Goal: Task Accomplishment & Management: Complete application form

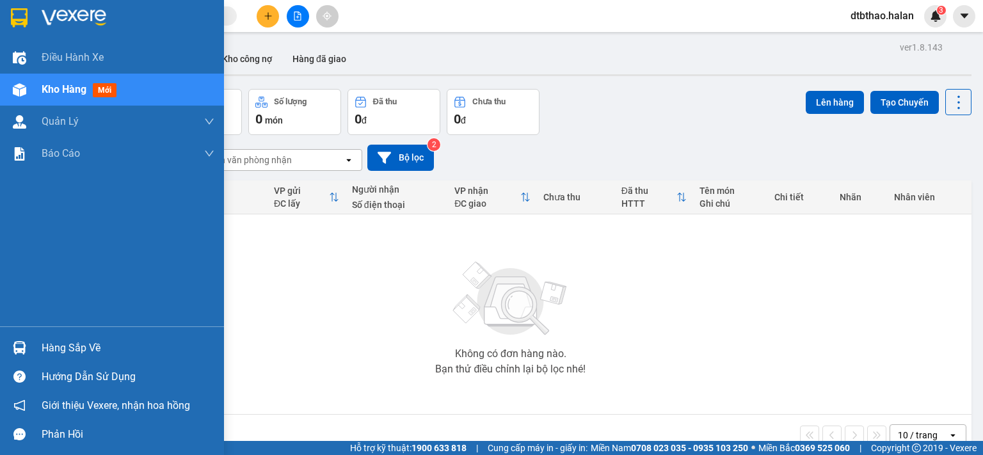
click at [44, 339] on div "Hàng sắp về" at bounding box center [128, 348] width 173 height 19
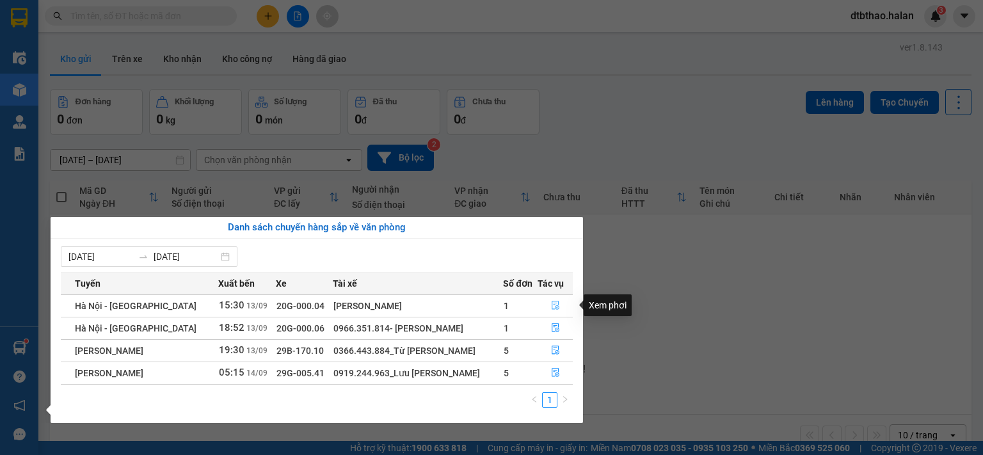
click at [553, 309] on icon "file-done" at bounding box center [556, 306] width 8 height 9
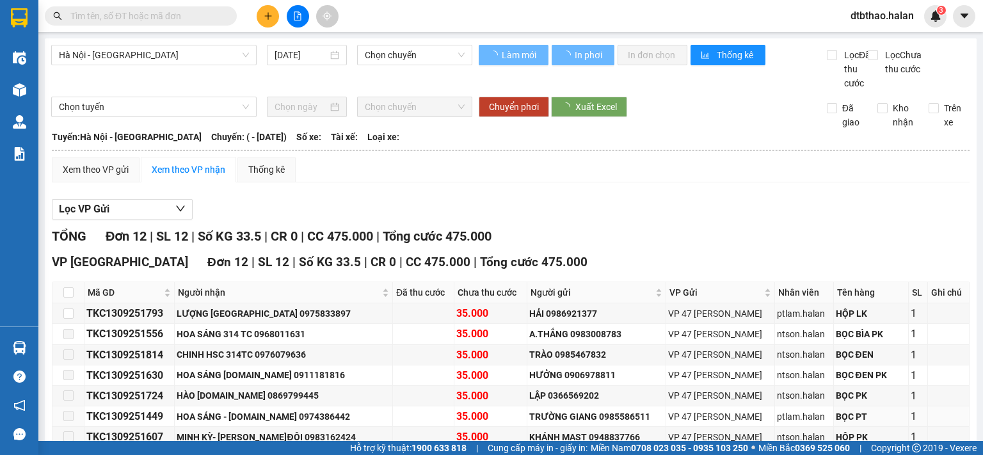
scroll to position [187, 0]
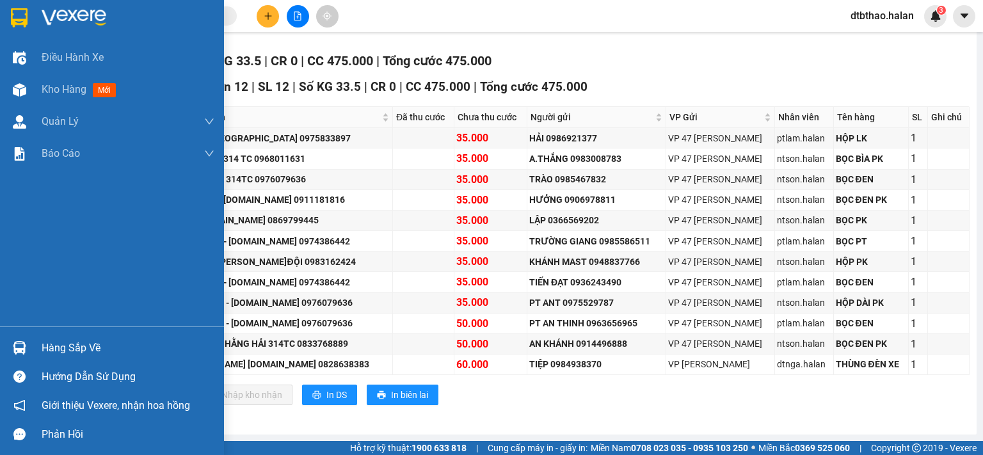
click at [51, 350] on div "Hàng sắp về" at bounding box center [128, 348] width 173 height 19
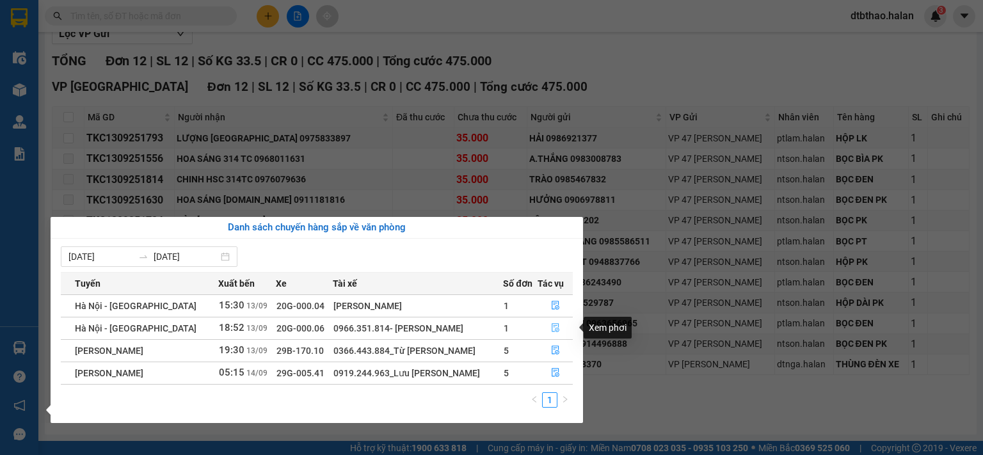
click at [552, 326] on icon "file-done" at bounding box center [556, 328] width 8 height 9
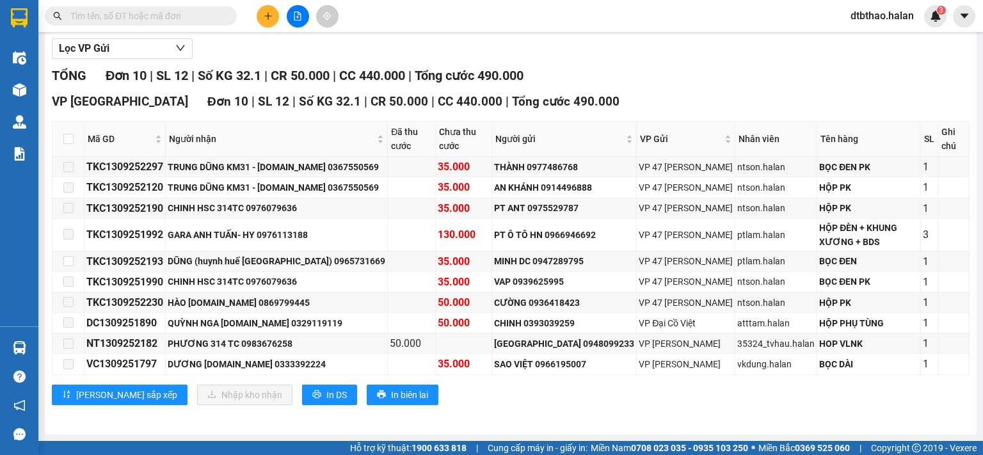
scroll to position [172, 0]
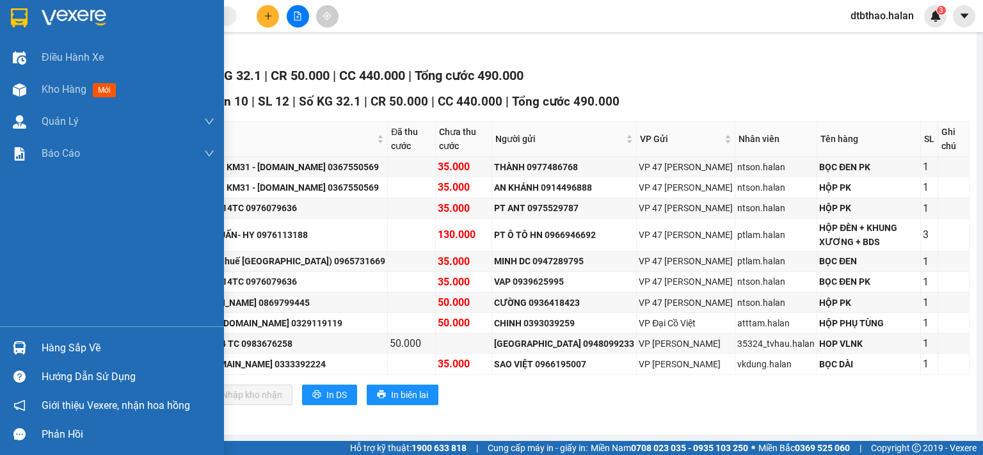
click at [60, 346] on div "Hàng sắp về" at bounding box center [128, 348] width 173 height 19
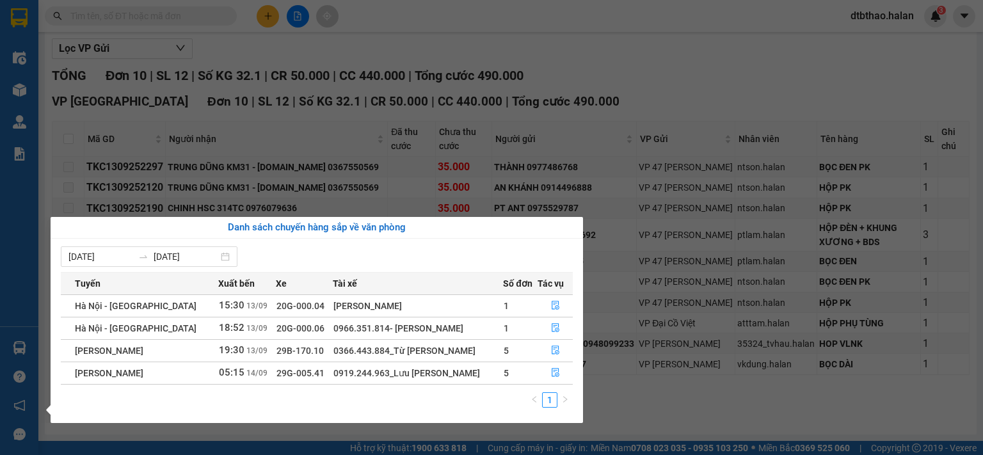
click at [691, 76] on section "Kết quả tìm kiếm ( 0 ) Bộ lọc No Data dtbthao.halan 3 Điều hành xe Kho hàng mới…" at bounding box center [491, 227] width 983 height 455
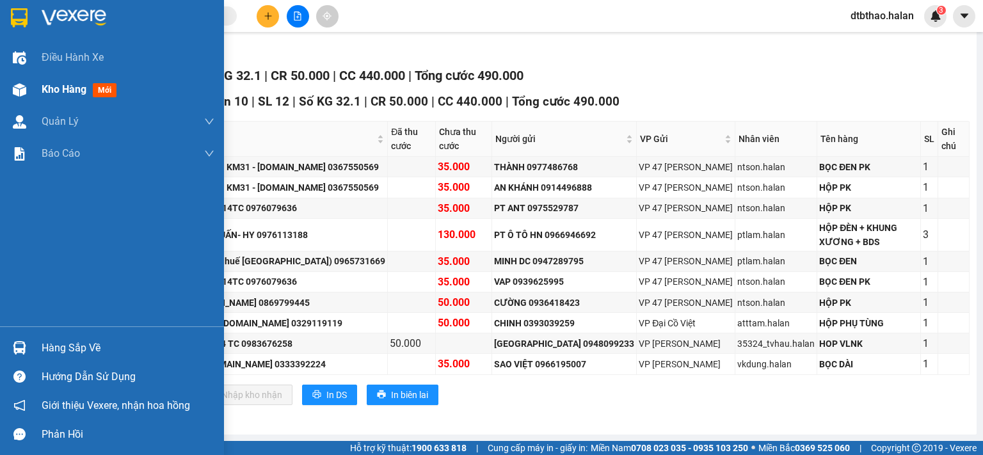
click at [67, 92] on span "Kho hàng" at bounding box center [64, 89] width 45 height 12
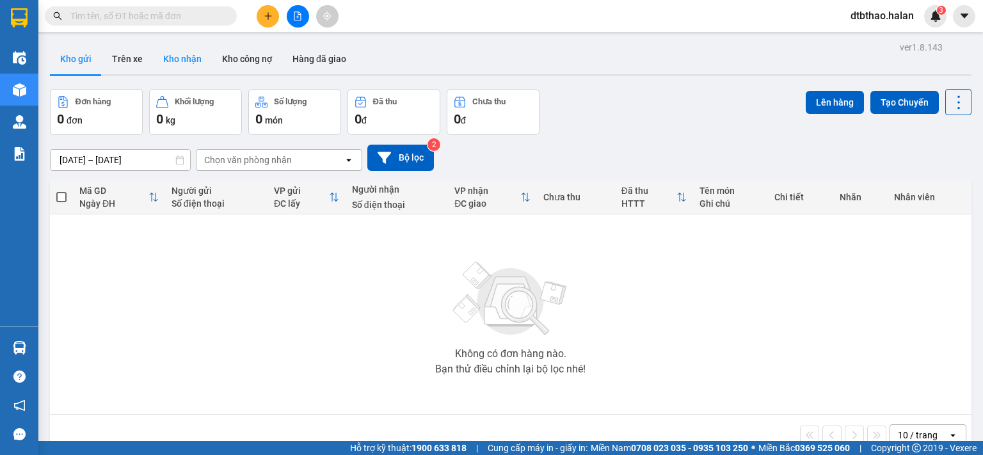
click at [170, 58] on button "Kho nhận" at bounding box center [182, 59] width 59 height 31
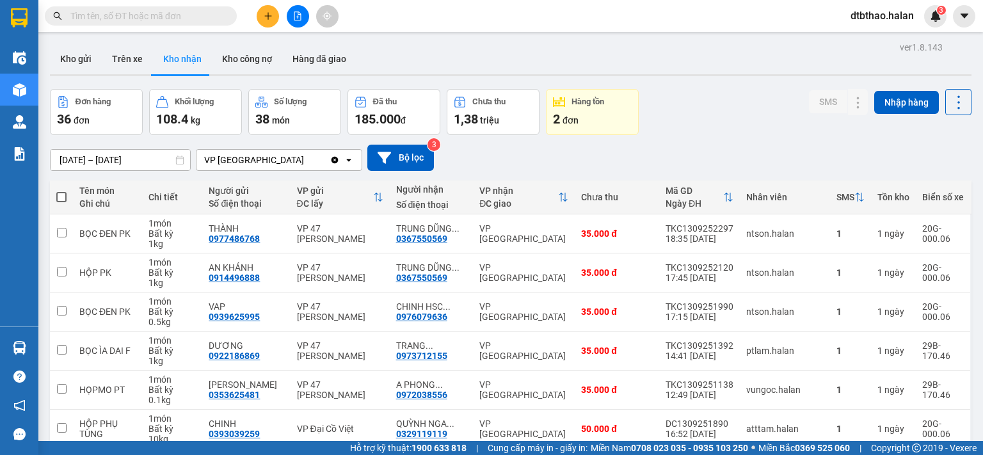
click at [140, 17] on input "text" at bounding box center [145, 16] width 151 height 14
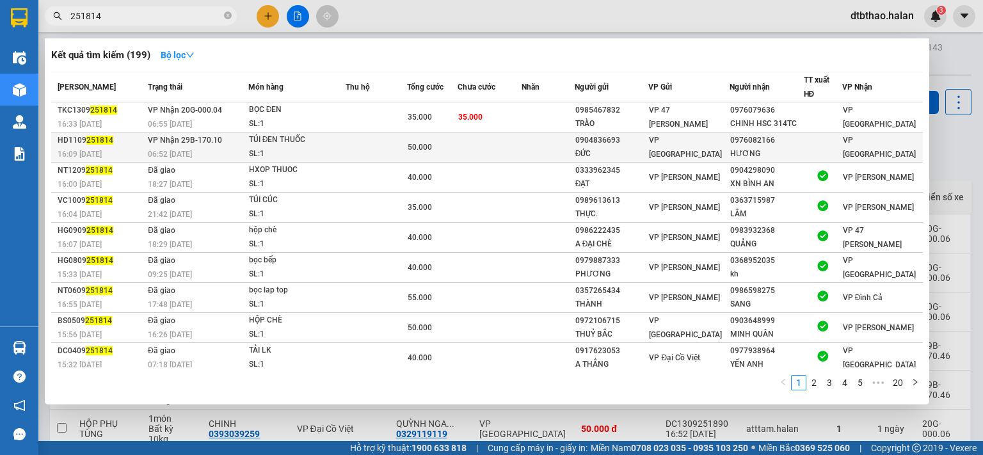
type input "251814"
click at [735, 150] on div "HƯƠNG" at bounding box center [766, 153] width 73 height 13
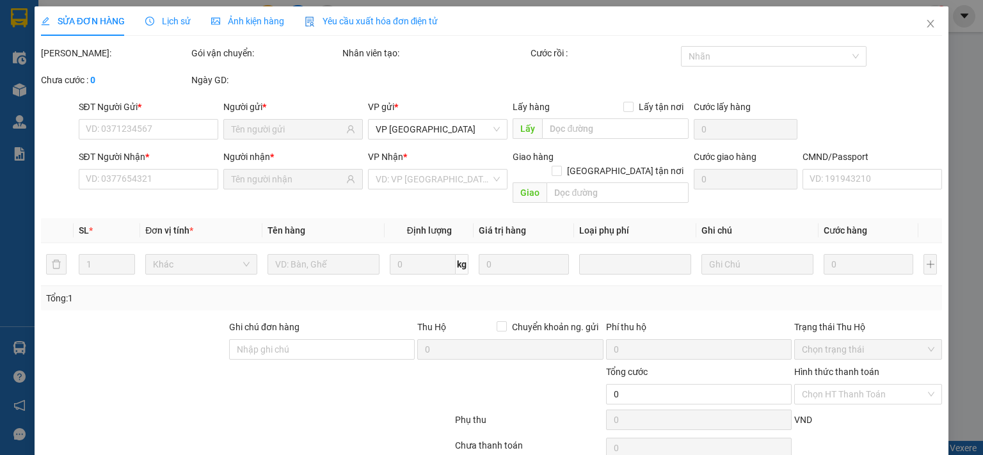
type input "0904836693"
type input "ĐỨC"
type input "0976082166"
type input "HƯƠNG"
type input "50.000"
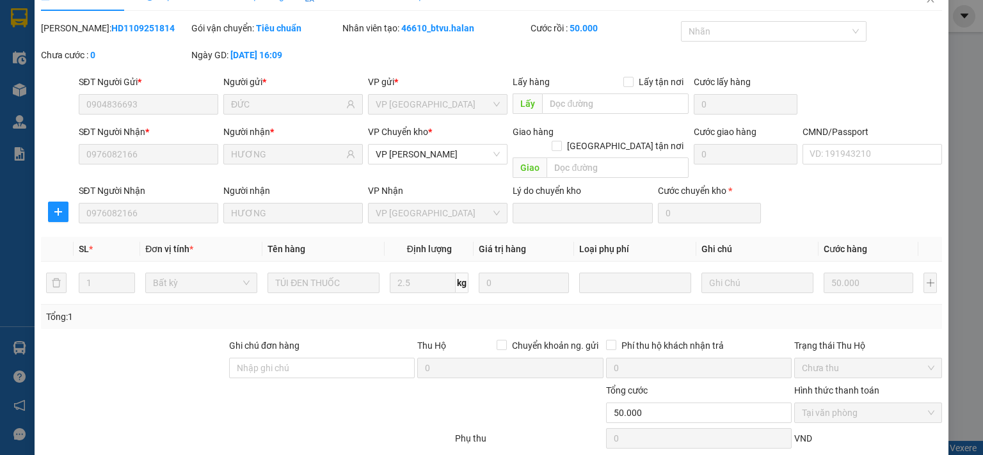
scroll to position [89, 0]
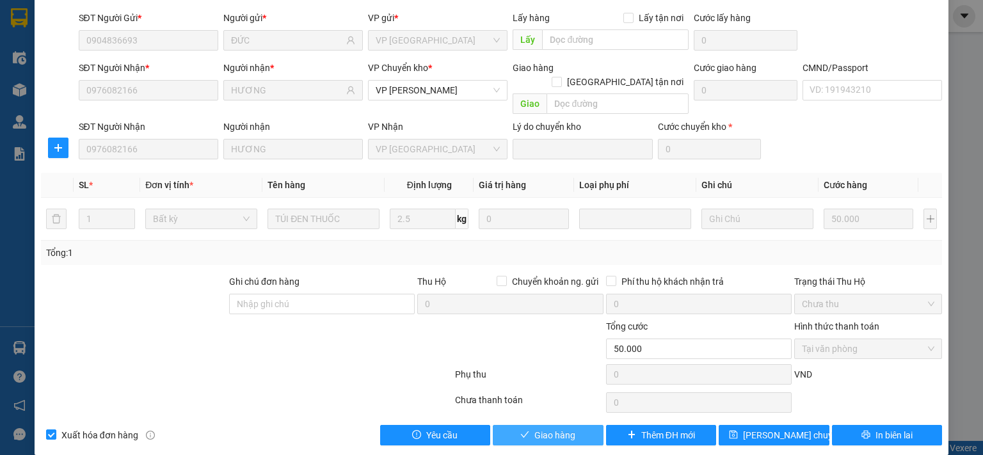
click at [535, 428] on span "Giao hàng" at bounding box center [555, 435] width 41 height 14
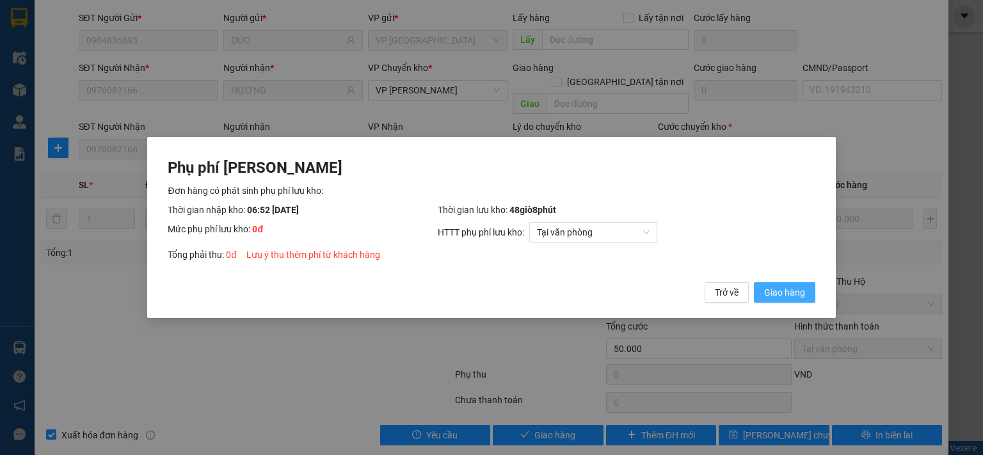
click at [763, 292] on button "Giao hàng" at bounding box center [784, 292] width 61 height 20
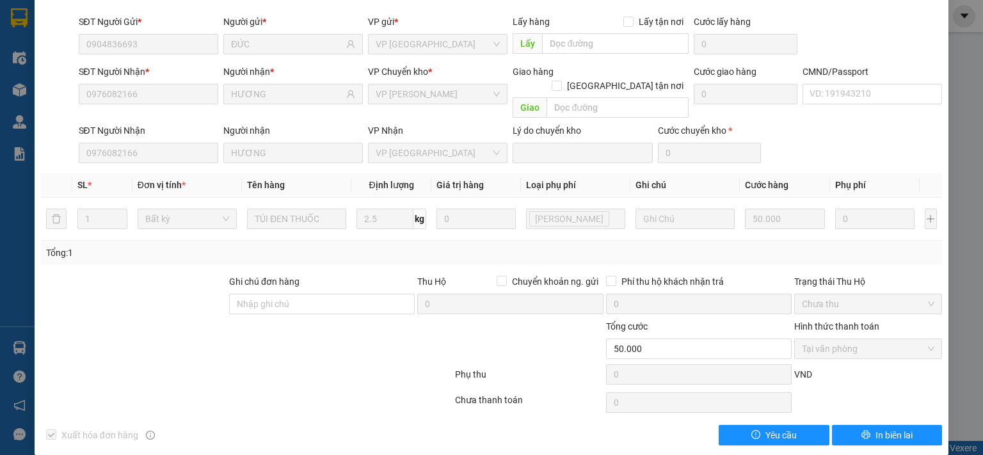
scroll to position [0, 0]
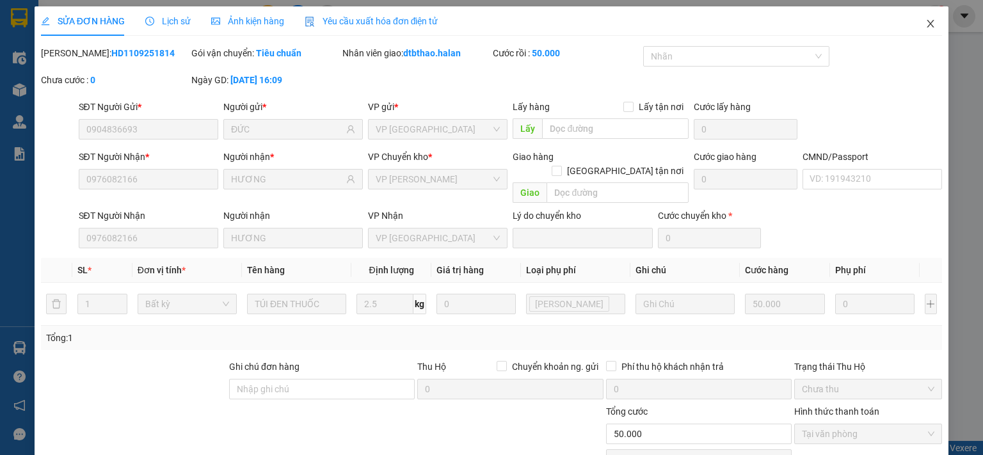
click at [926, 22] on icon "close" at bounding box center [931, 24] width 10 height 10
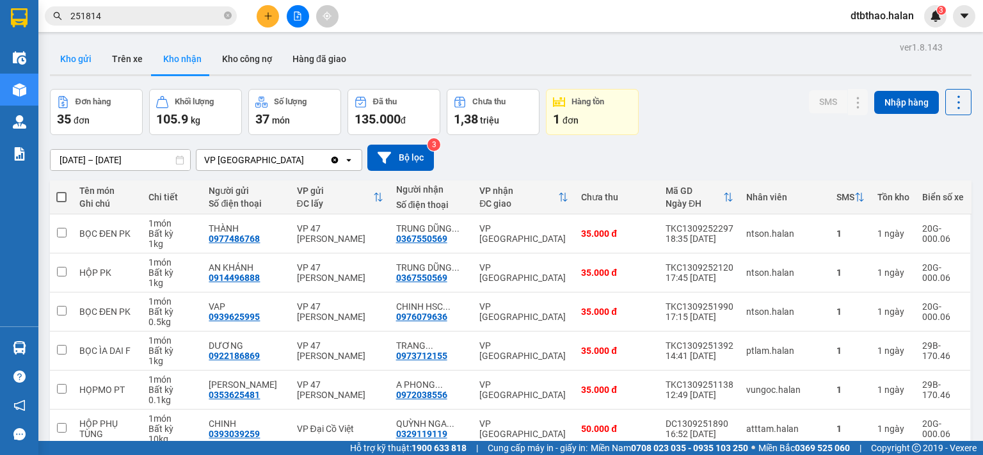
click at [86, 62] on button "Kho gửi" at bounding box center [76, 59] width 52 height 31
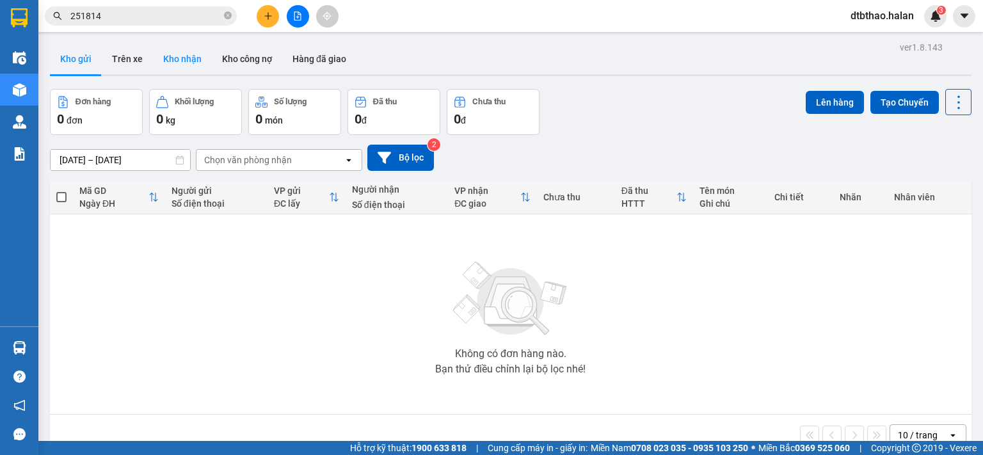
click at [187, 58] on button "Kho nhận" at bounding box center [182, 59] width 59 height 31
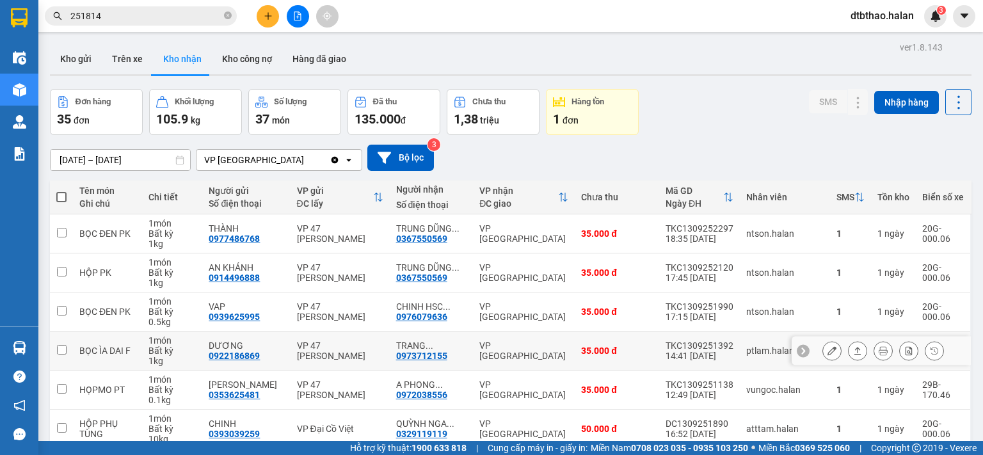
scroll to position [192, 0]
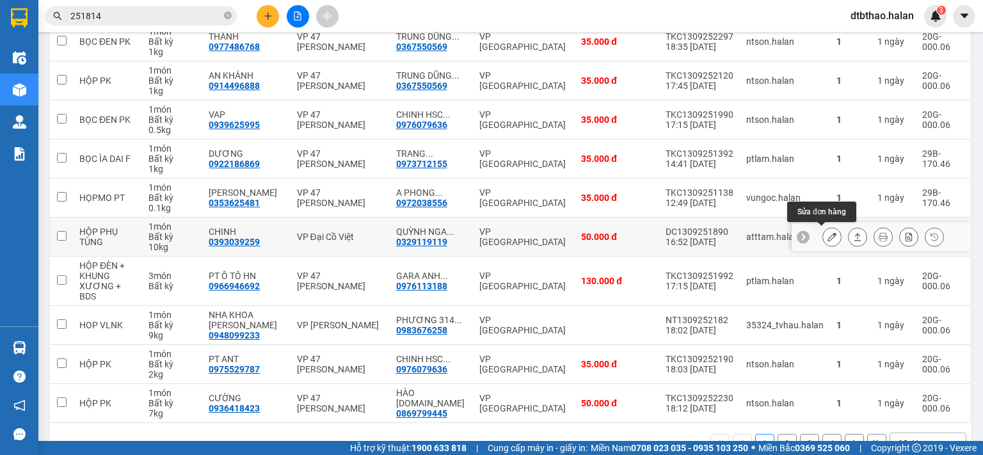
click at [823, 241] on button at bounding box center [832, 237] width 18 height 22
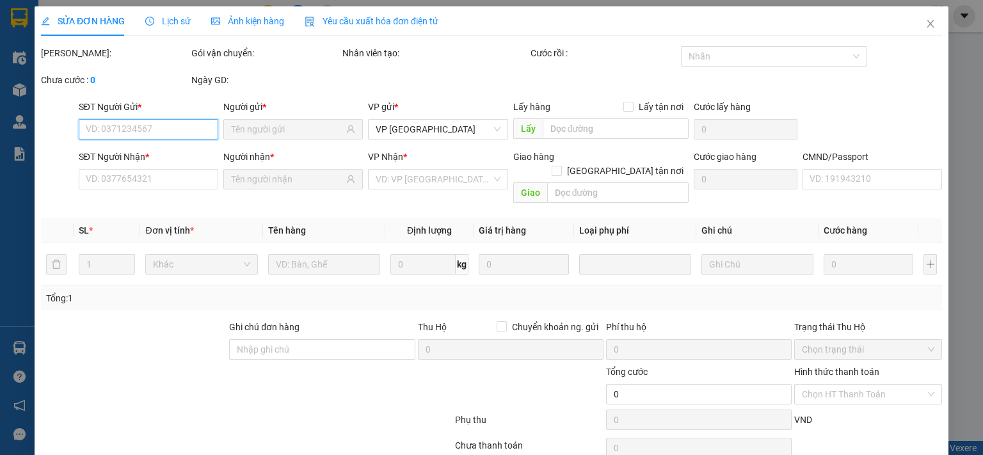
type input "0393039259"
type input "CHINH"
type input "0329119119"
type input "QUỲNH NGA [DOMAIN_NAME]"
type input "50.000"
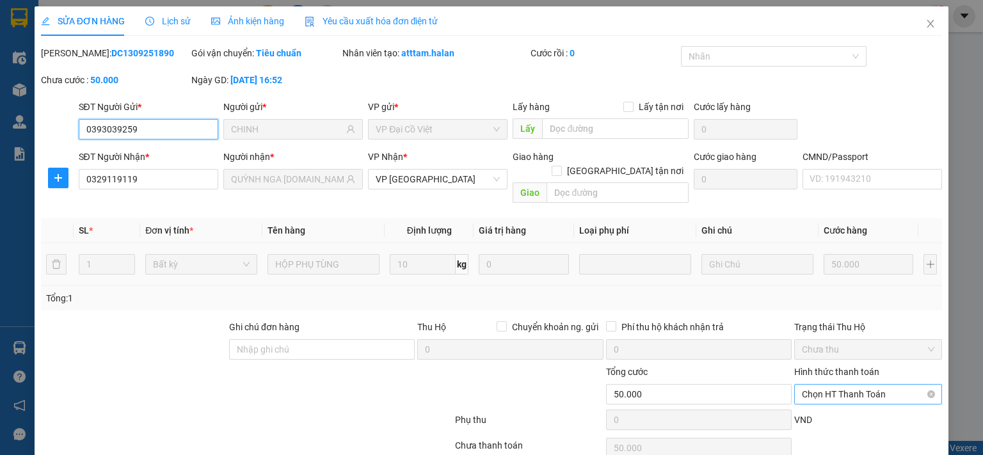
scroll to position [45, 0]
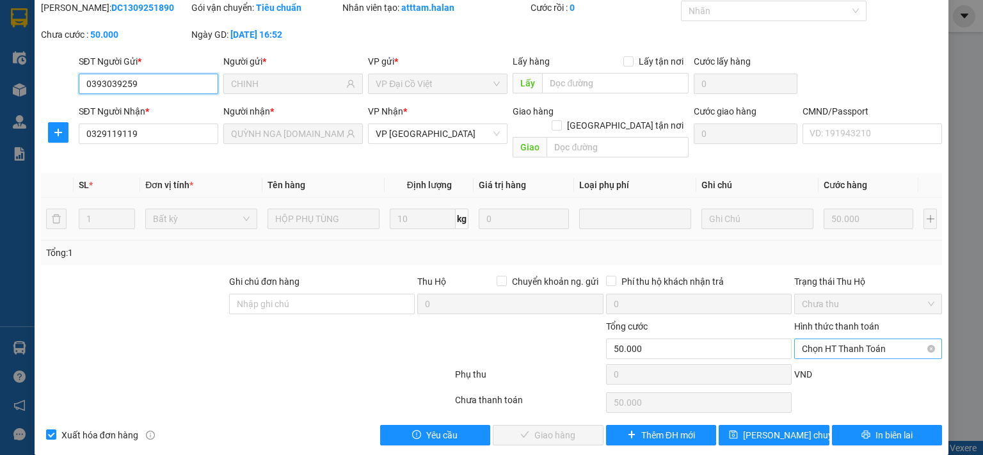
click at [814, 339] on span "Chọn HT Thanh Toán" at bounding box center [868, 348] width 133 height 19
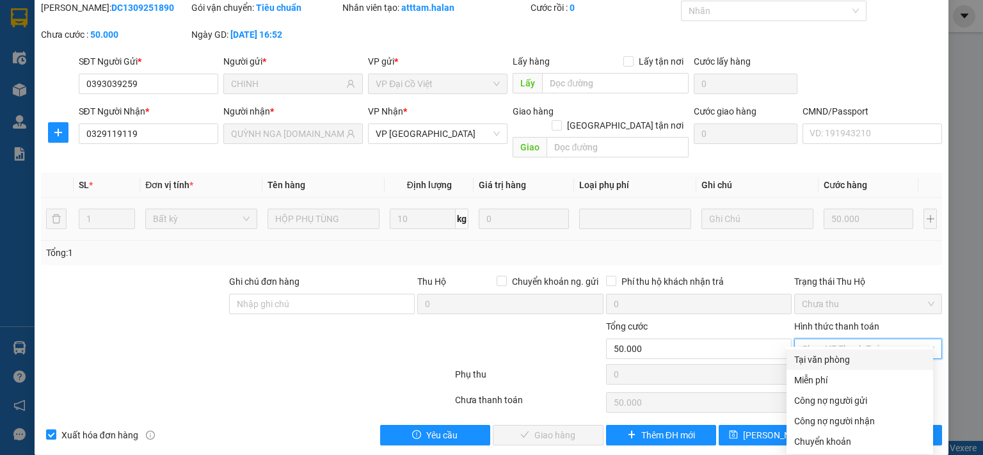
click at [807, 358] on div "Tại văn phòng" at bounding box center [859, 360] width 131 height 14
type input "0"
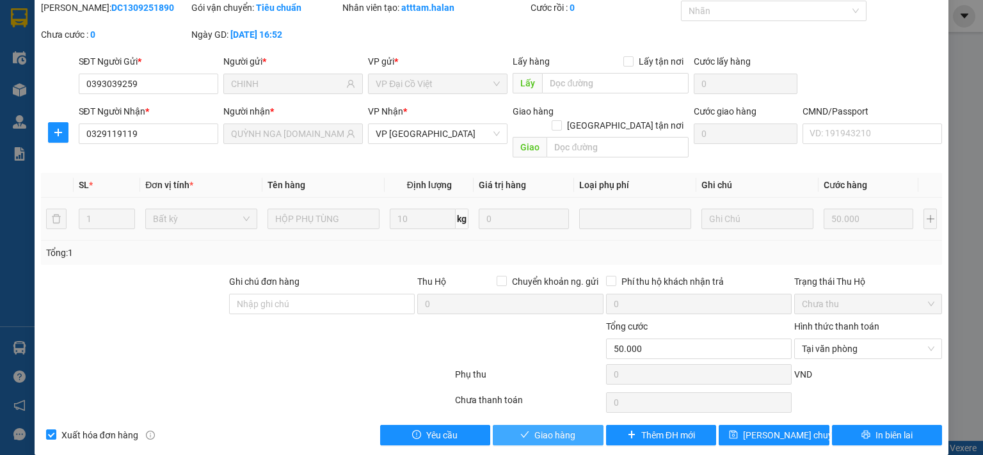
click at [562, 428] on span "Giao hàng" at bounding box center [555, 435] width 41 height 14
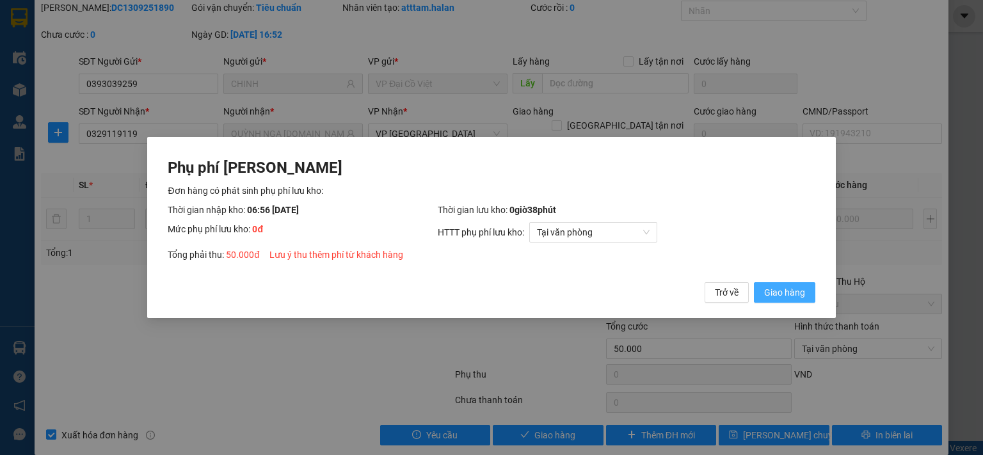
click at [763, 291] on button "Giao hàng" at bounding box center [784, 292] width 61 height 20
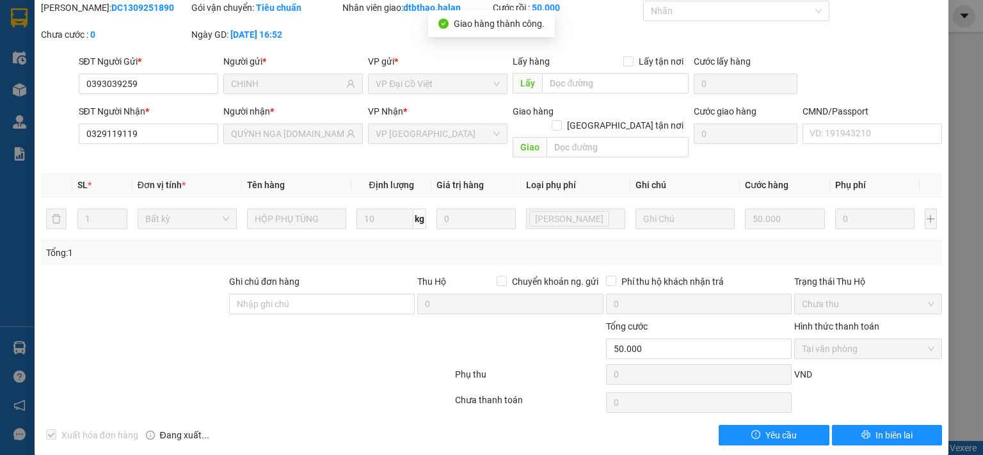
scroll to position [0, 0]
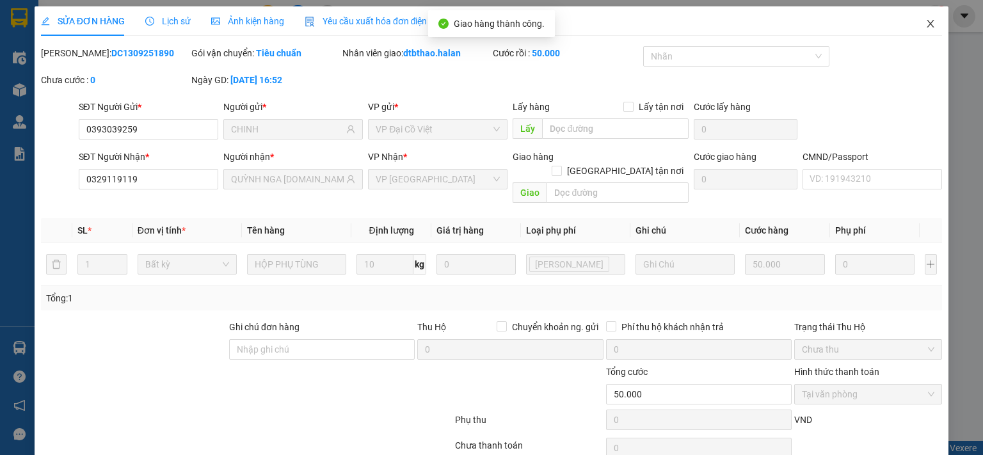
click at [926, 28] on icon "close" at bounding box center [931, 24] width 10 height 10
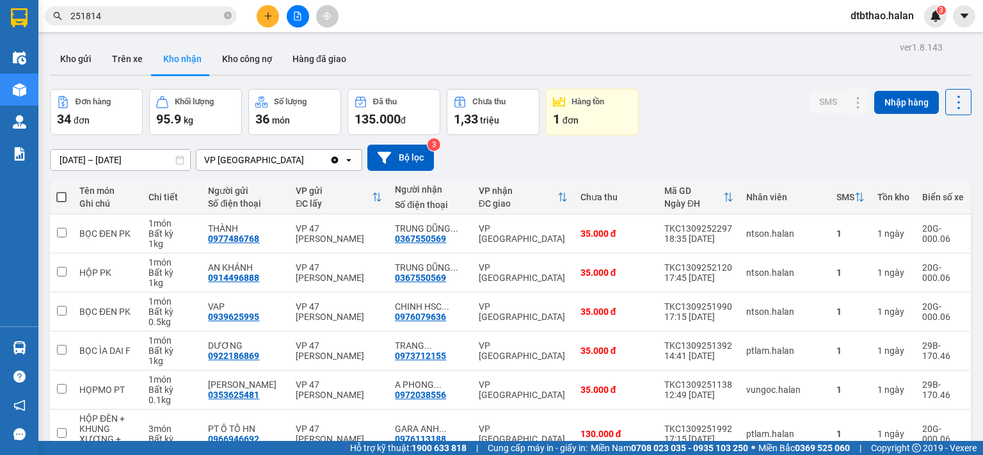
scroll to position [192, 0]
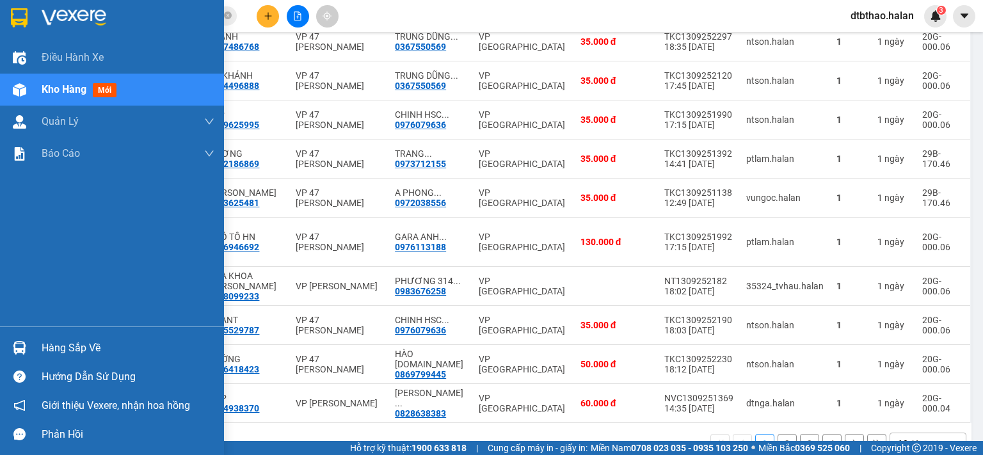
click at [54, 348] on div "Hàng sắp về" at bounding box center [128, 348] width 173 height 19
click at [26, 335] on div "Điều hành xe Kho hàng mới Quản [PERSON_NAME] lý chuyến Quản lý kiểm kho Báo cáo…" at bounding box center [112, 227] width 224 height 455
click at [61, 352] on div "Hàng sắp về" at bounding box center [128, 348] width 173 height 19
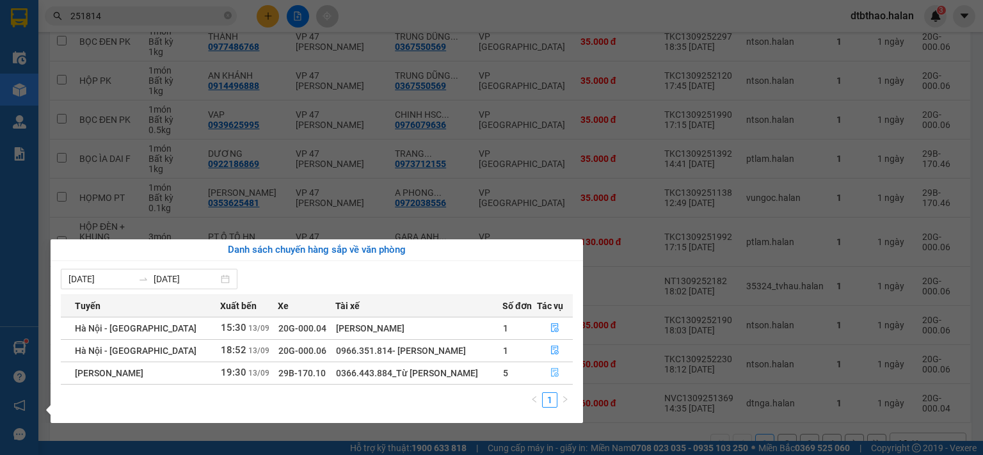
click at [551, 373] on icon "file-done" at bounding box center [555, 373] width 8 height 9
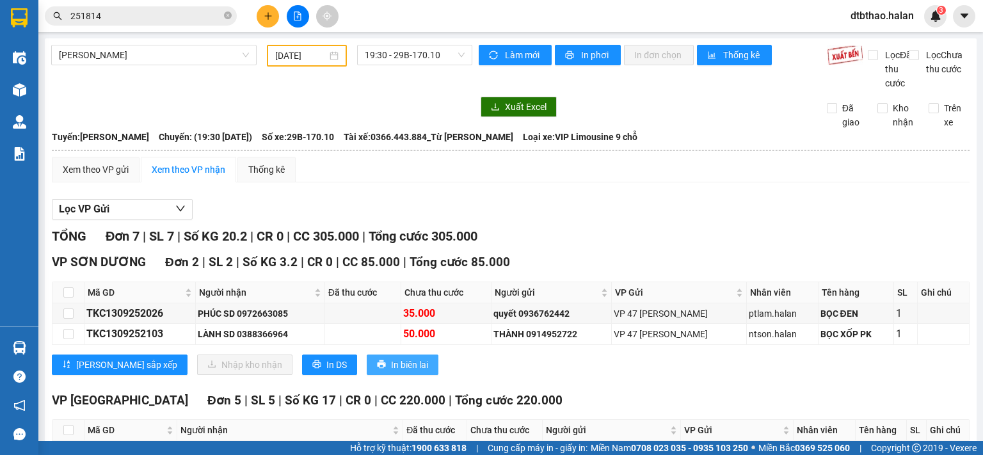
scroll to position [128, 0]
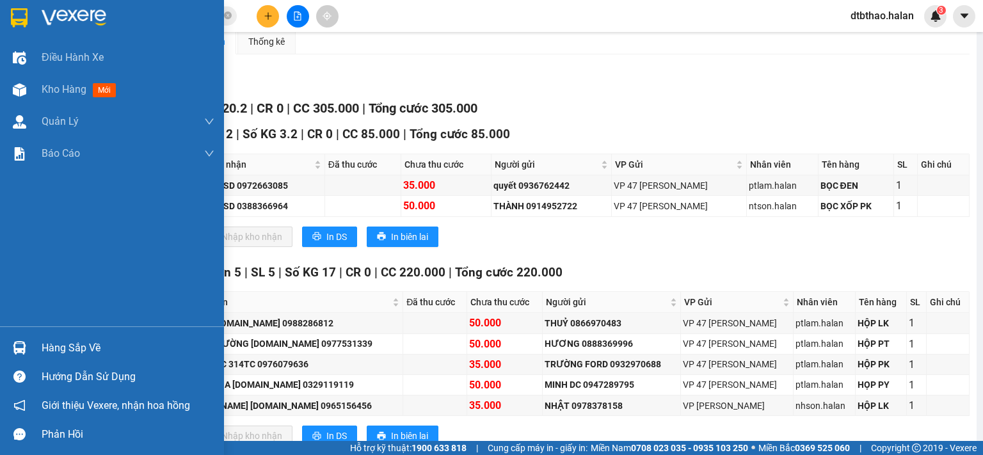
click at [39, 348] on div "Hàng sắp về" at bounding box center [112, 348] width 224 height 29
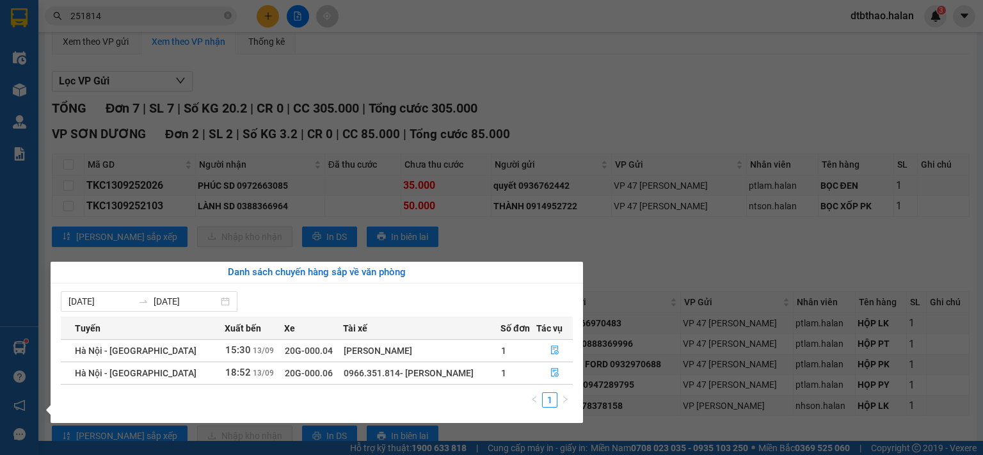
drag, startPoint x: 656, startPoint y: 110, endPoint x: 554, endPoint y: 138, distance: 105.0
click at [654, 112] on section "Kết quả tìm kiếm ( 199 ) Bộ lọc Mã ĐH Trạng thái Món hàng Thu hộ Tổng cước Chưa…" at bounding box center [491, 227] width 983 height 455
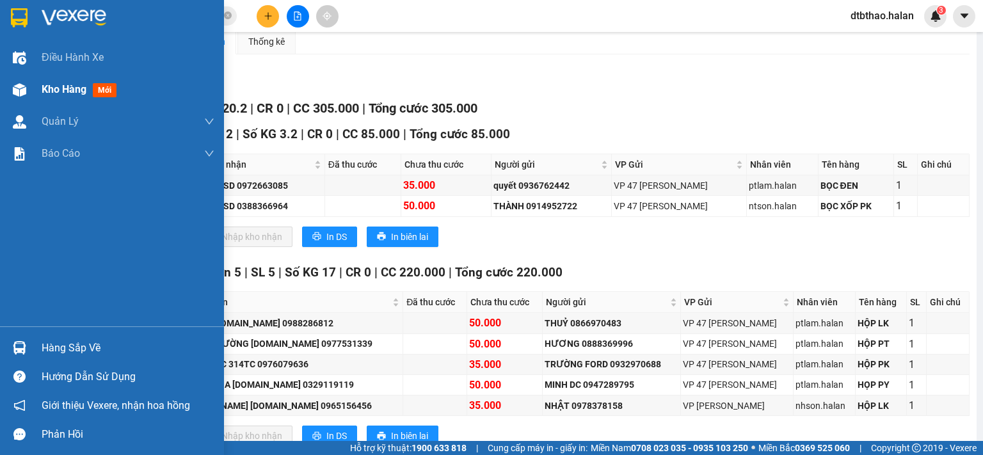
click at [48, 88] on span "Kho hàng" at bounding box center [64, 89] width 45 height 12
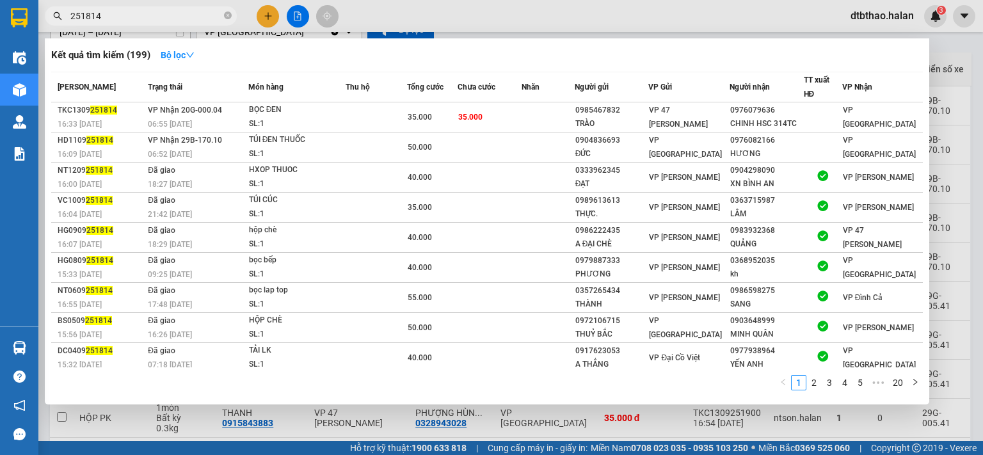
drag, startPoint x: 87, startPoint y: 12, endPoint x: 108, endPoint y: 12, distance: 21.1
click at [108, 12] on input "251814" at bounding box center [145, 16] width 151 height 14
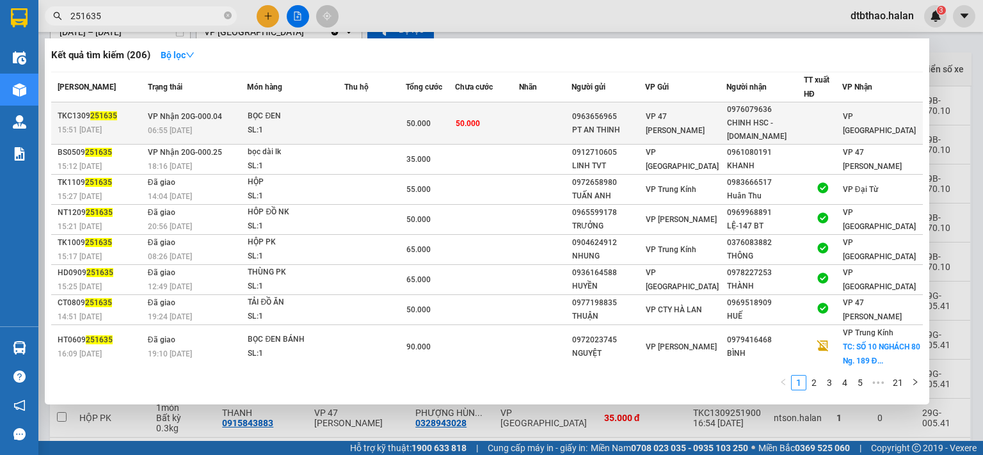
type input "251635"
click at [661, 112] on span "VP 47 [PERSON_NAME]" at bounding box center [675, 123] width 59 height 23
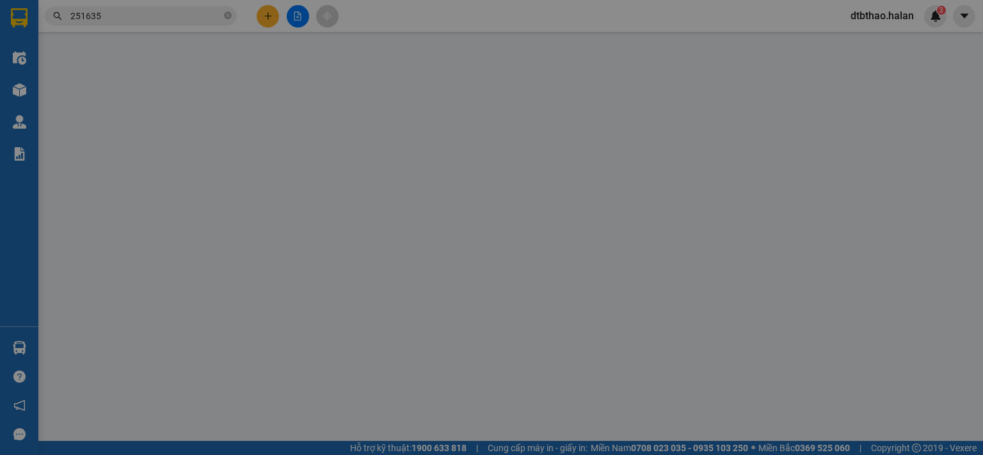
type input "0963656965"
type input "PT AN THINH"
type input "0976079636"
type input "CHINH HSC - [DOMAIN_NAME]"
type input "50.000"
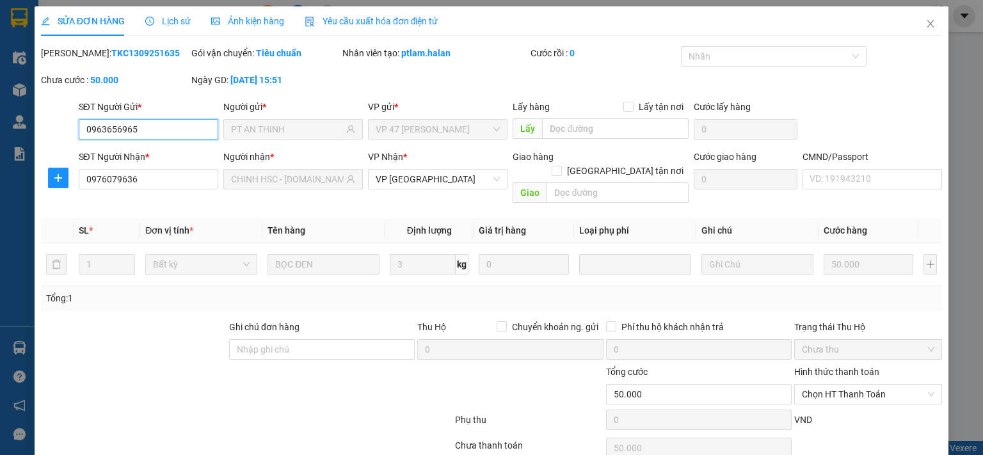
scroll to position [45, 0]
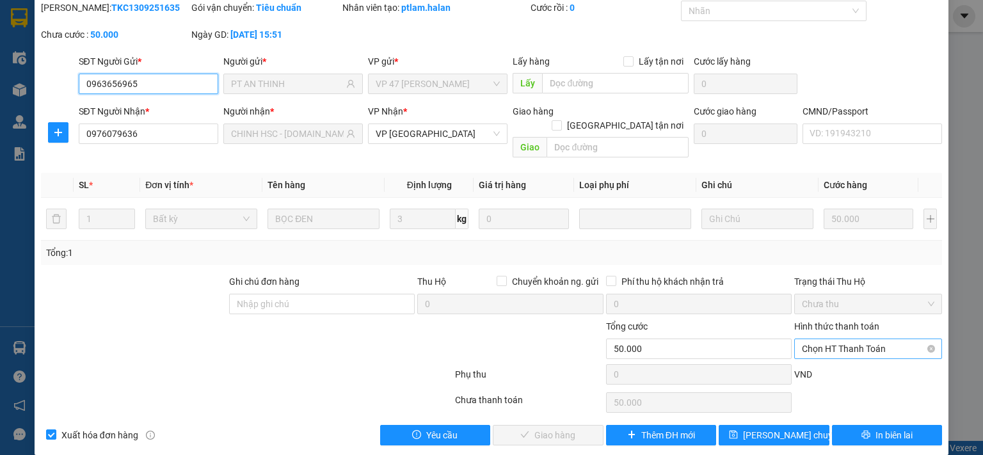
click at [840, 339] on span "Chọn HT Thanh Toán" at bounding box center [868, 348] width 133 height 19
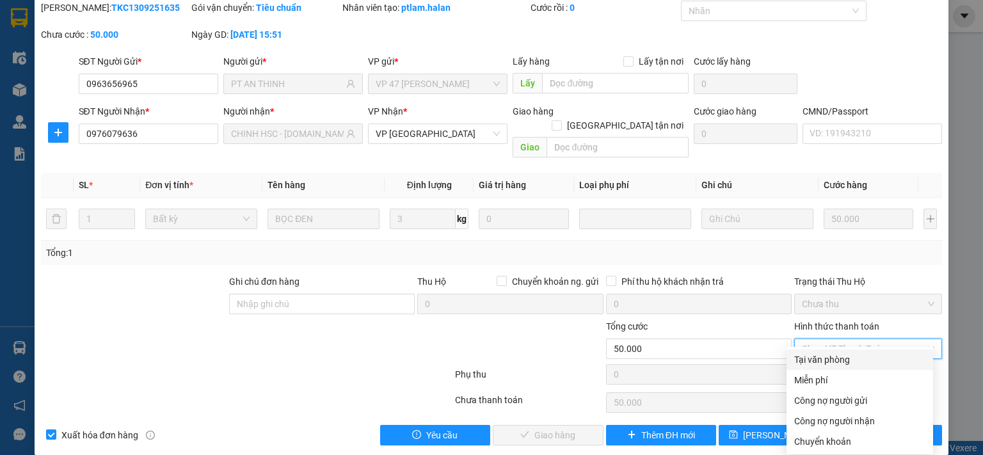
click at [804, 361] on div "Tại văn phòng" at bounding box center [859, 360] width 131 height 14
type input "0"
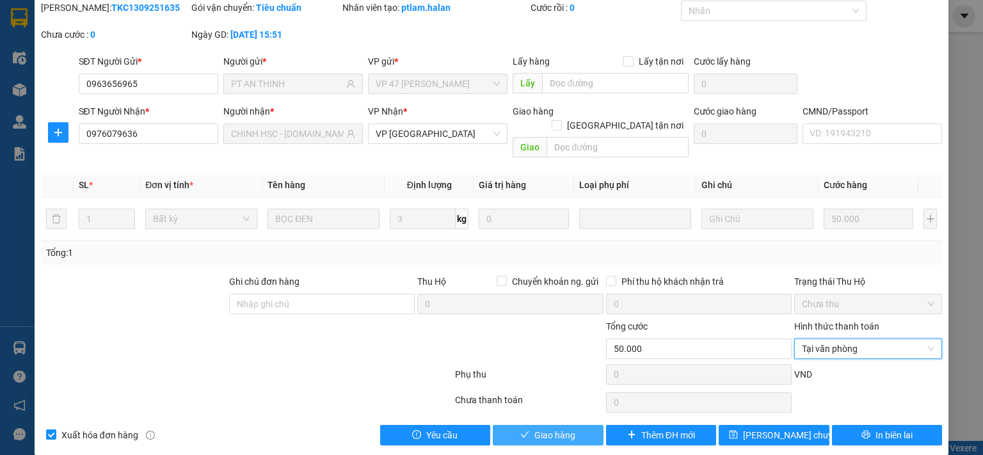
click at [536, 428] on span "Giao hàng" at bounding box center [555, 435] width 41 height 14
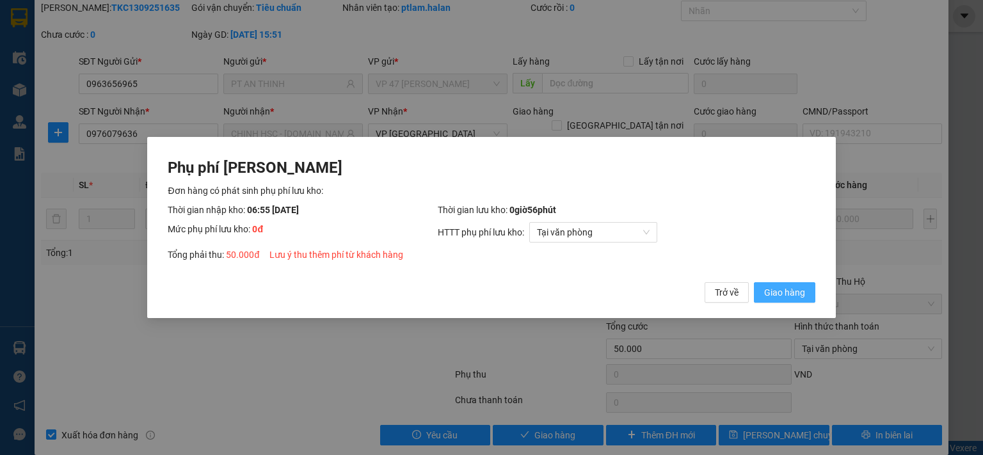
click at [778, 296] on span "Giao hàng" at bounding box center [784, 293] width 41 height 14
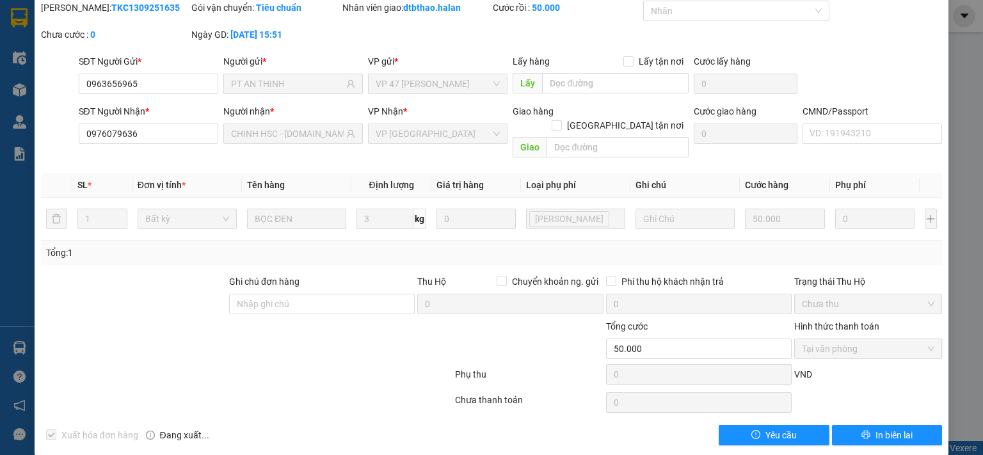
scroll to position [0, 0]
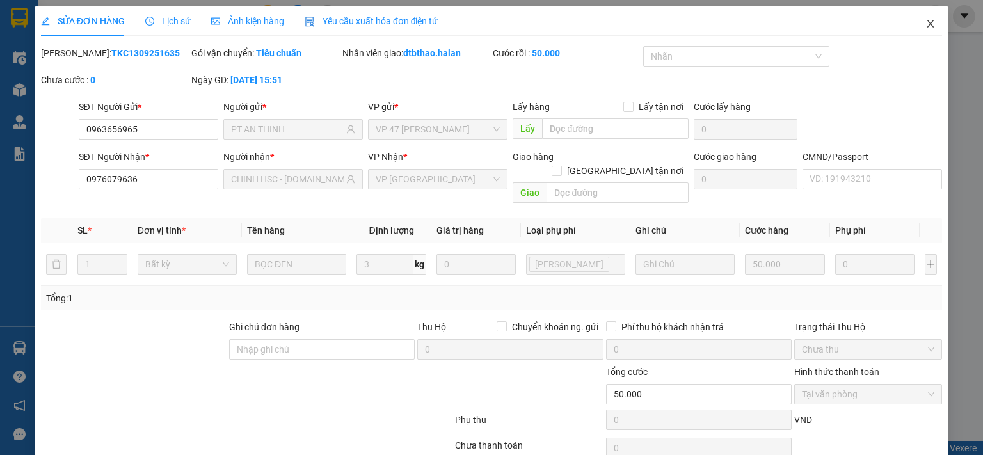
click at [926, 24] on icon "close" at bounding box center [931, 24] width 10 height 10
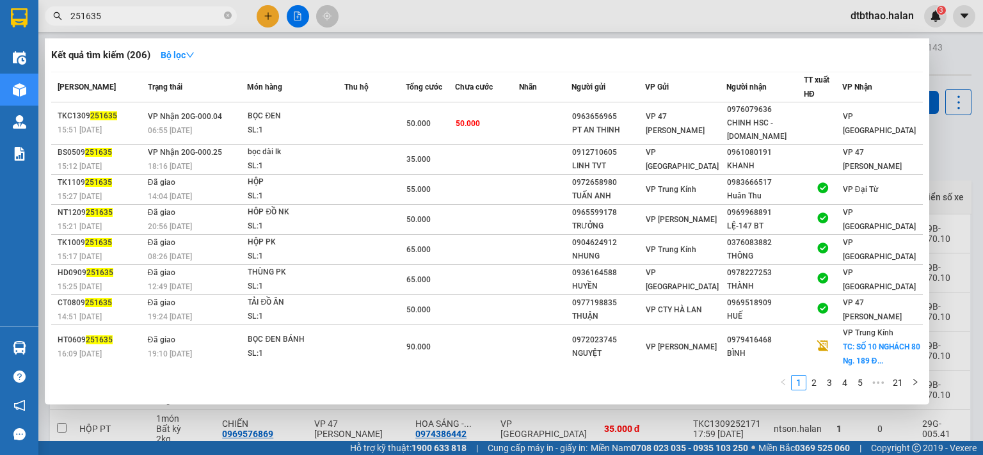
drag, startPoint x: 85, startPoint y: 15, endPoint x: 110, endPoint y: 14, distance: 25.0
click at [110, 14] on input "251635" at bounding box center [145, 16] width 151 height 14
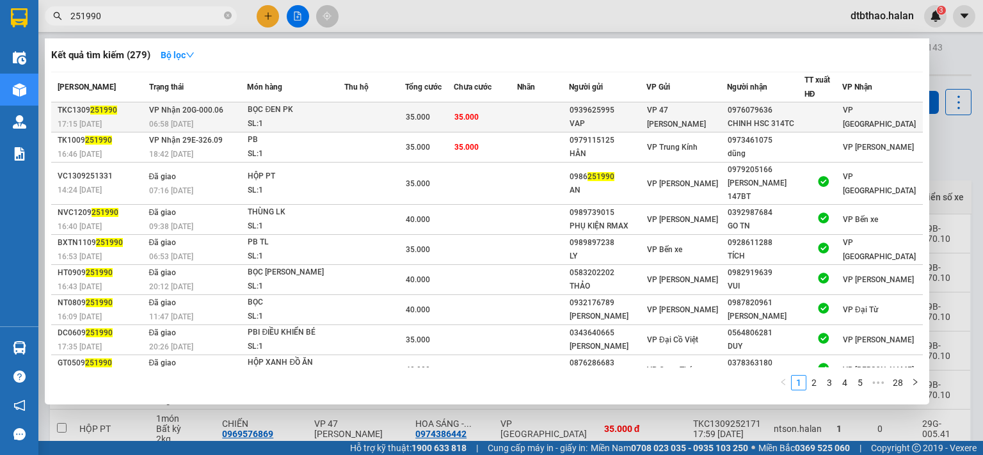
type input "251990"
click at [776, 122] on div "CHINH HSC 314TC" at bounding box center [766, 123] width 76 height 13
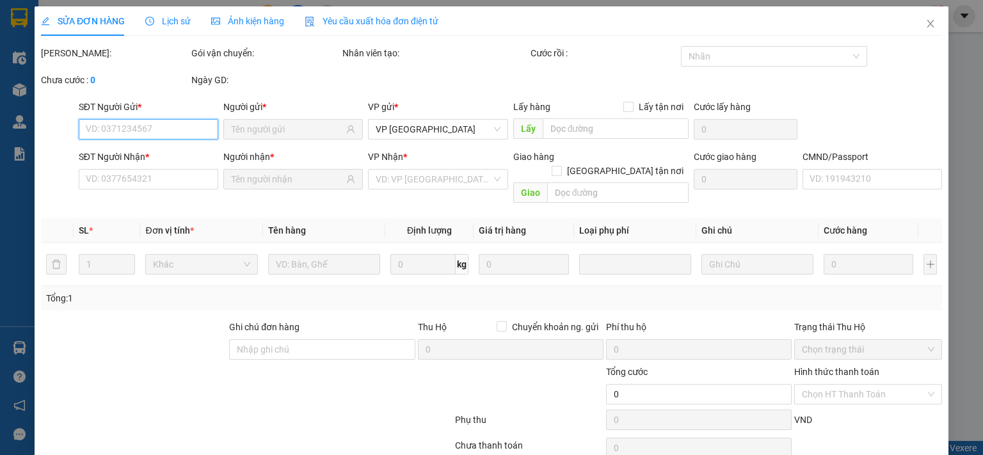
type input "0939625995"
type input "VAP"
type input "0976079636"
type input "CHINH HSC 314TC"
type input "35.000"
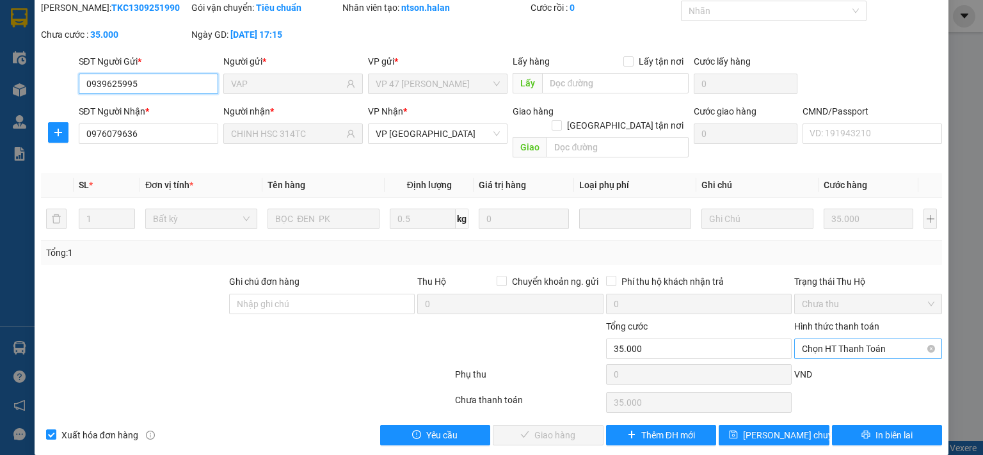
scroll to position [45, 0]
click at [841, 339] on span "Chọn HT Thanh Toán" at bounding box center [868, 348] width 133 height 19
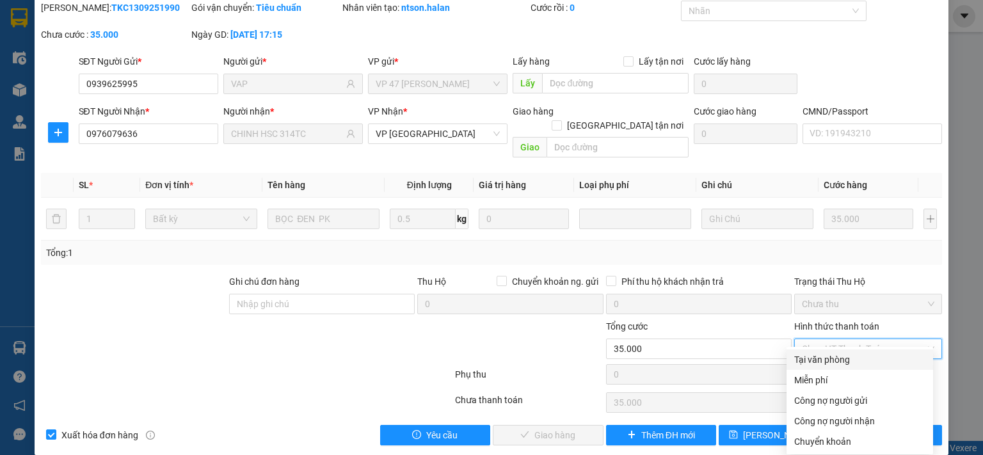
click at [837, 358] on div "Tại văn phòng" at bounding box center [859, 360] width 131 height 14
type input "0"
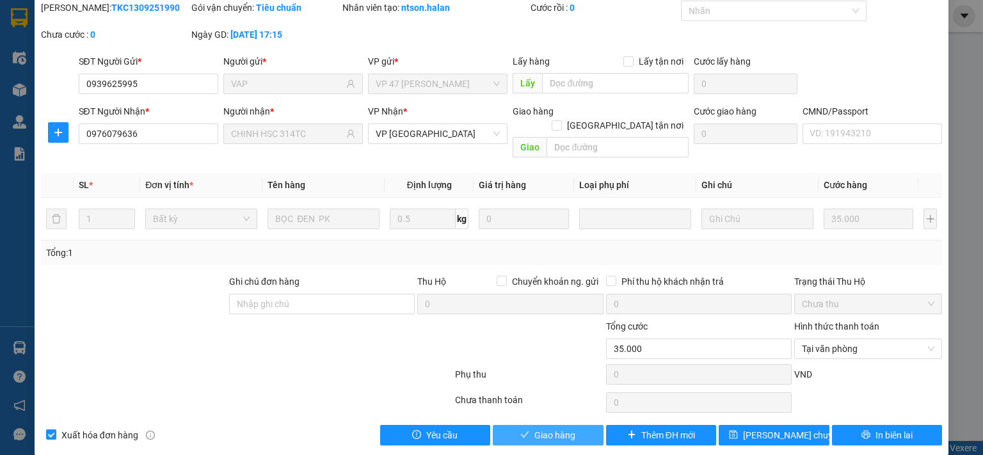
click at [590, 425] on button "Giao hàng" at bounding box center [548, 435] width 111 height 20
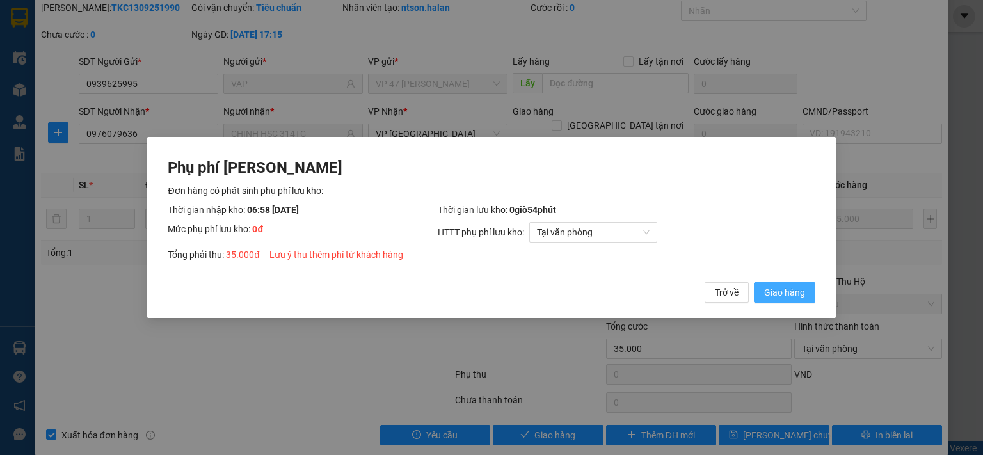
click at [761, 293] on button "Giao hàng" at bounding box center [784, 292] width 61 height 20
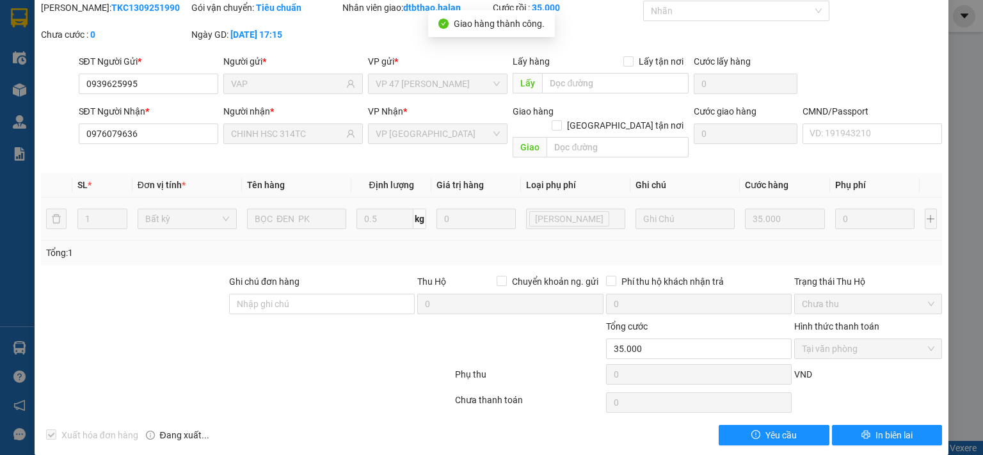
scroll to position [0, 0]
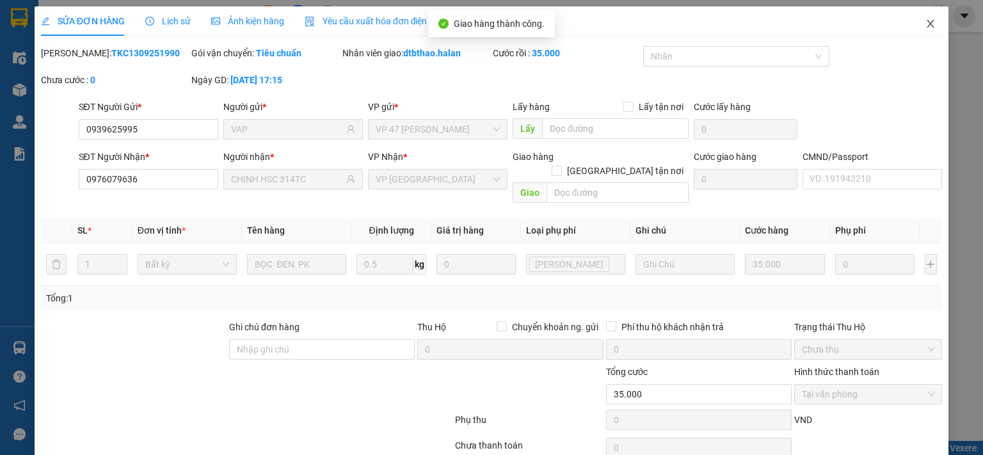
click at [926, 24] on icon "close" at bounding box center [931, 24] width 10 height 10
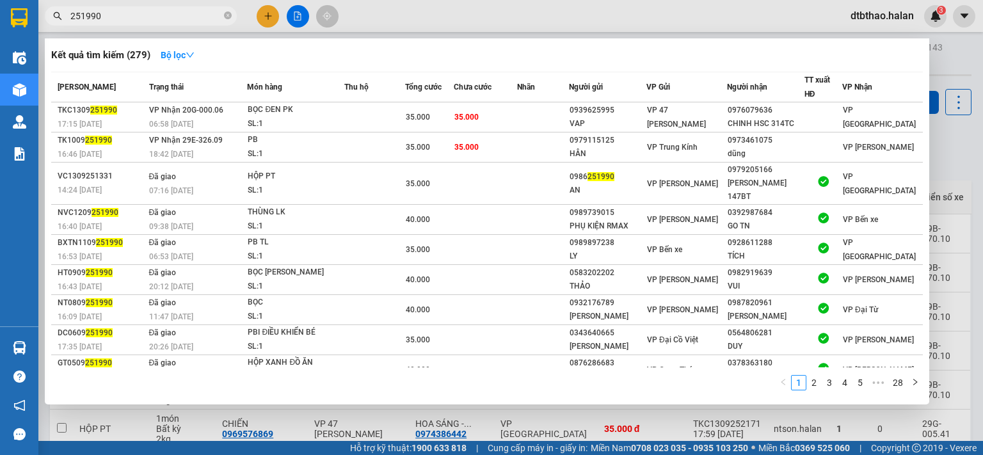
drag, startPoint x: 97, startPoint y: 15, endPoint x: 108, endPoint y: 15, distance: 10.9
click at [108, 15] on input "251990" at bounding box center [145, 16] width 151 height 14
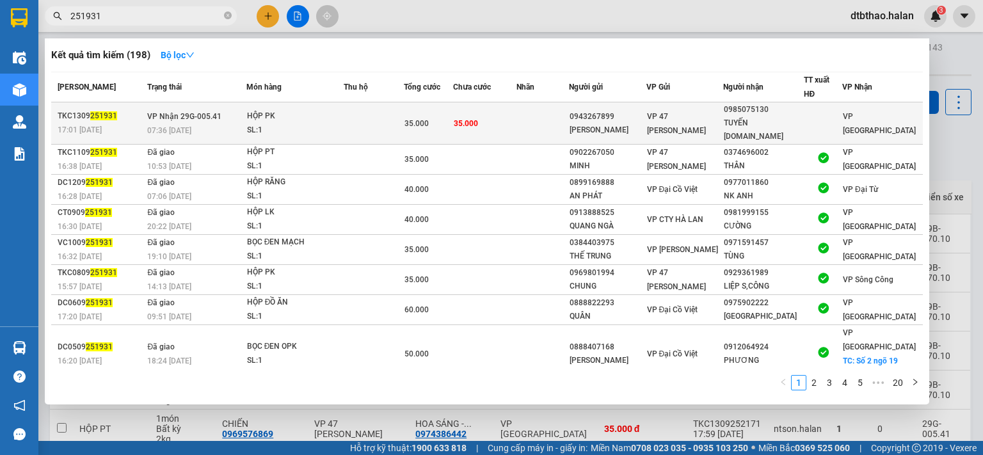
type input "251931"
click at [543, 118] on td at bounding box center [543, 123] width 52 height 42
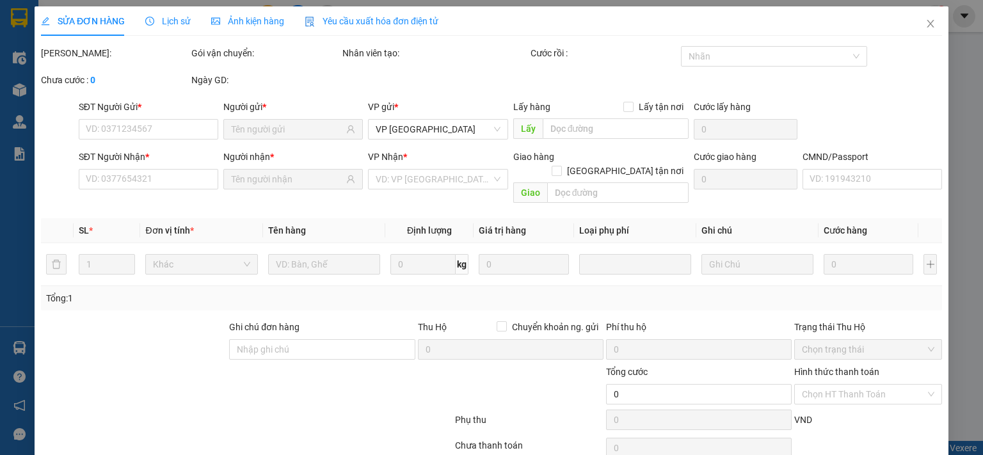
type input "0943267899"
type input "[PERSON_NAME]"
type input "0985075130"
type input "TUYẾN [DOMAIN_NAME]"
type input "35.000"
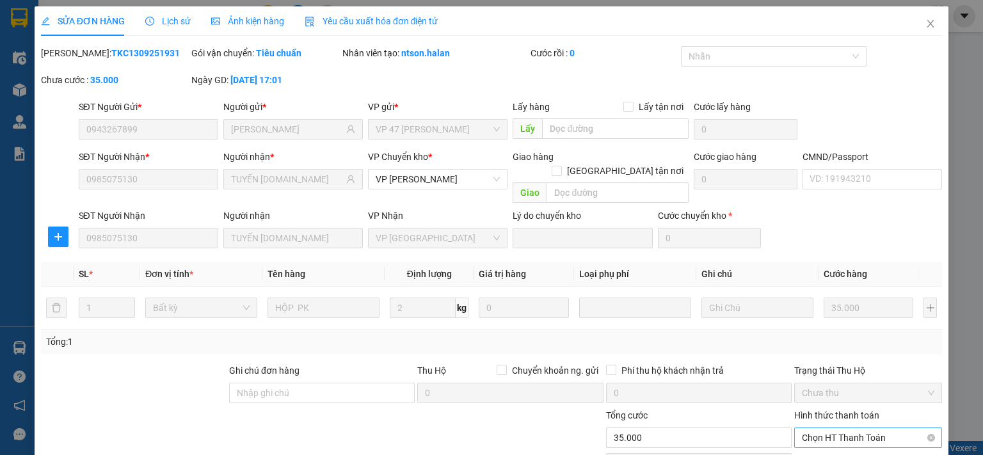
scroll to position [89, 0]
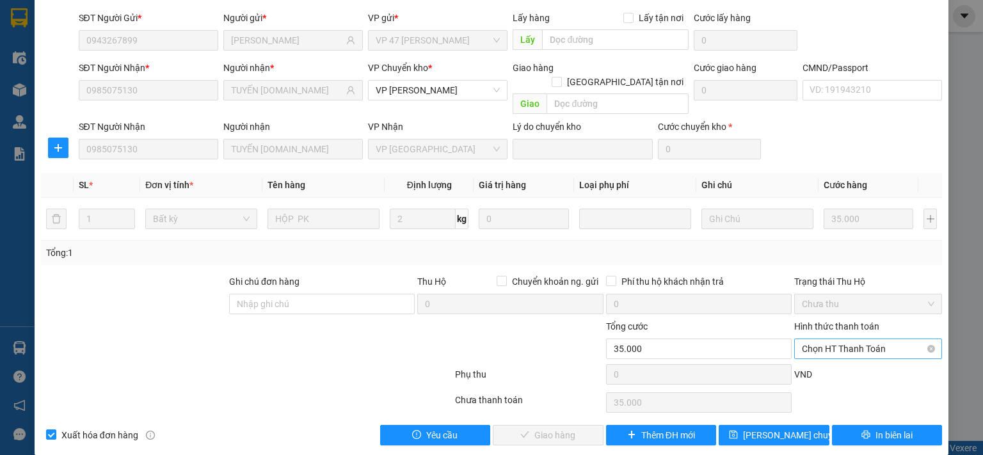
drag, startPoint x: 852, startPoint y: 337, endPoint x: 850, endPoint y: 345, distance: 8.7
click at [852, 339] on span "Chọn HT Thanh Toán" at bounding box center [868, 348] width 133 height 19
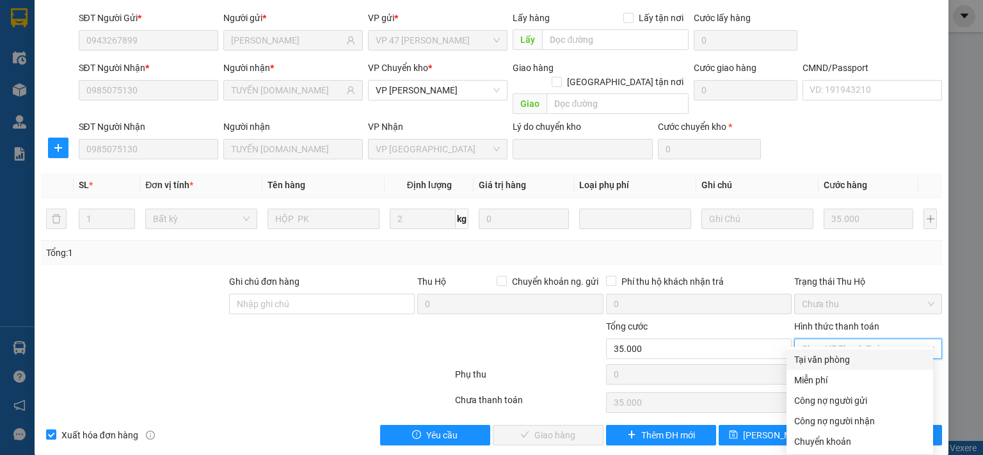
click at [835, 361] on div "Tại văn phòng" at bounding box center [859, 360] width 131 height 14
type input "0"
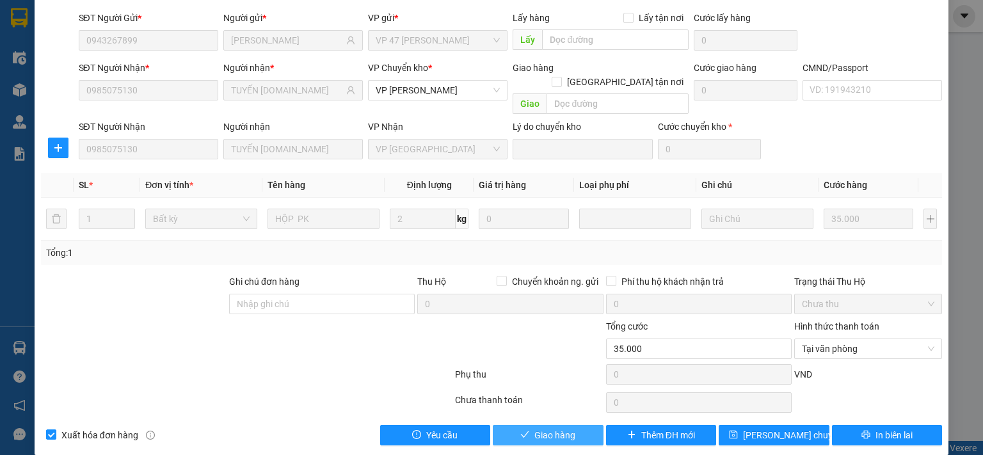
click at [526, 425] on button "Giao hàng" at bounding box center [548, 435] width 111 height 20
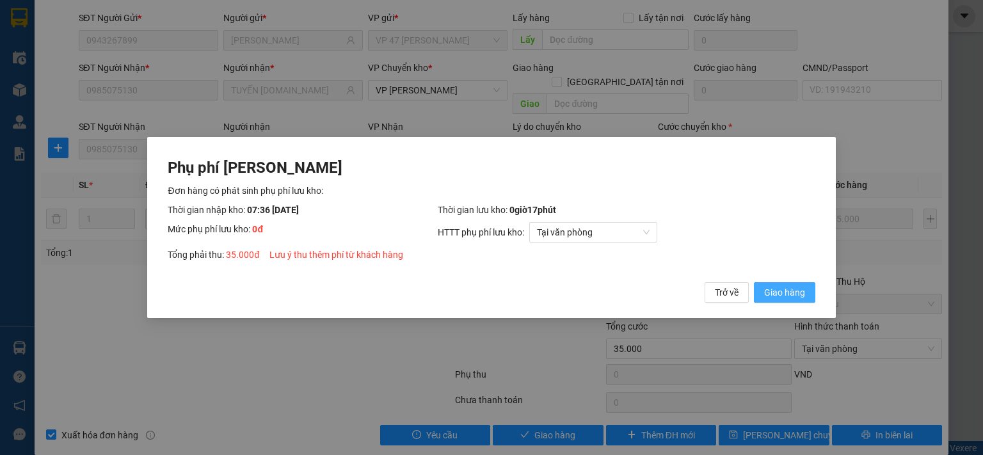
click at [771, 289] on span "Giao hàng" at bounding box center [784, 293] width 41 height 14
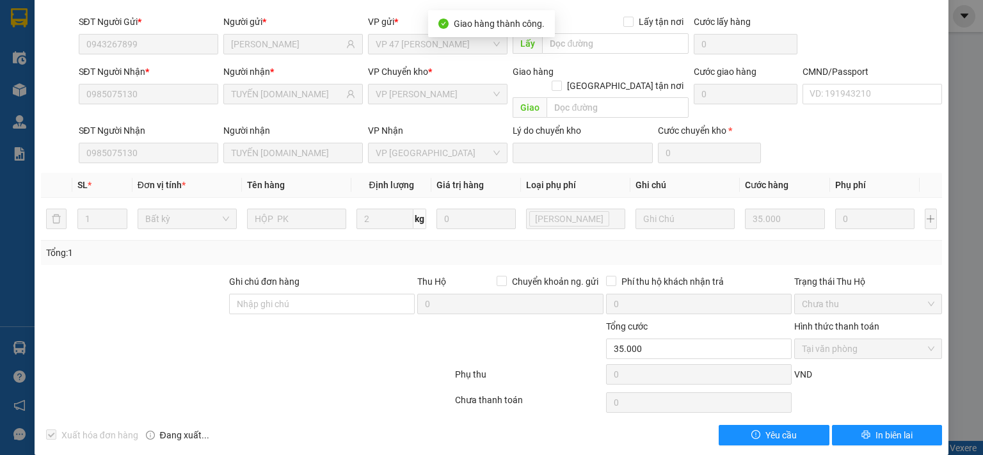
scroll to position [0, 0]
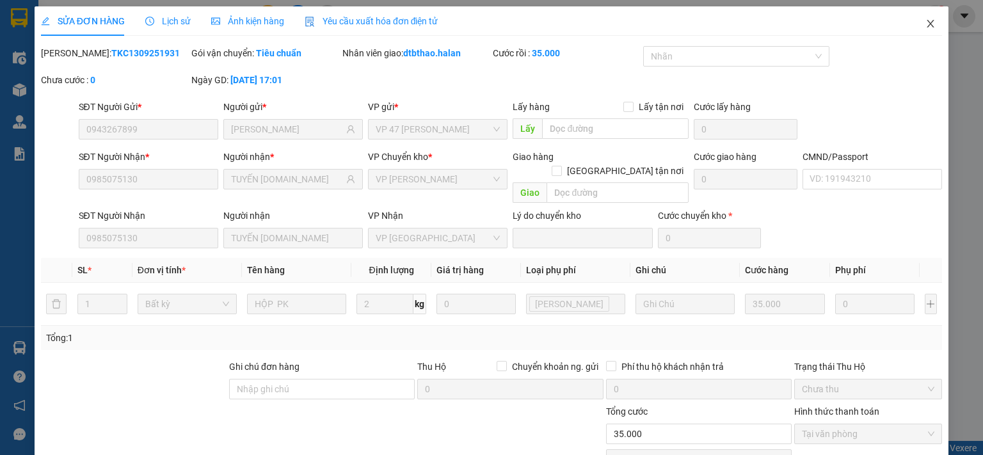
click at [926, 20] on icon "close" at bounding box center [931, 24] width 10 height 10
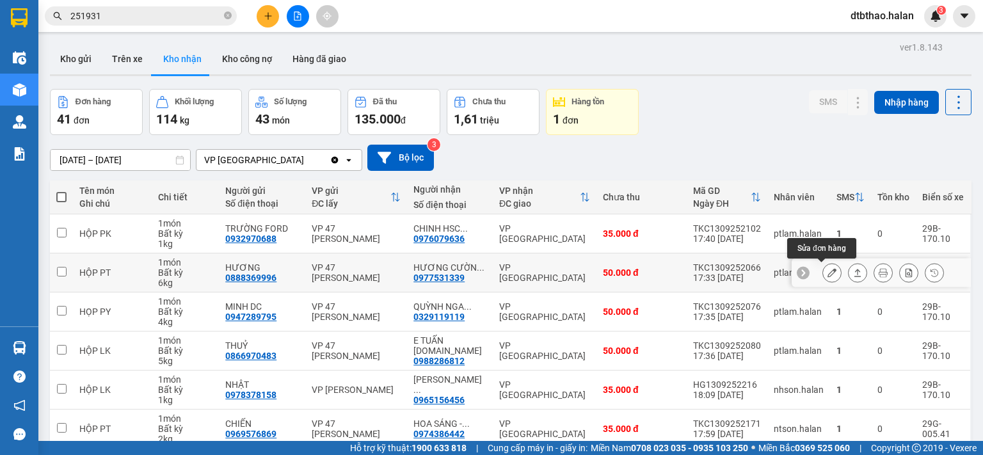
click at [823, 273] on button at bounding box center [832, 273] width 18 height 22
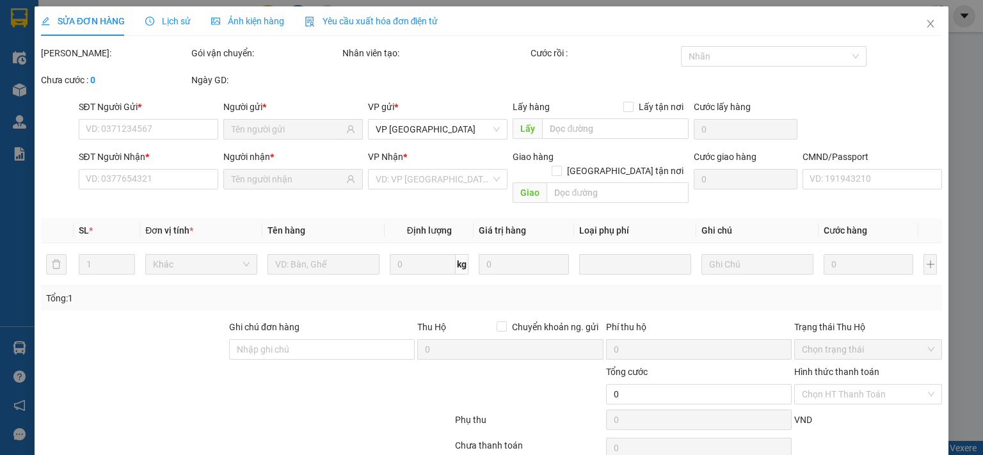
type input "0888369996"
type input "HƯƠNG"
type input "0977531339"
type input "HƯƠNG CƯỜNG [DOMAIN_NAME]"
type input "50.000"
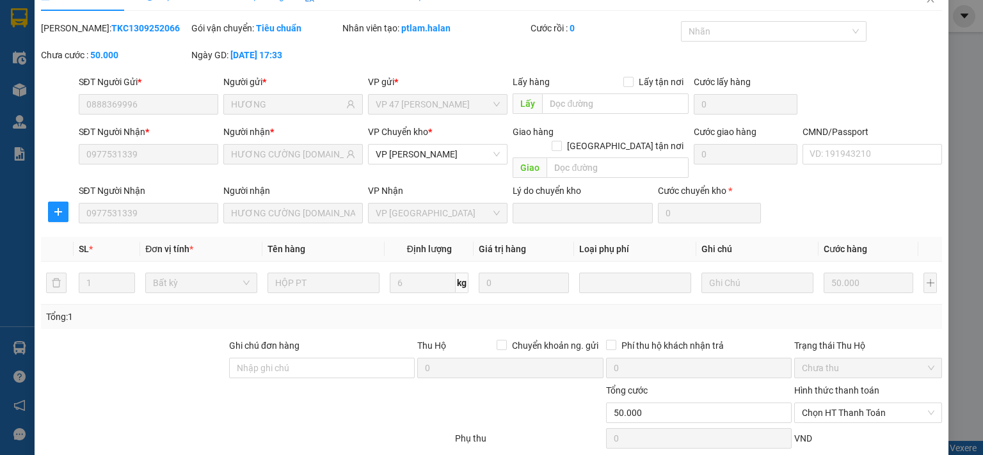
scroll to position [89, 0]
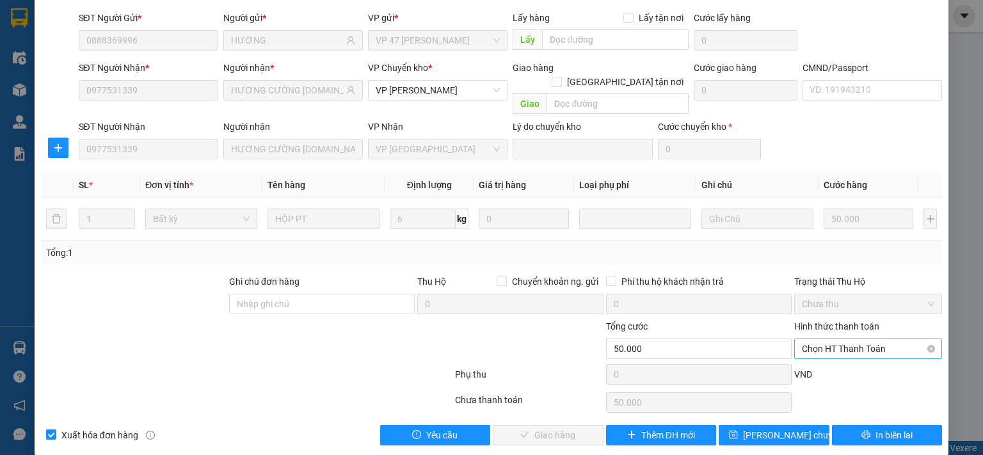
click at [856, 339] on span "Chọn HT Thanh Toán" at bounding box center [868, 348] width 133 height 19
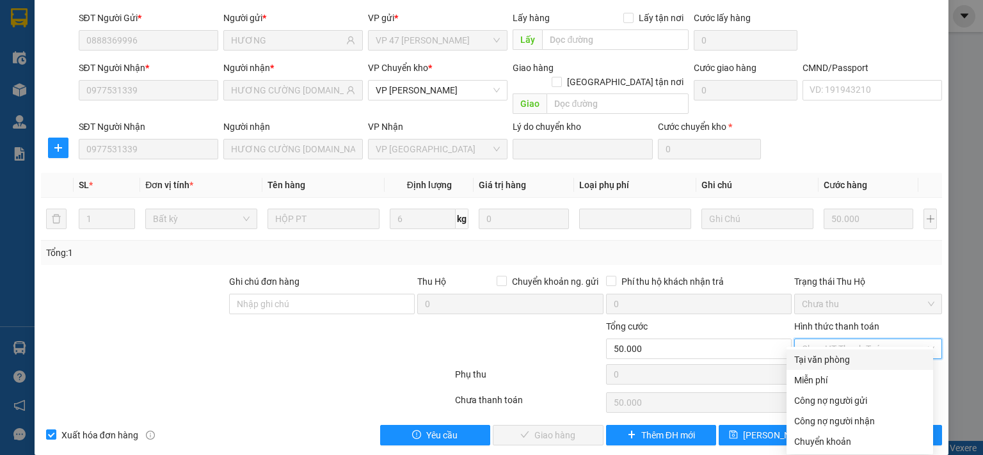
click at [832, 358] on div "Tại văn phòng" at bounding box center [859, 360] width 131 height 14
type input "0"
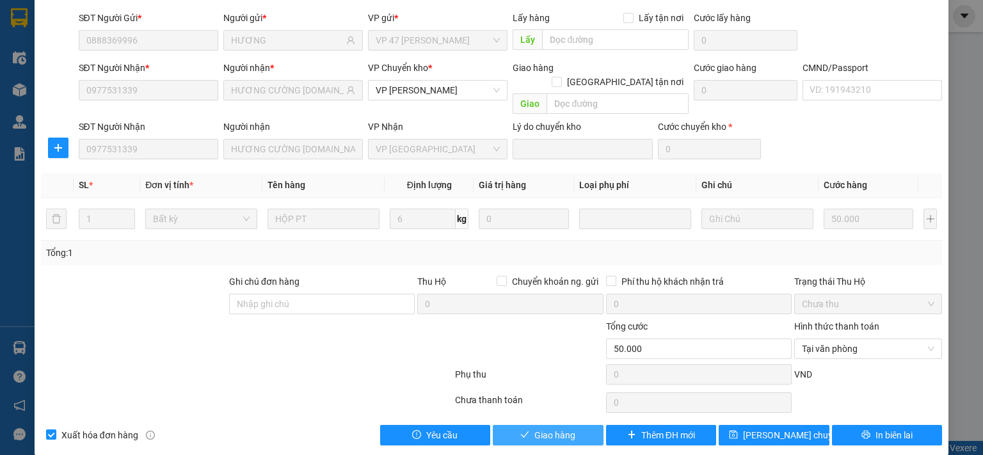
click at [521, 430] on icon "check" at bounding box center [524, 434] width 9 height 9
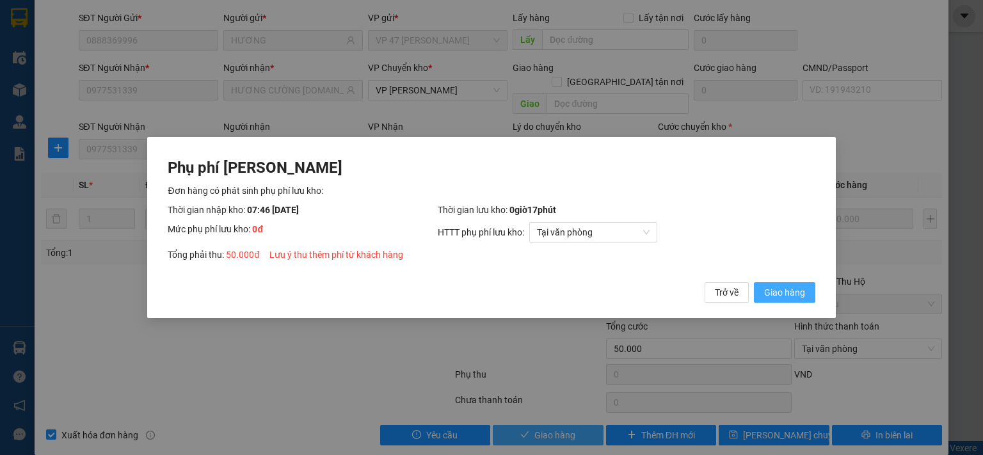
click at [787, 296] on span "Giao hàng" at bounding box center [784, 293] width 41 height 14
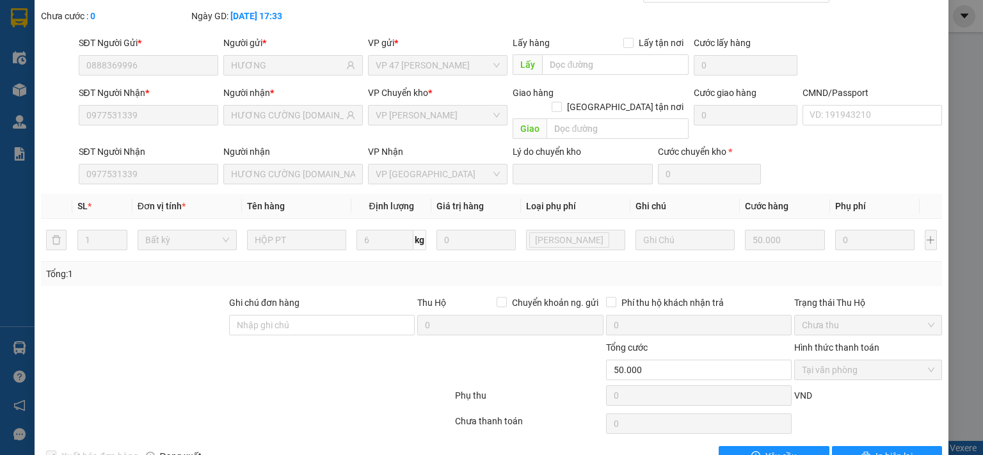
scroll to position [0, 0]
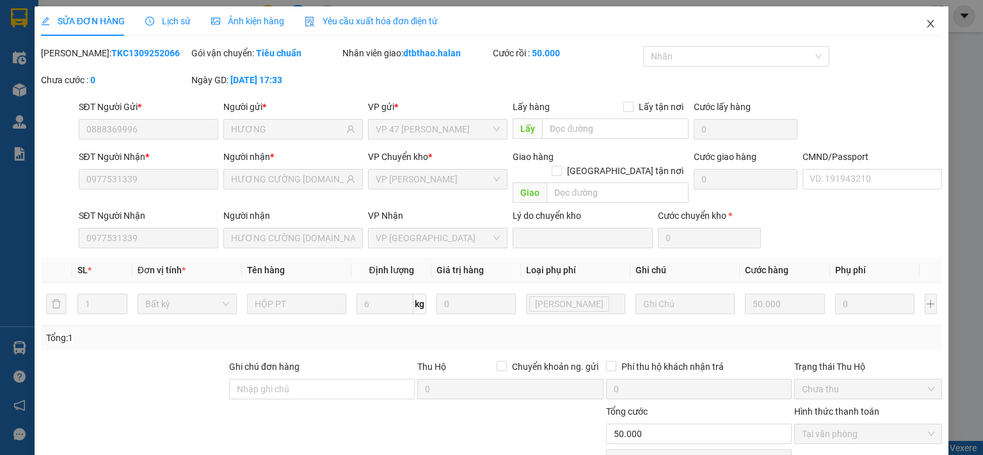
click at [926, 21] on icon "close" at bounding box center [931, 24] width 10 height 10
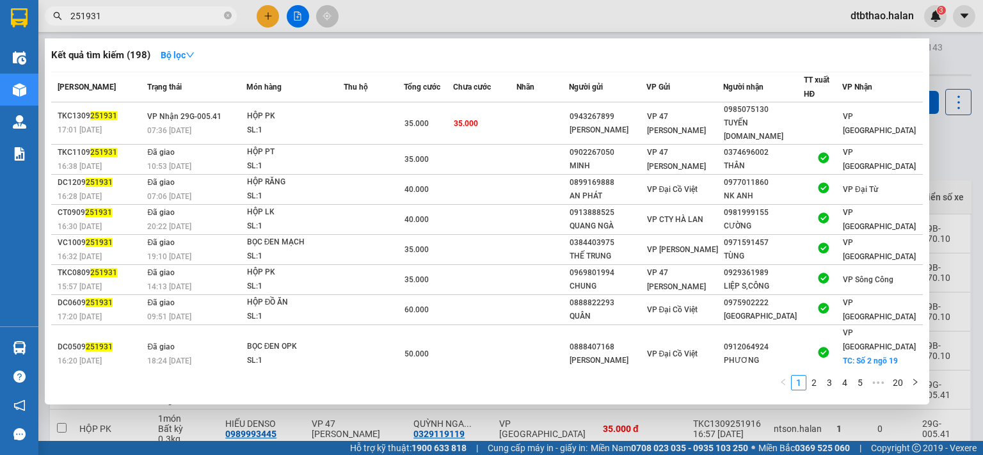
drag, startPoint x: 85, startPoint y: 17, endPoint x: 109, endPoint y: 17, distance: 25.0
click at [109, 17] on input "251931" at bounding box center [145, 16] width 151 height 14
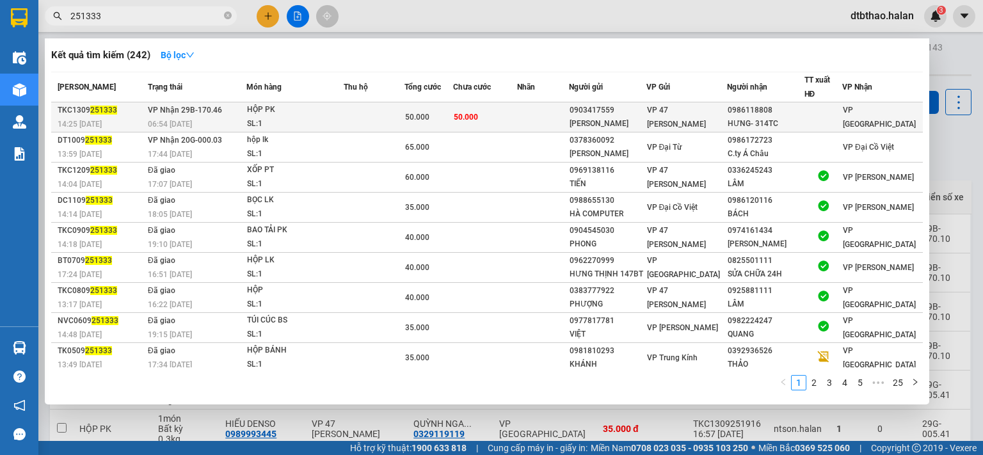
type input "251333"
click at [707, 121] on div "VP 47 [PERSON_NAME]" at bounding box center [686, 117] width 79 height 28
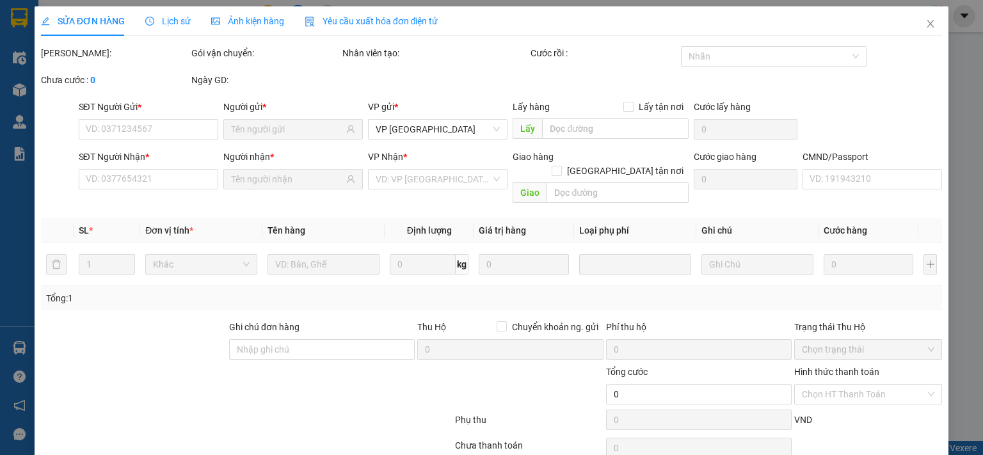
type input "0903417559"
type input "[PERSON_NAME]"
type input "0986118808"
type input "HƯNG- 314TC"
type input "50.000"
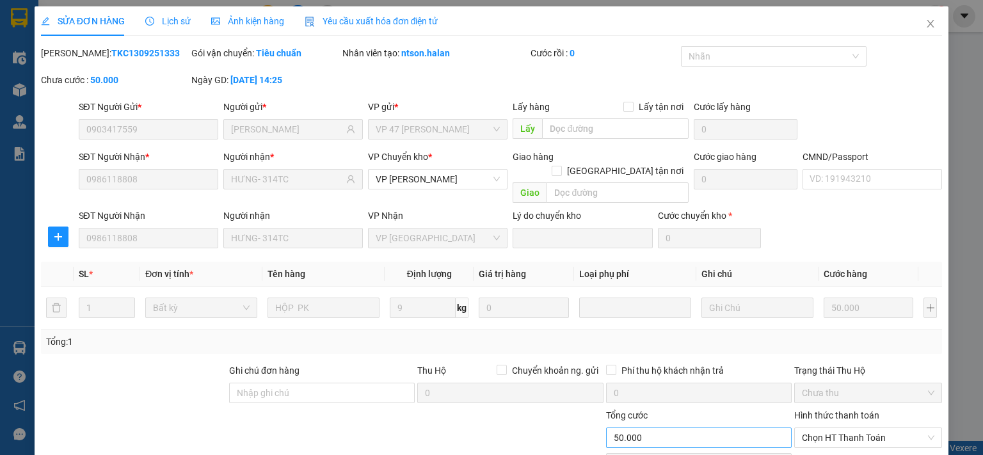
scroll to position [89, 0]
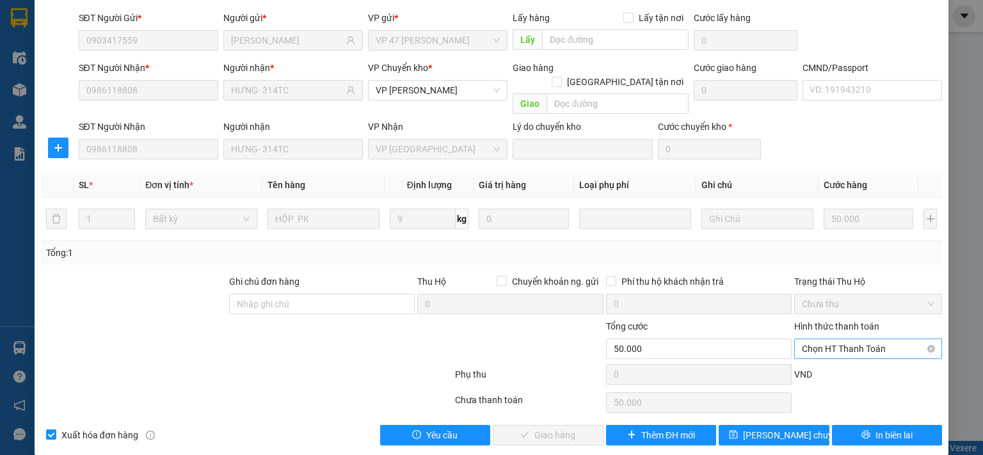
drag, startPoint x: 830, startPoint y: 336, endPoint x: 830, endPoint y: 346, distance: 10.2
click at [830, 339] on span "Chọn HT Thanh Toán" at bounding box center [868, 348] width 133 height 19
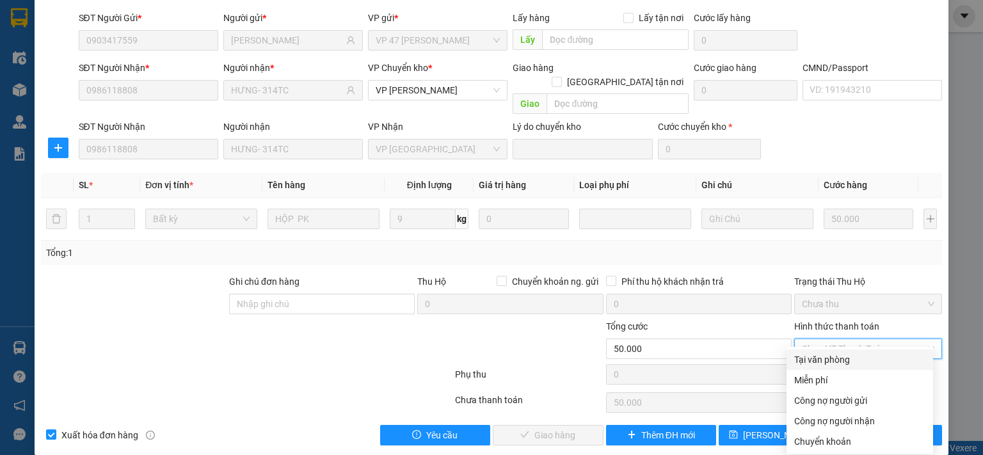
click at [829, 358] on div "Tại văn phòng" at bounding box center [859, 360] width 131 height 14
type input "0"
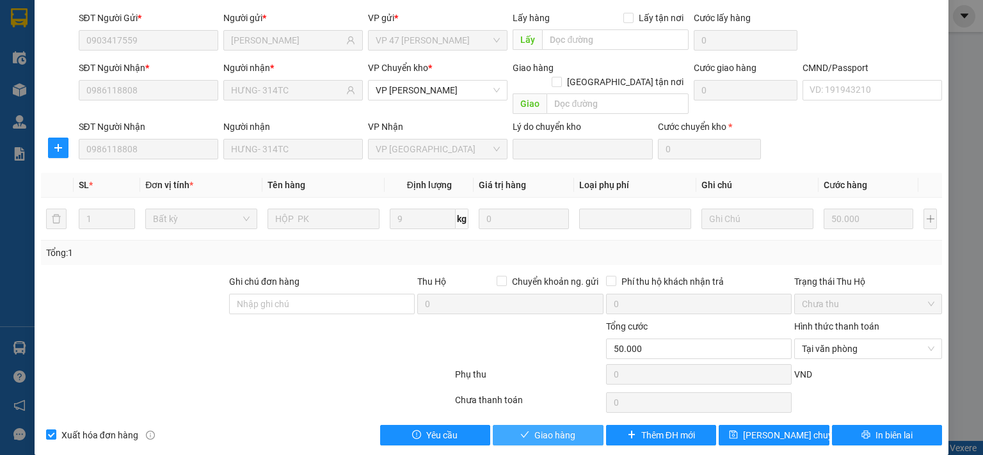
click at [563, 428] on span "Giao hàng" at bounding box center [555, 435] width 41 height 14
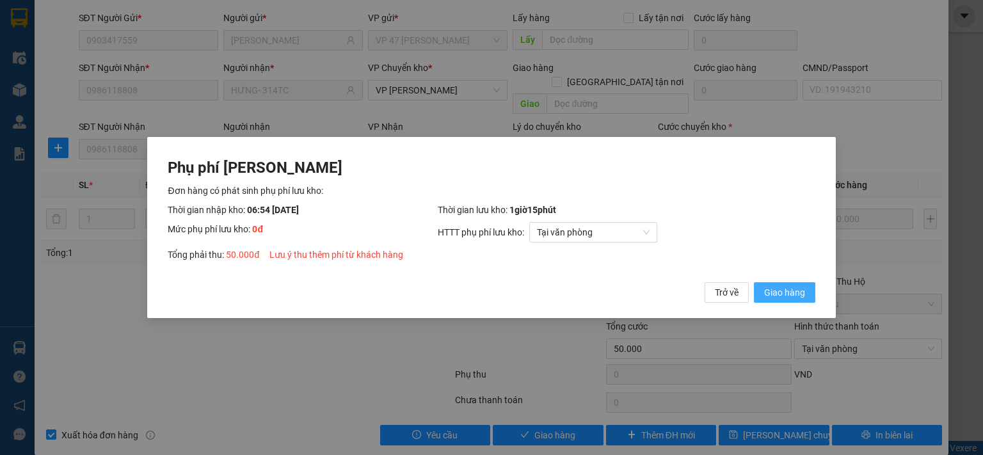
click at [796, 294] on span "Giao hàng" at bounding box center [784, 293] width 41 height 14
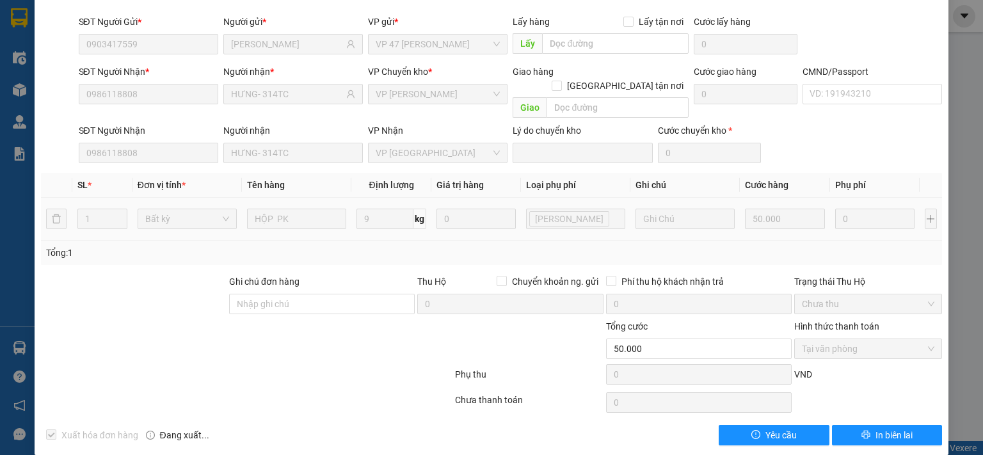
scroll to position [0, 0]
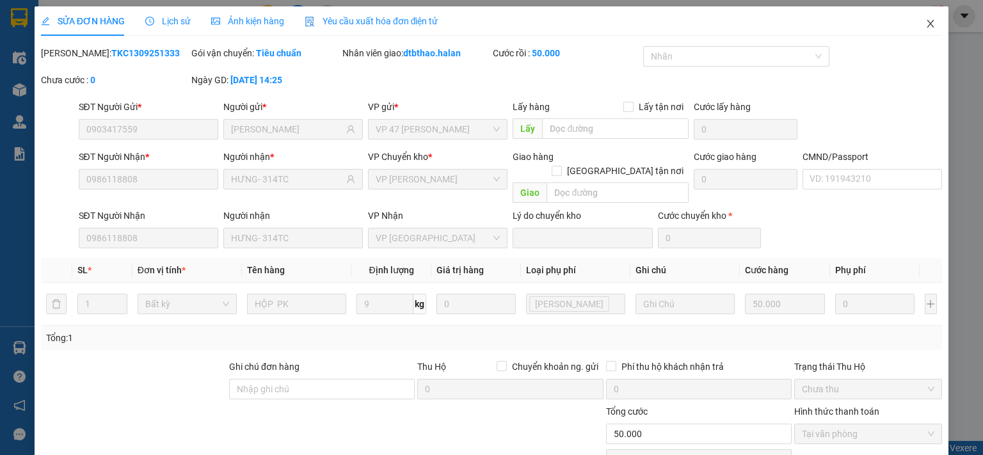
drag, startPoint x: 920, startPoint y: 19, endPoint x: 917, endPoint y: 1, distance: 18.1
click at [920, 18] on span "Close" at bounding box center [931, 24] width 36 height 36
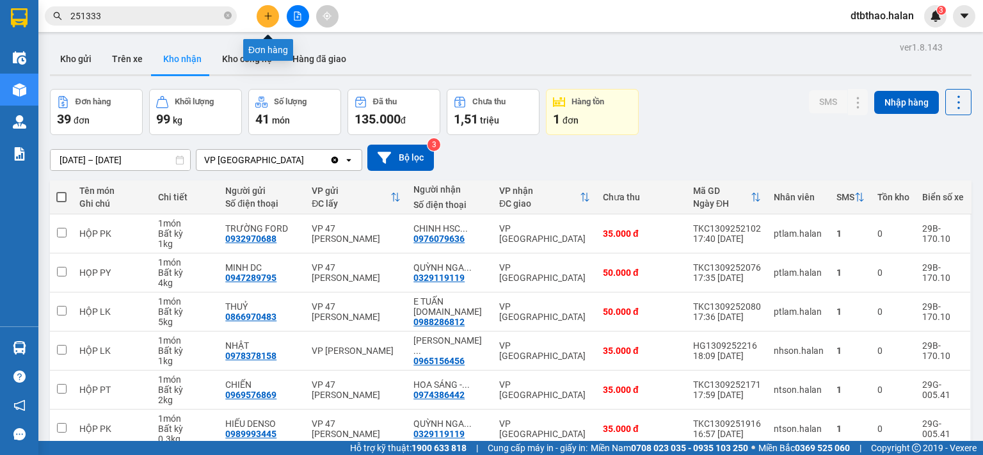
click at [270, 12] on icon "plus" at bounding box center [268, 16] width 9 height 9
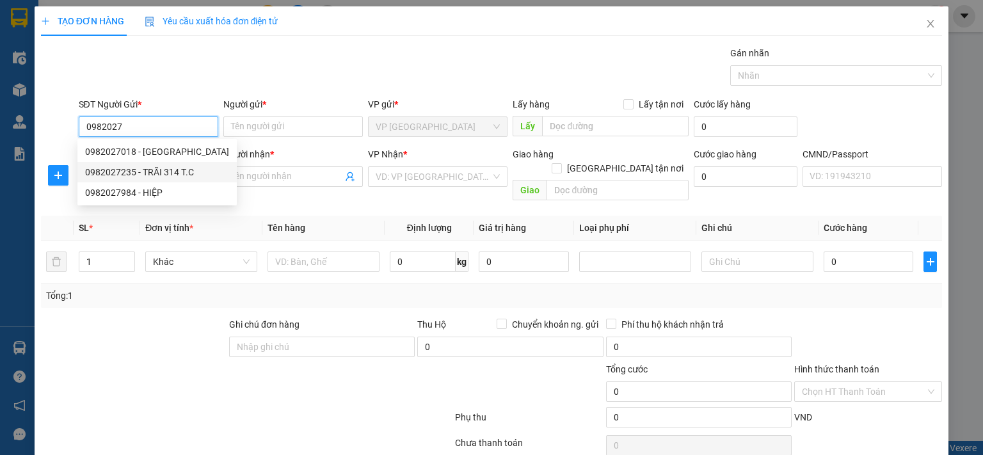
click at [128, 173] on div "0982027235 - TRÃI 314 T.C" at bounding box center [157, 172] width 144 height 14
type input "0982027235"
type input "TRÃI 314 T.C"
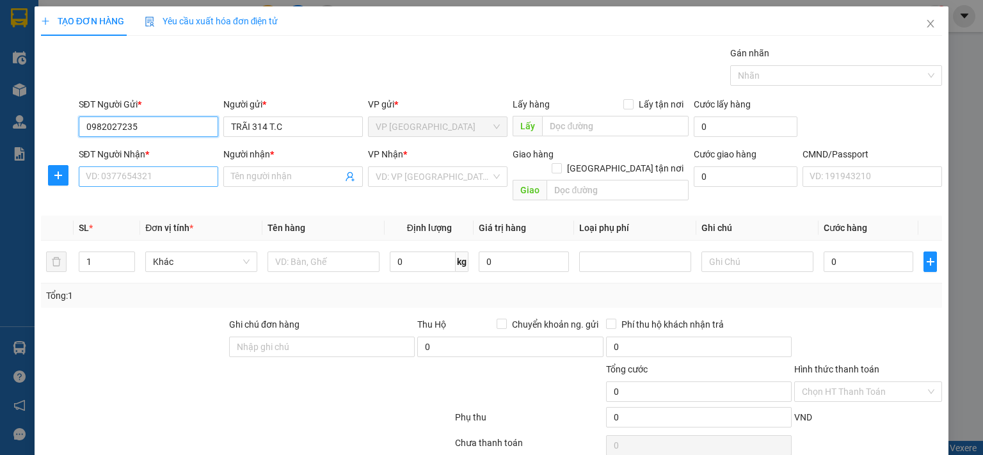
type input "0982027235"
click at [133, 172] on input "SĐT Người Nhận *" at bounding box center [149, 176] width 140 height 20
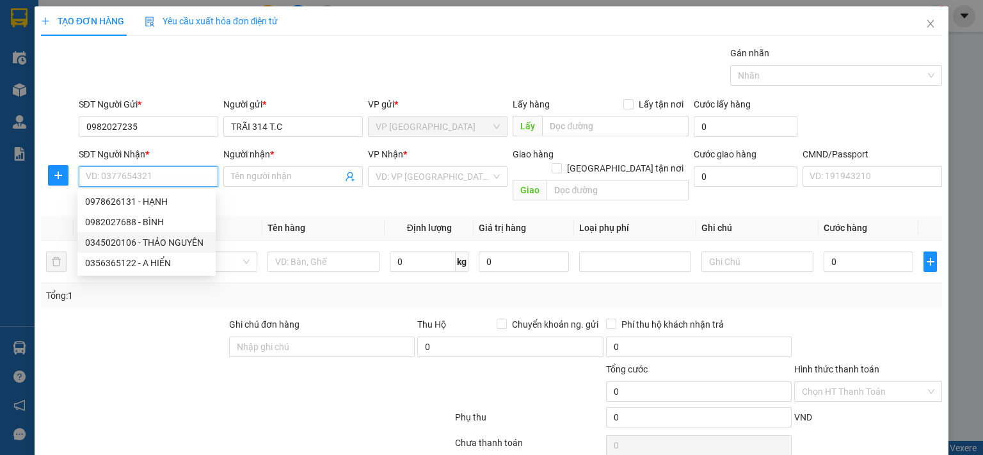
click at [171, 245] on div "0345020106 - THẢO NGUYÊN" at bounding box center [146, 243] width 123 height 14
type input "0345020106"
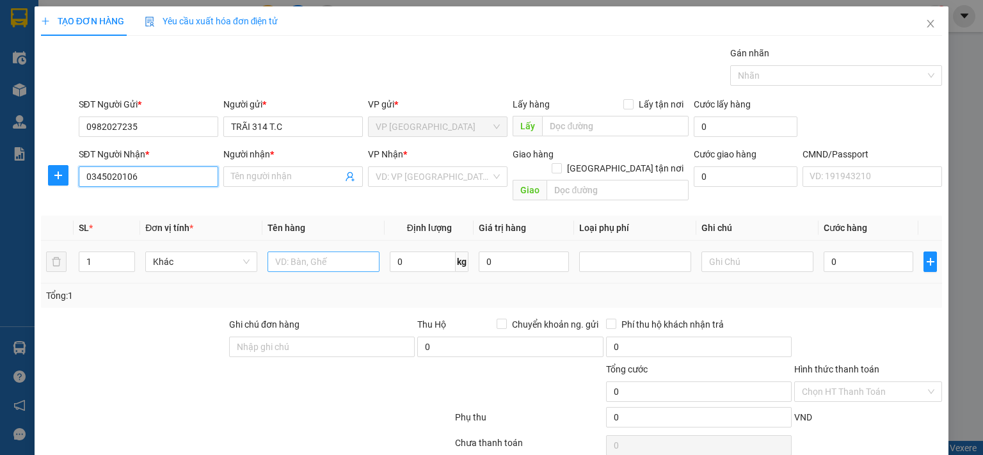
type input "THẢO NGUYÊN"
click at [298, 252] on input "text" at bounding box center [324, 262] width 112 height 20
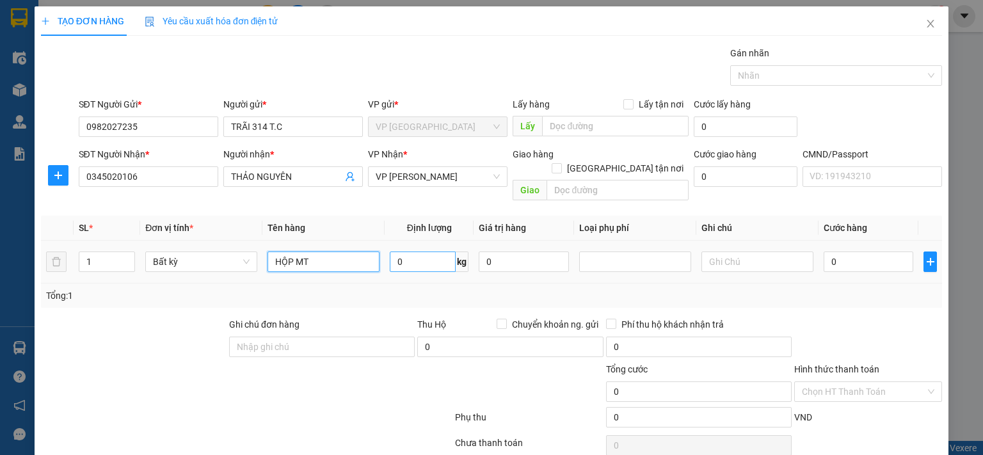
type input "HỘP MT"
click at [429, 252] on input "0" at bounding box center [423, 262] width 66 height 20
type input "3"
click at [885, 252] on input "0" at bounding box center [869, 262] width 90 height 20
type input "40.000"
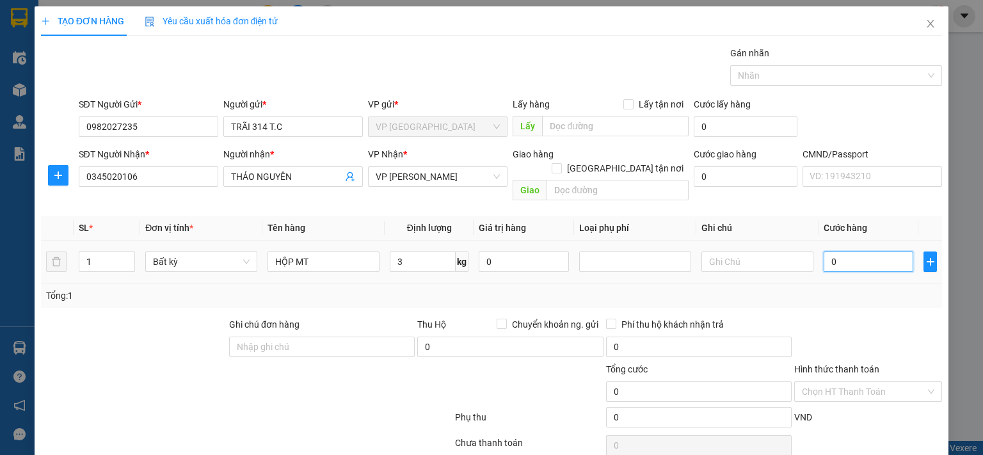
type input "40.000"
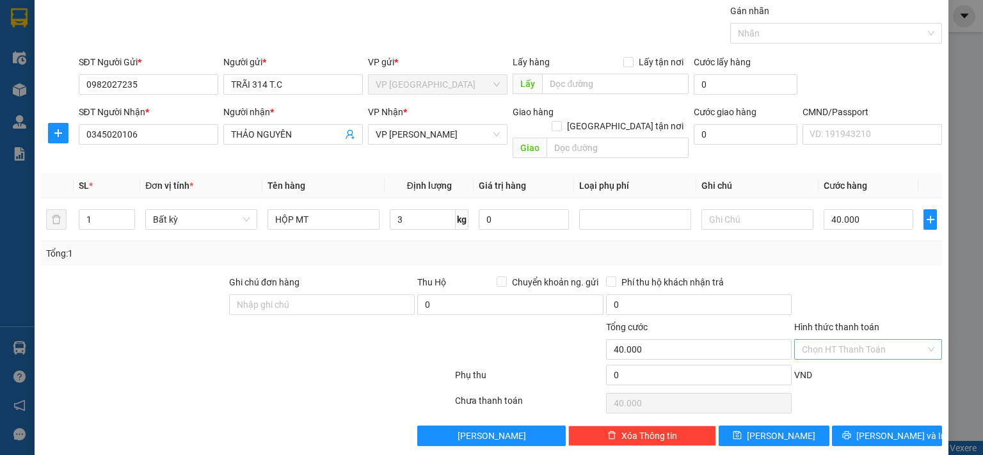
click at [844, 340] on input "Hình thức thanh toán" at bounding box center [864, 349] width 124 height 19
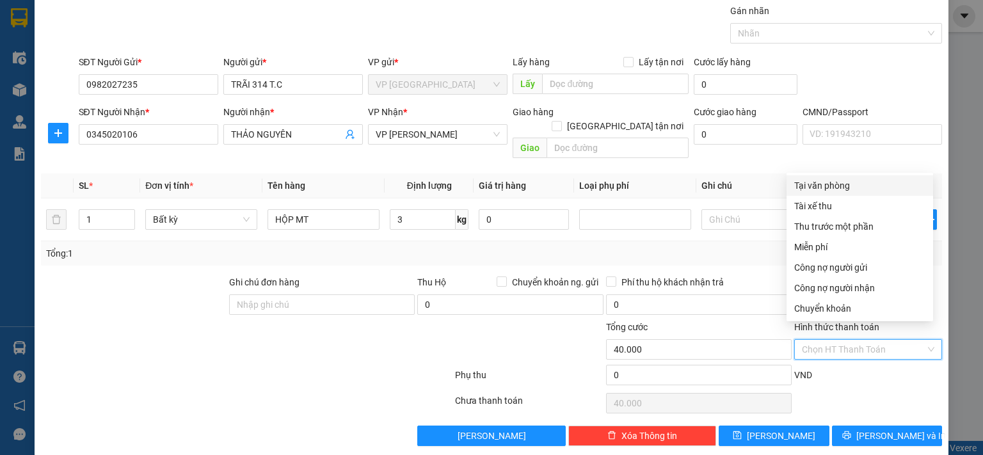
click at [827, 181] on div "Tại văn phòng" at bounding box center [859, 186] width 131 height 14
type input "0"
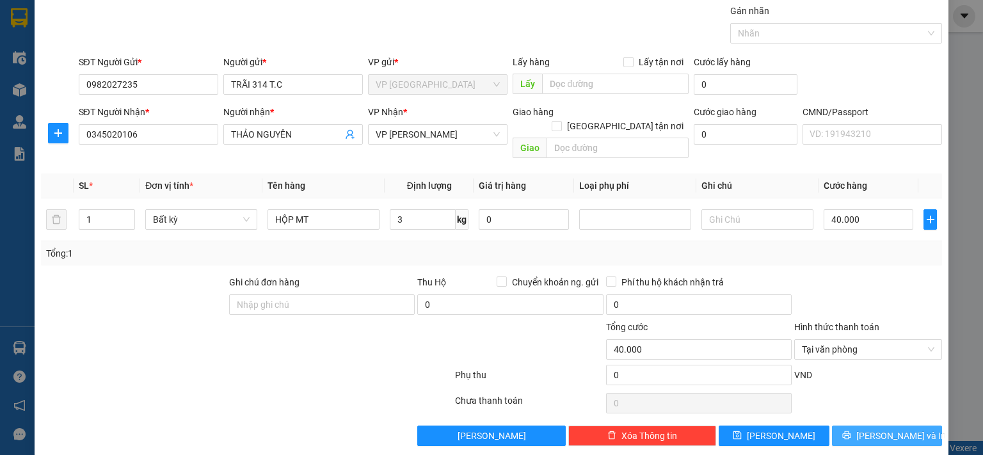
click at [880, 429] on span "[PERSON_NAME] và In" at bounding box center [902, 436] width 90 height 14
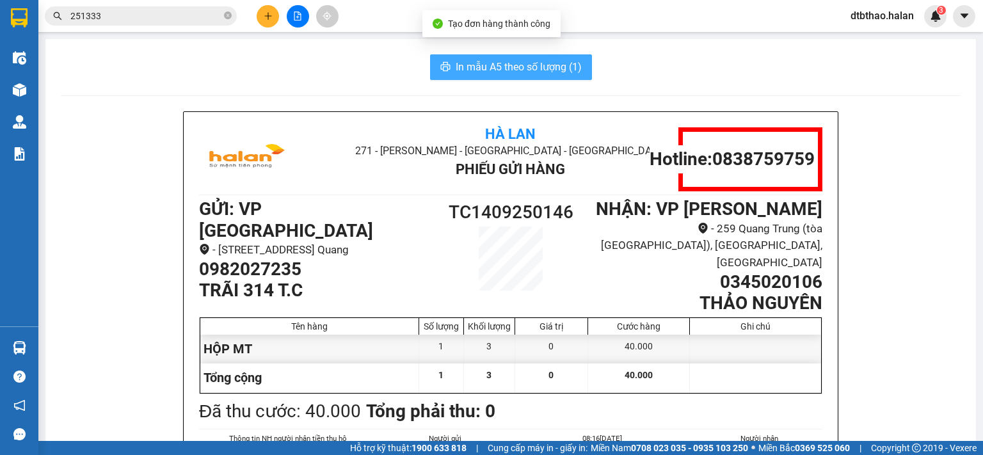
click at [535, 67] on span "In mẫu A5 theo số lượng (1)" at bounding box center [519, 67] width 126 height 16
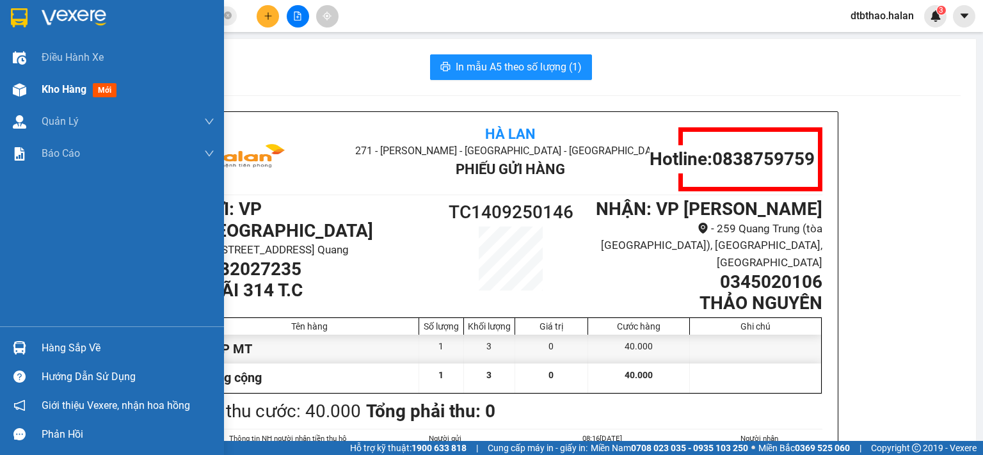
click at [68, 86] on span "Kho hàng" at bounding box center [64, 89] width 45 height 12
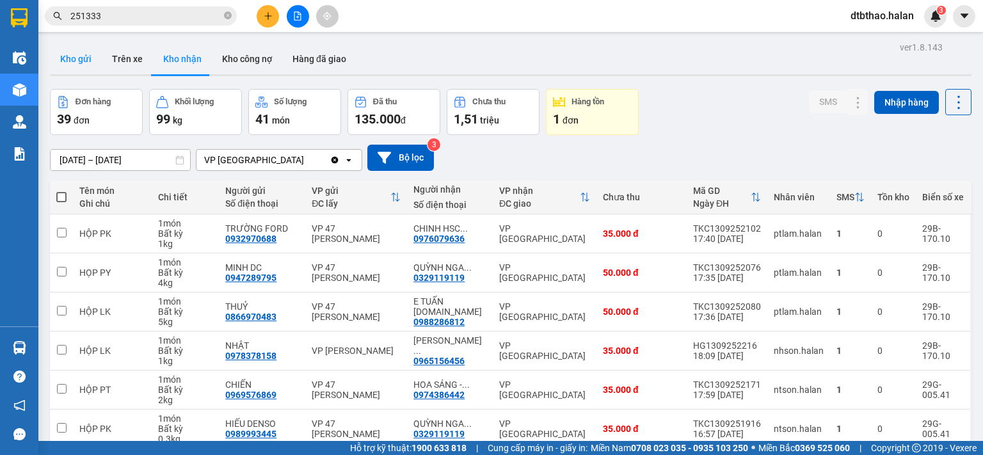
click at [80, 54] on button "Kho gửi" at bounding box center [76, 59] width 52 height 31
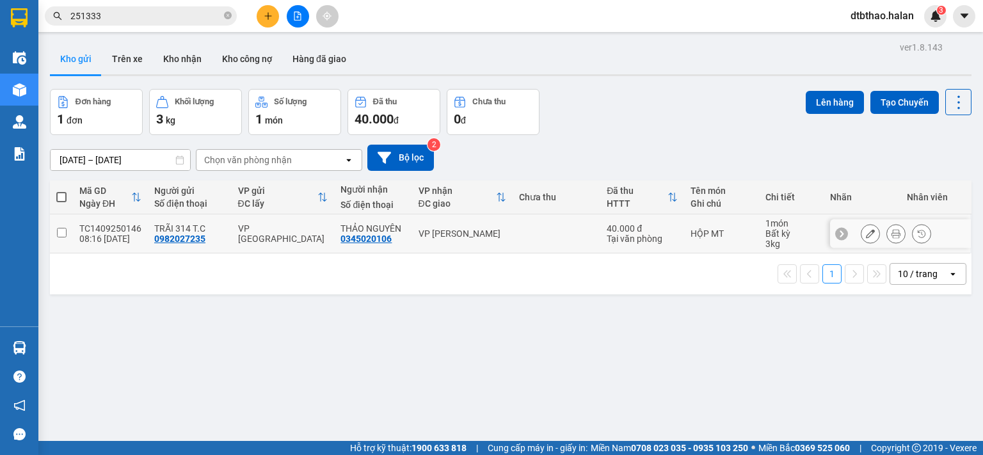
click at [63, 234] on input "checkbox" at bounding box center [62, 233] width 10 height 10
checkbox input "true"
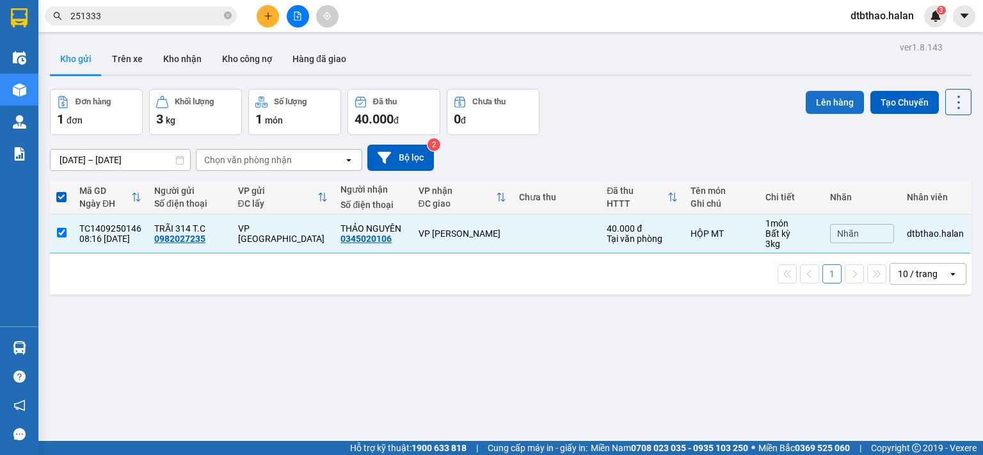
click at [821, 97] on button "Lên hàng" at bounding box center [835, 102] width 58 height 23
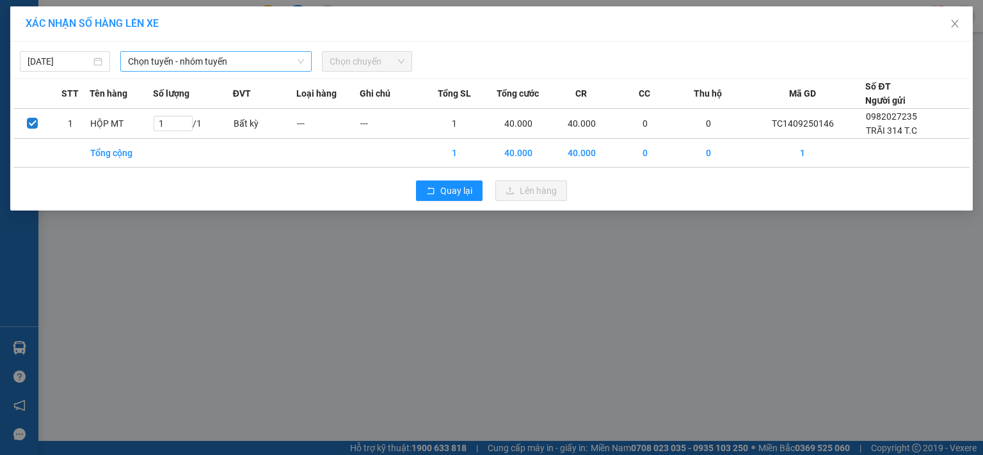
click at [188, 63] on span "Chọn tuyến - nhóm tuyến" at bounding box center [216, 61] width 176 height 19
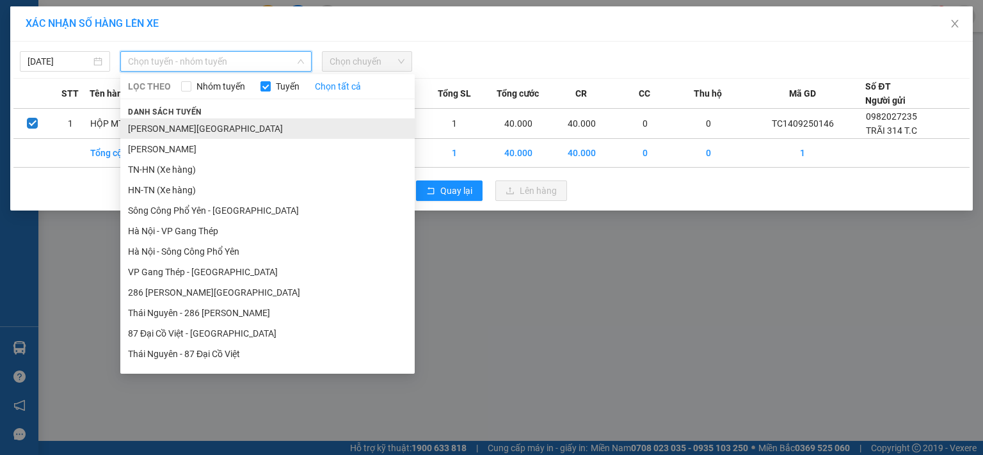
click at [192, 130] on li "[PERSON_NAME][GEOGRAPHIC_DATA]" at bounding box center [267, 128] width 294 height 20
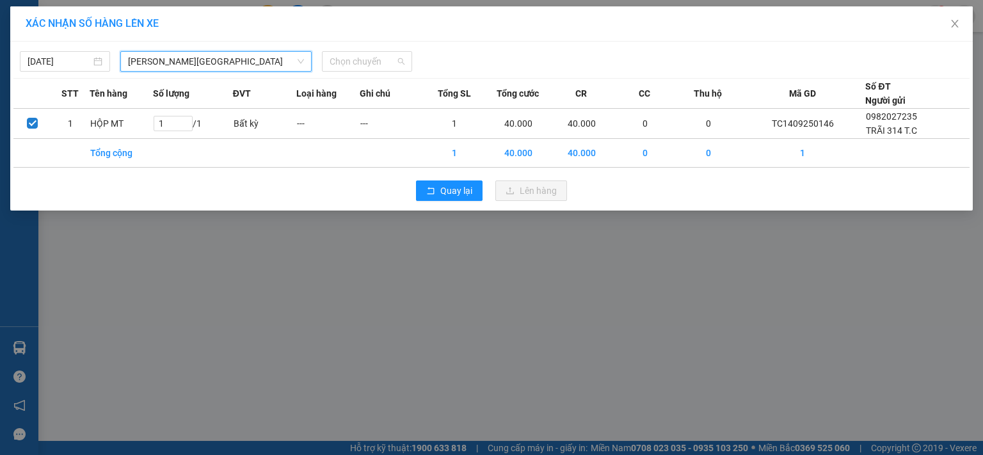
drag, startPoint x: 344, startPoint y: 57, endPoint x: 348, endPoint y: 82, distance: 25.3
click at [346, 58] on span "Chọn chuyến" at bounding box center [367, 61] width 75 height 19
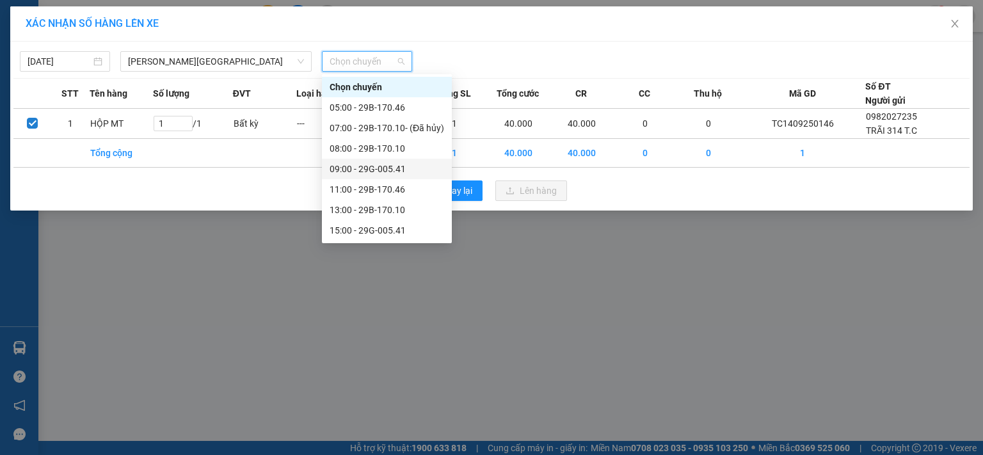
click at [367, 169] on div "09:00 - 29G-005.41" at bounding box center [387, 169] width 115 height 14
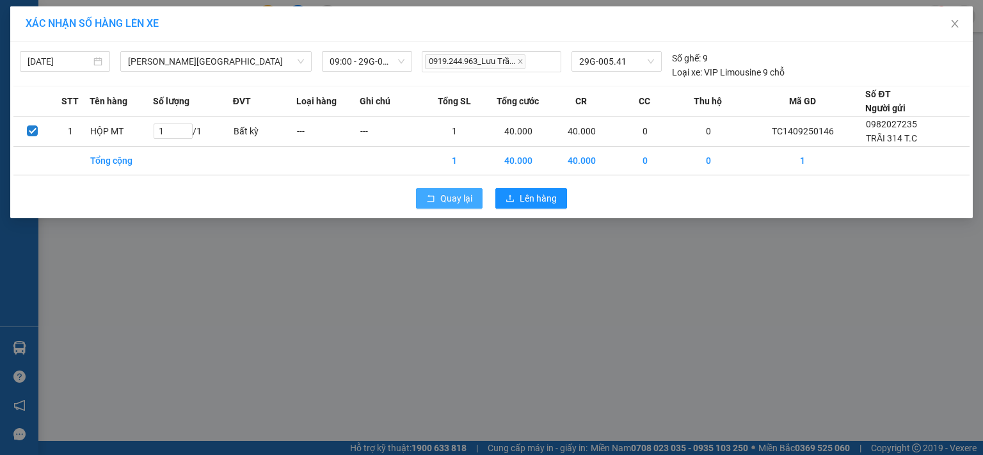
click at [456, 200] on span "Quay lại" at bounding box center [456, 198] width 32 height 14
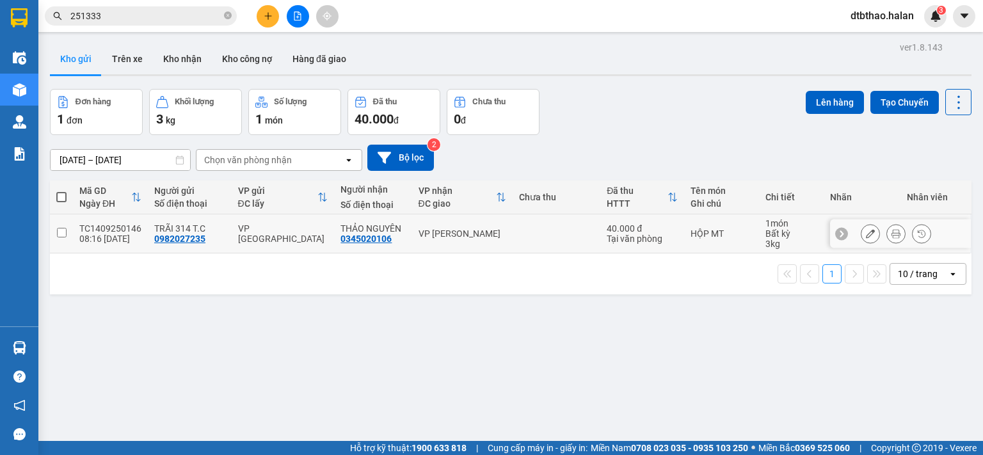
click at [64, 234] on input "checkbox" at bounding box center [62, 233] width 10 height 10
checkbox input "true"
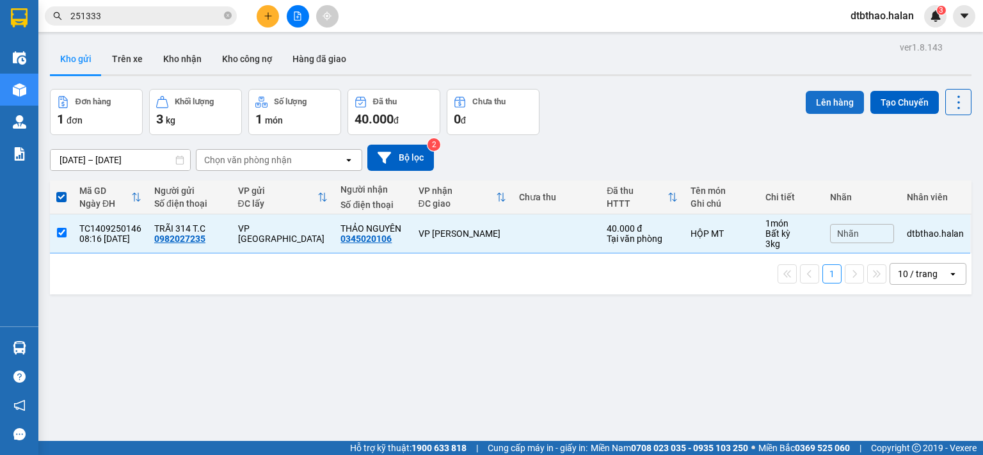
click at [822, 101] on button "Lên hàng" at bounding box center [835, 102] width 58 height 23
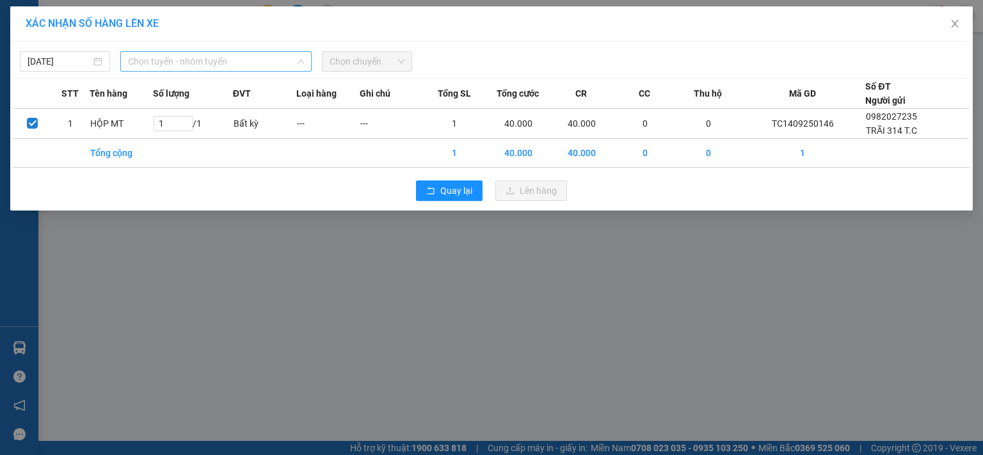
click at [193, 56] on span "Chọn tuyến - nhóm tuyến" at bounding box center [216, 61] width 176 height 19
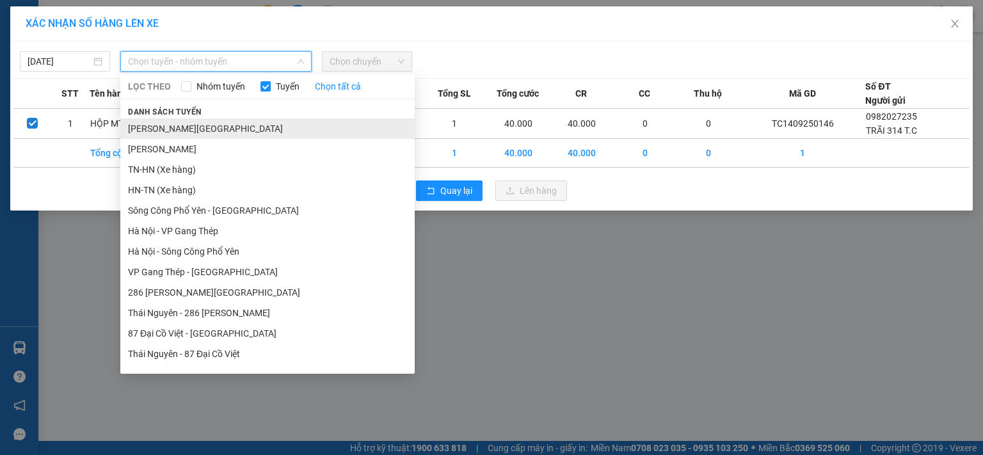
click at [179, 127] on li "[PERSON_NAME][GEOGRAPHIC_DATA]" at bounding box center [267, 128] width 294 height 20
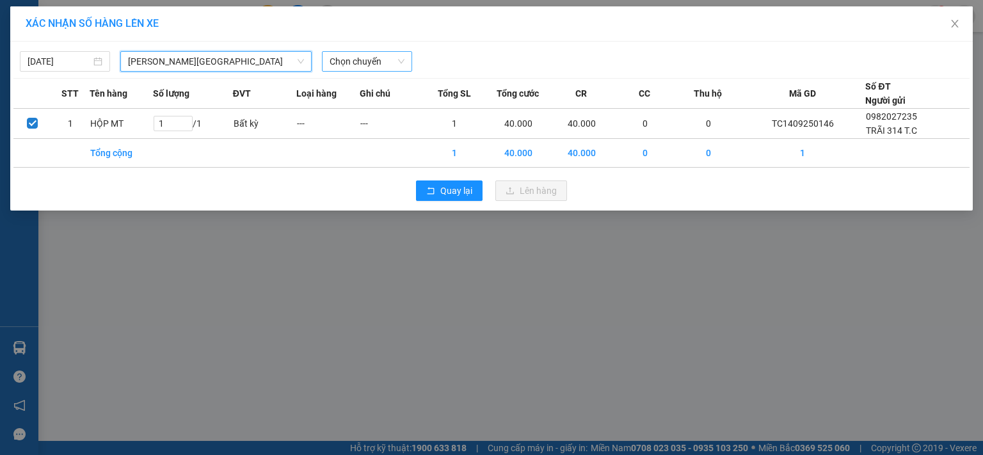
click at [363, 61] on span "Chọn chuyến" at bounding box center [367, 61] width 75 height 19
click at [652, 248] on div "XÁC NHẬN SỐ HÀNG LÊN XE [DATE] [GEOGRAPHIC_DATA] - [GEOGRAPHIC_DATA] LỌC THEO N…" at bounding box center [491, 227] width 983 height 455
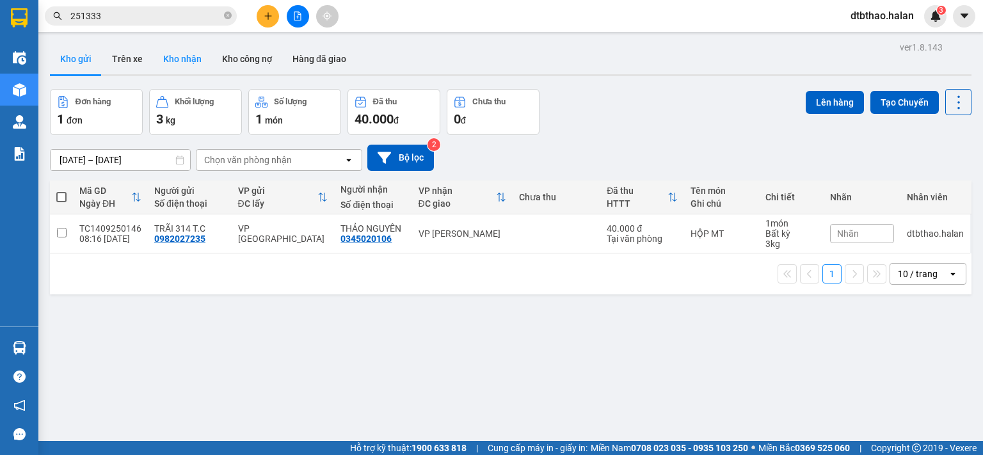
click at [186, 61] on button "Kho nhận" at bounding box center [182, 59] width 59 height 31
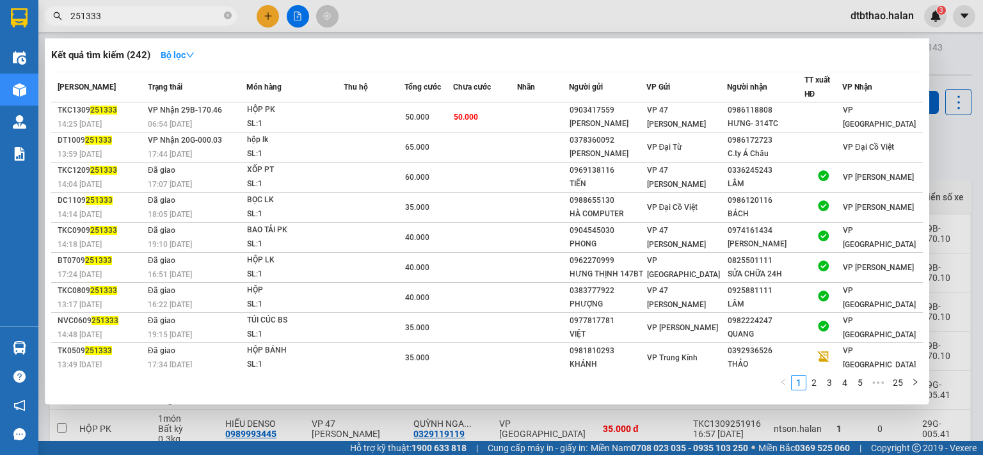
drag, startPoint x: 87, startPoint y: 14, endPoint x: 119, endPoint y: 17, distance: 32.1
click at [119, 17] on input "251333" at bounding box center [145, 16] width 151 height 14
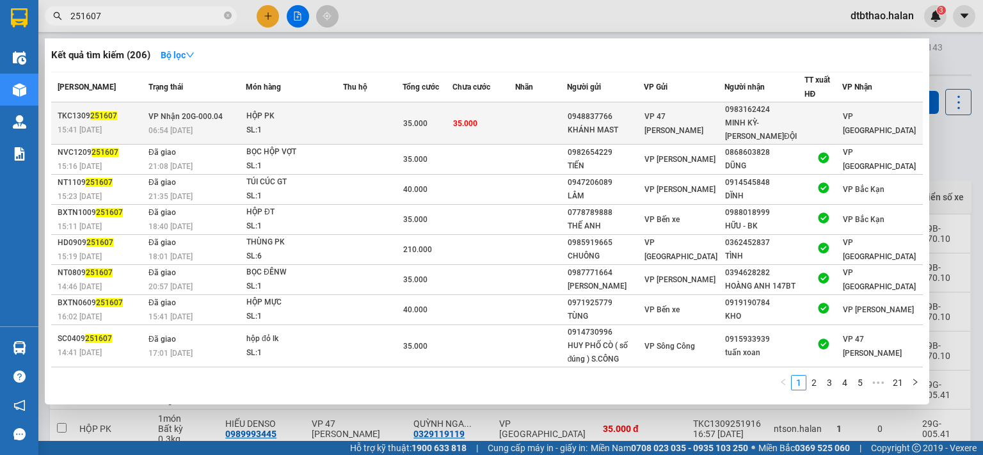
type input "251607"
click at [766, 118] on div "MINH KỲ- [PERSON_NAME]ĐỘI" at bounding box center [764, 130] width 79 height 27
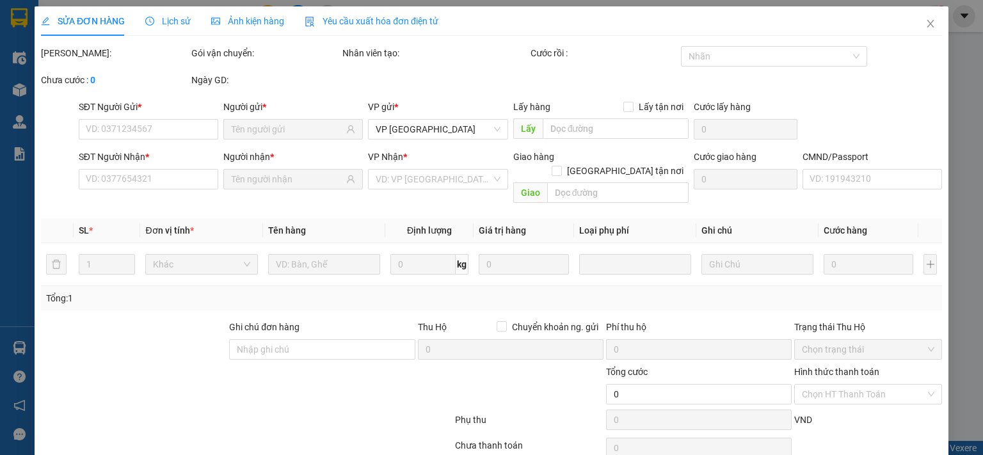
type input "0948837766"
type input "KHÁNH MAST"
type input "0983162424"
type input "MINH KỲ- [PERSON_NAME]ĐỘI"
type input "35.000"
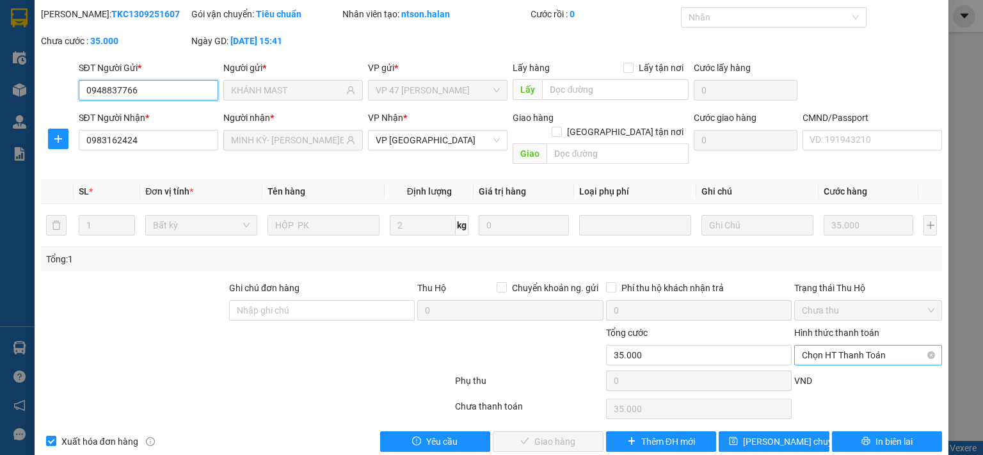
scroll to position [45, 0]
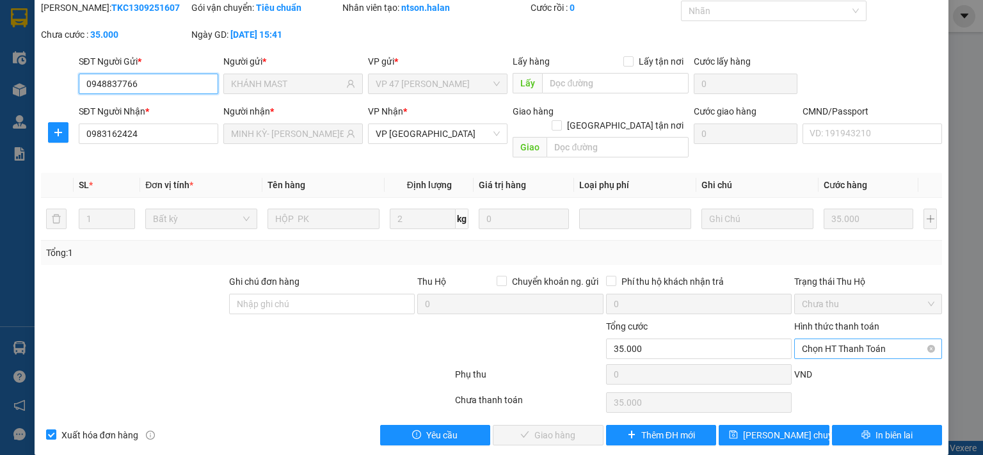
click at [835, 339] on span "Chọn HT Thanh Toán" at bounding box center [868, 348] width 133 height 19
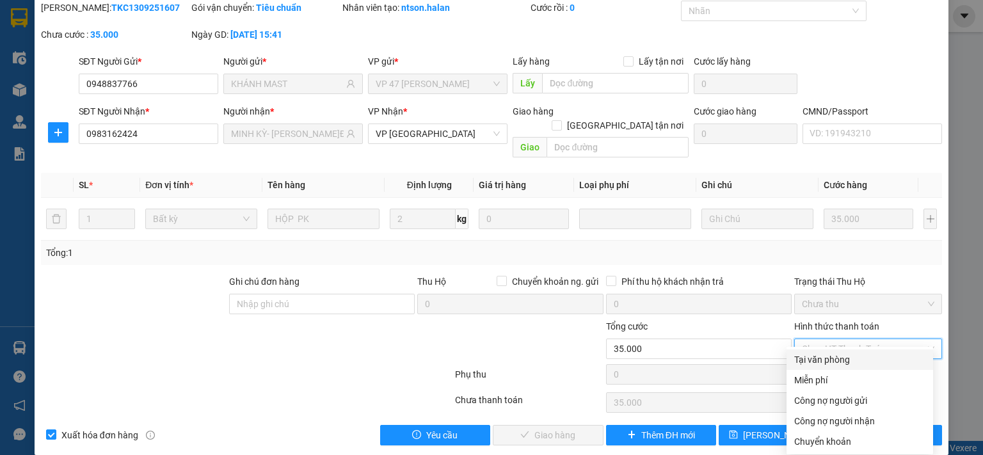
click at [826, 363] on div "Tại văn phòng" at bounding box center [859, 360] width 131 height 14
type input "0"
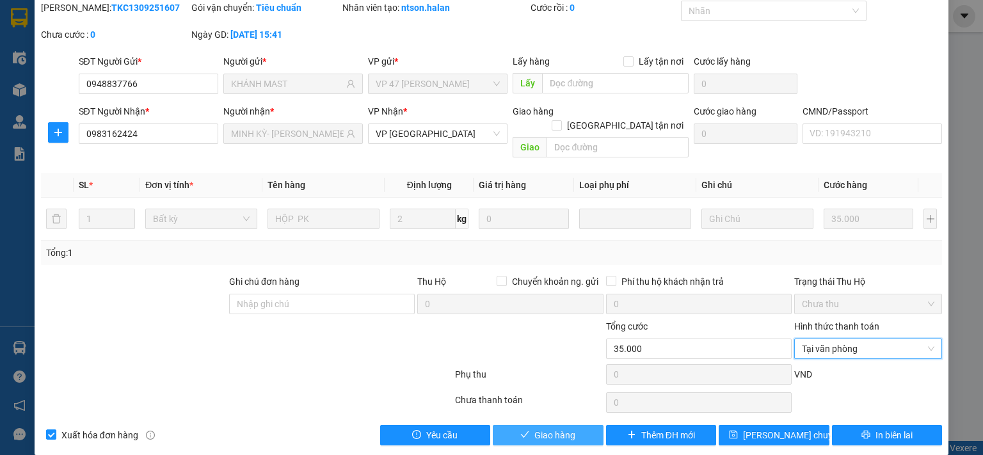
click at [551, 428] on span "Giao hàng" at bounding box center [555, 435] width 41 height 14
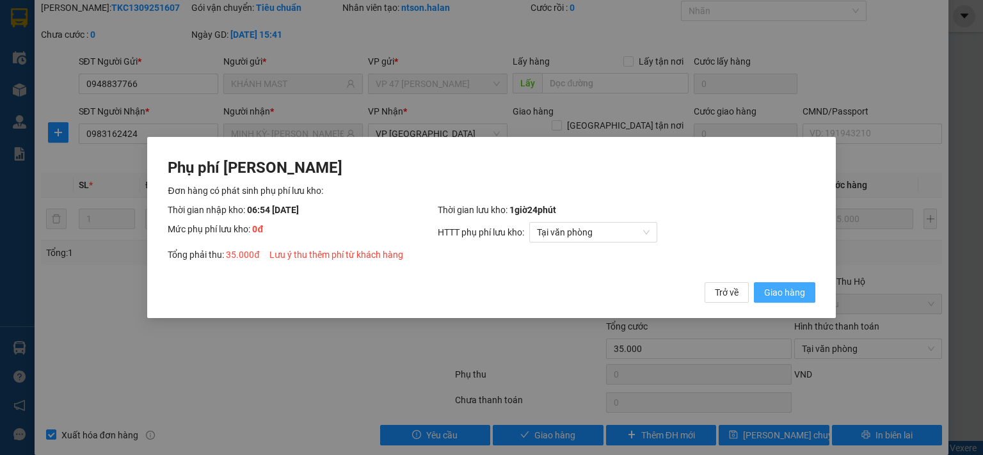
click at [787, 294] on span "Giao hàng" at bounding box center [784, 293] width 41 height 14
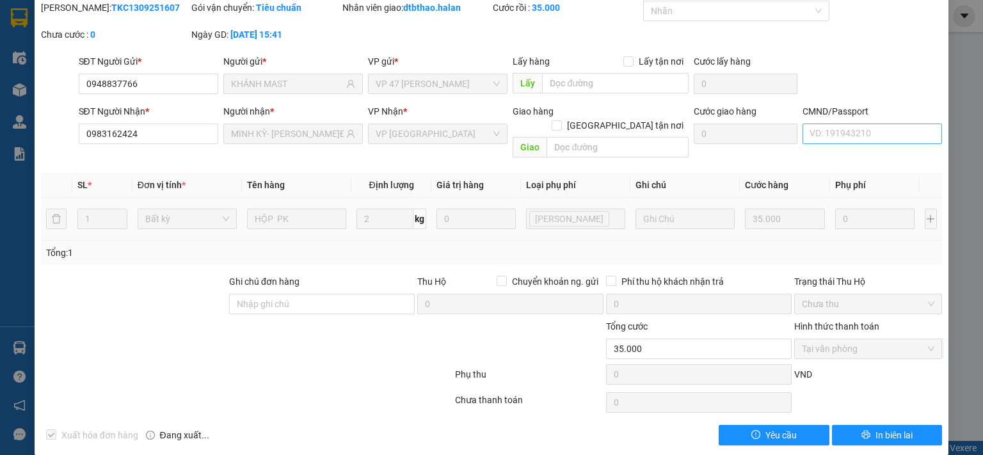
scroll to position [0, 0]
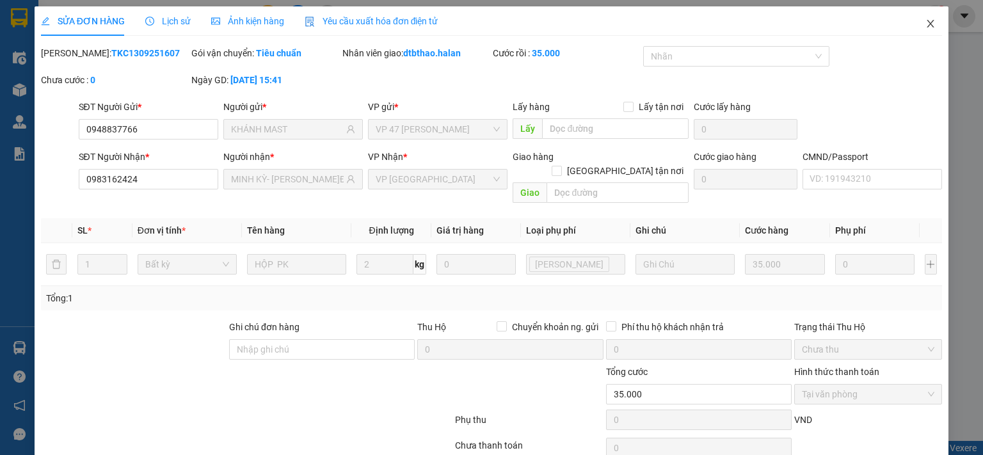
click at [926, 22] on icon "close" at bounding box center [931, 24] width 10 height 10
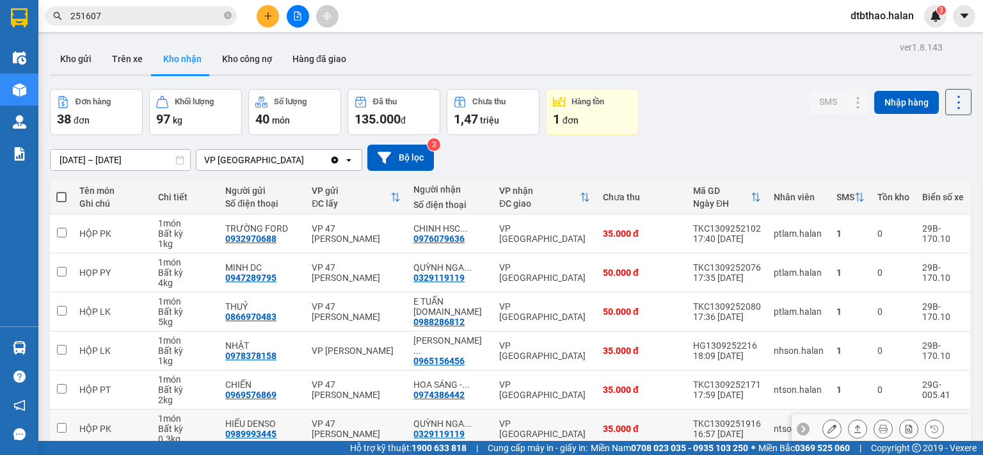
scroll to position [214, 0]
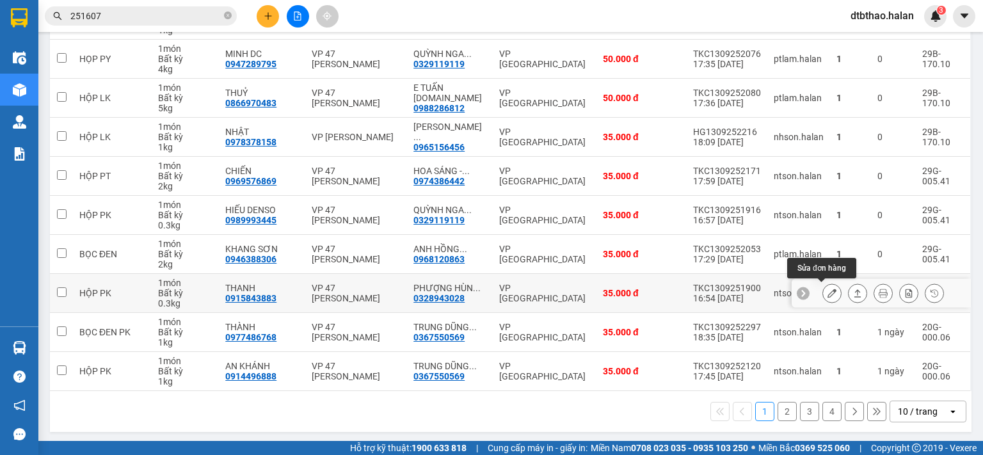
click at [828, 292] on icon at bounding box center [832, 293] width 9 height 9
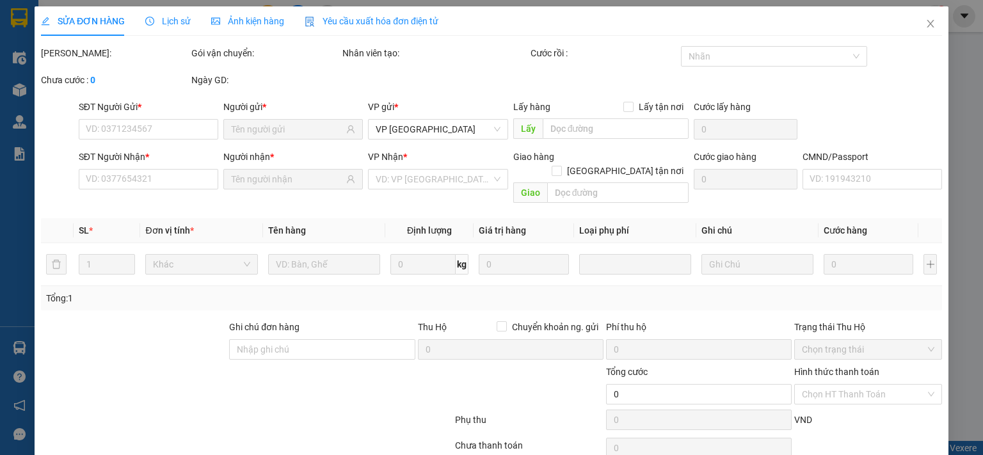
type input "0915843883"
type input "THANH"
type input "0328943028"
type input "PHƯỢNG HÙNG 314T.C"
type input "35.000"
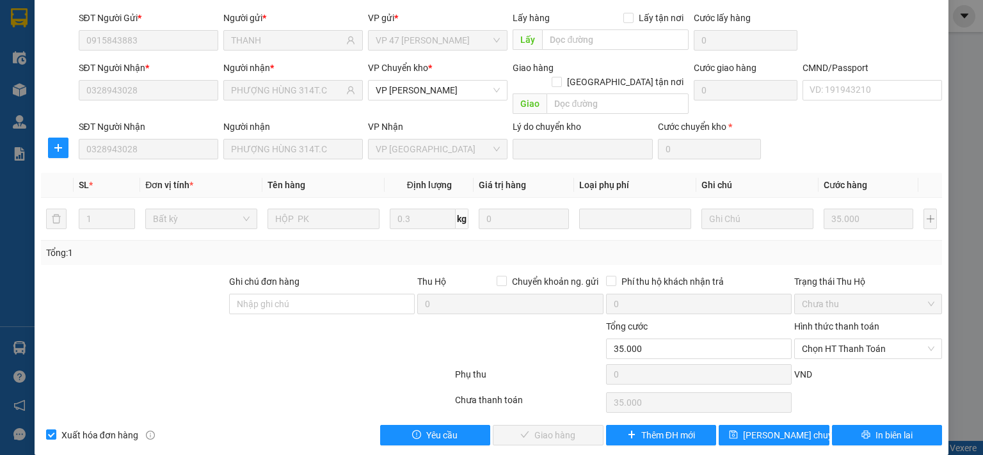
scroll to position [89, 0]
click at [841, 339] on span "Chọn HT Thanh Toán" at bounding box center [868, 348] width 133 height 19
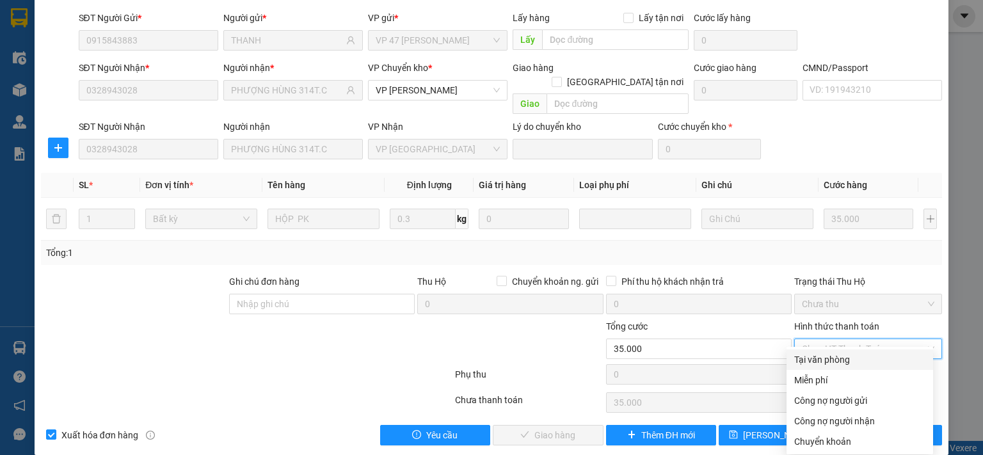
click at [838, 357] on div "Tại văn phòng" at bounding box center [859, 360] width 131 height 14
type input "0"
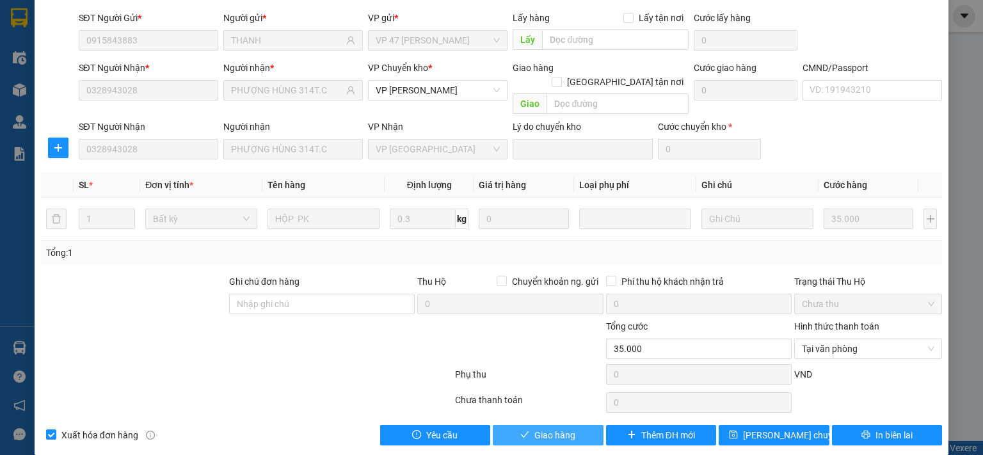
click at [586, 425] on button "Giao hàng" at bounding box center [548, 435] width 111 height 20
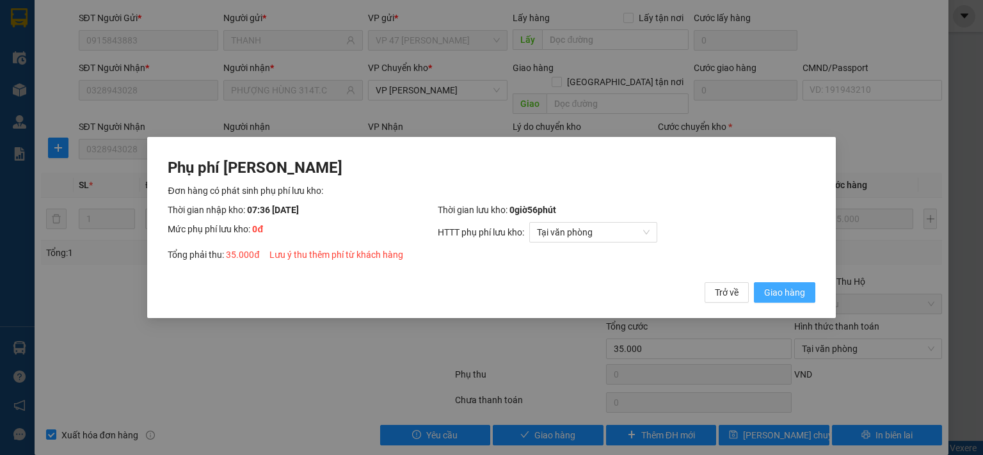
click at [782, 294] on span "Giao hàng" at bounding box center [784, 293] width 41 height 14
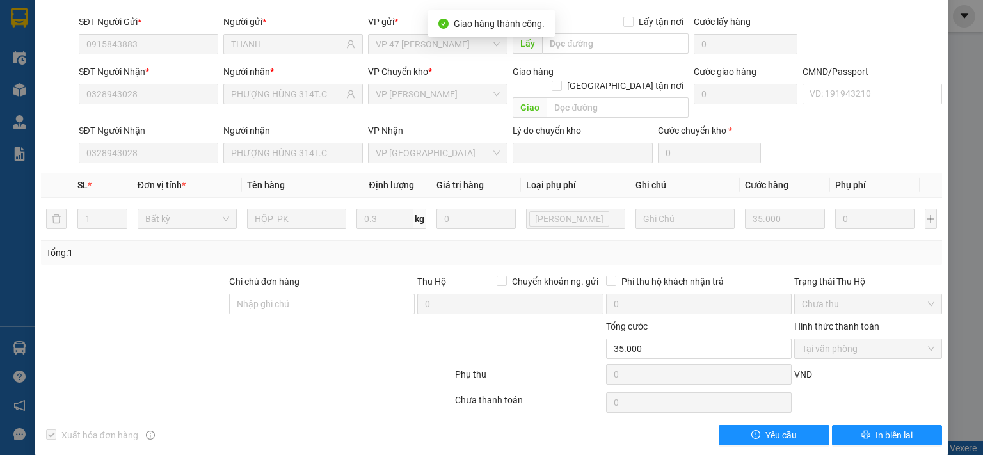
scroll to position [0, 0]
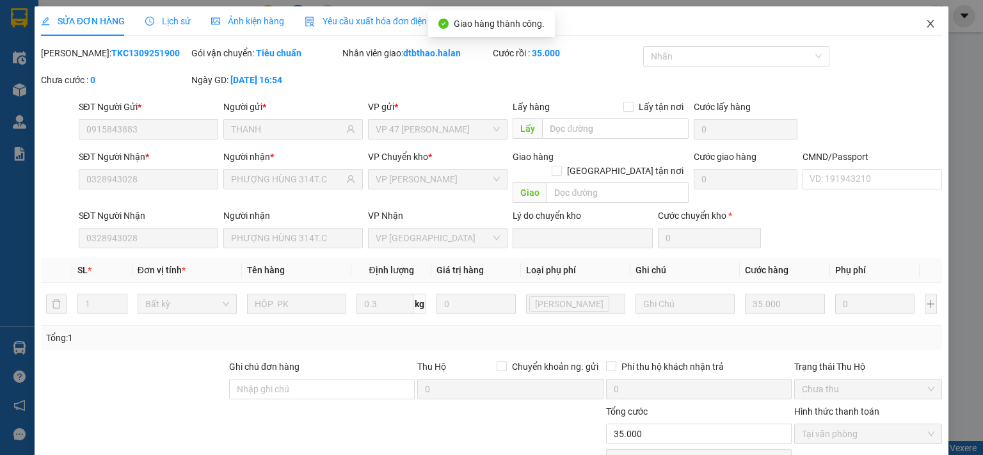
click at [926, 25] on icon "close" at bounding box center [931, 24] width 10 height 10
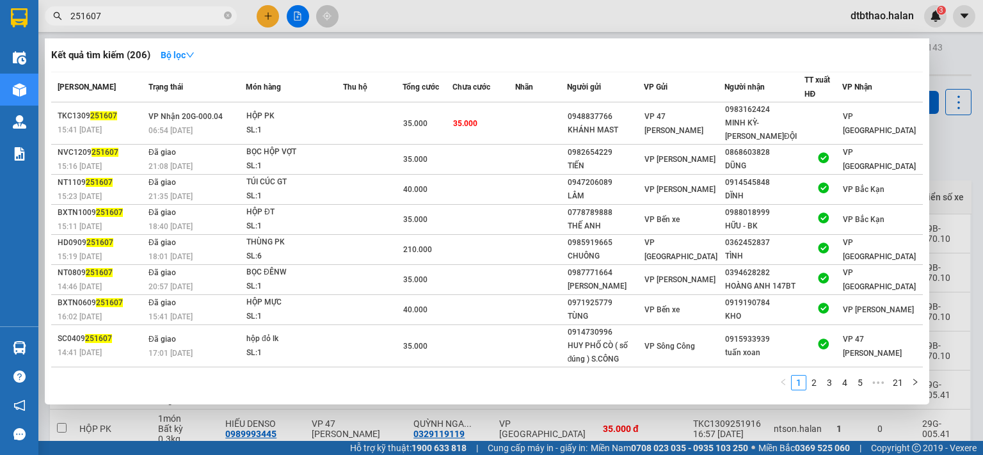
drag, startPoint x: 86, startPoint y: 14, endPoint x: 125, endPoint y: 14, distance: 39.7
click at [125, 14] on input "251607" at bounding box center [145, 16] width 151 height 14
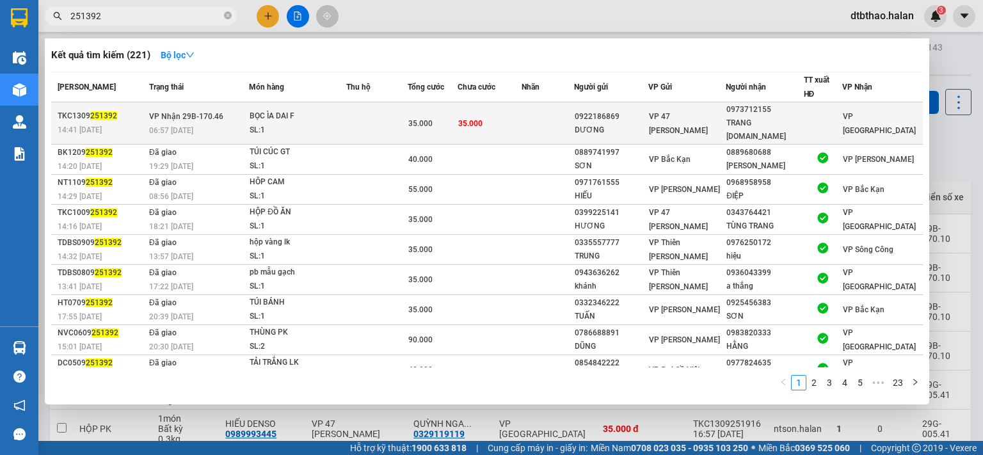
type input "251392"
click at [786, 122] on div "TRANG [DOMAIN_NAME]" at bounding box center [765, 130] width 76 height 27
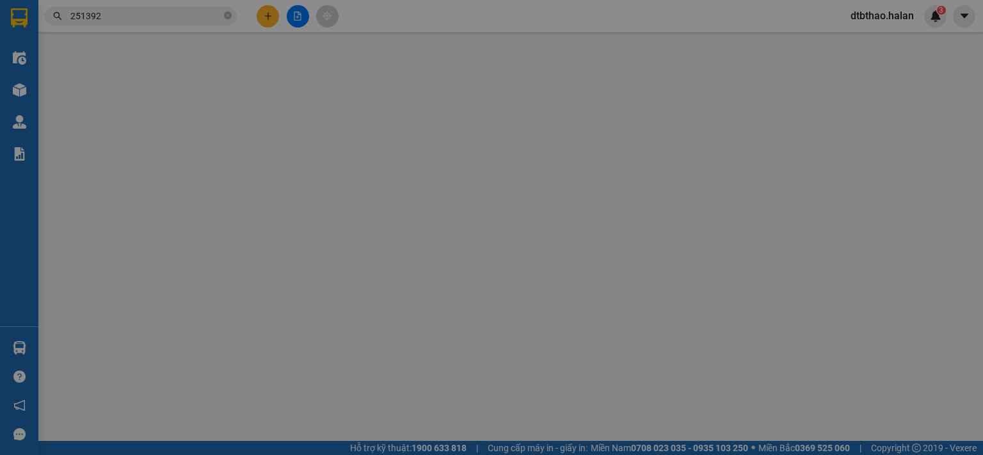
type input "0922186869"
type input "DƯƠNG"
type input "0973712155"
type input "TRANG [DOMAIN_NAME]"
type input "35.000"
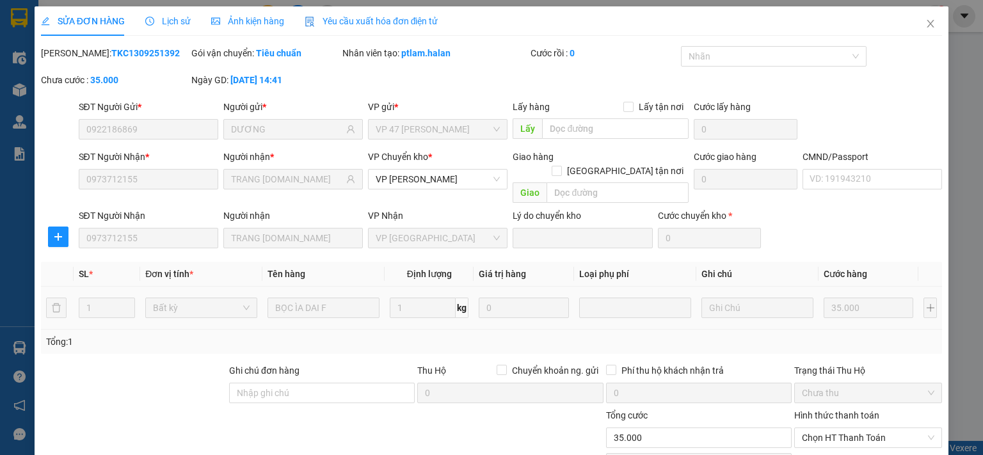
scroll to position [89, 0]
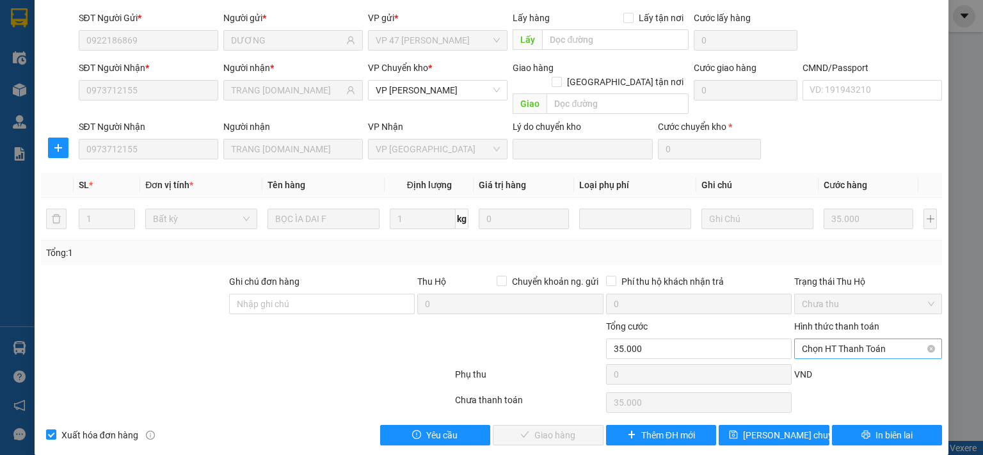
click at [839, 339] on span "Chọn HT Thanh Toán" at bounding box center [868, 348] width 133 height 19
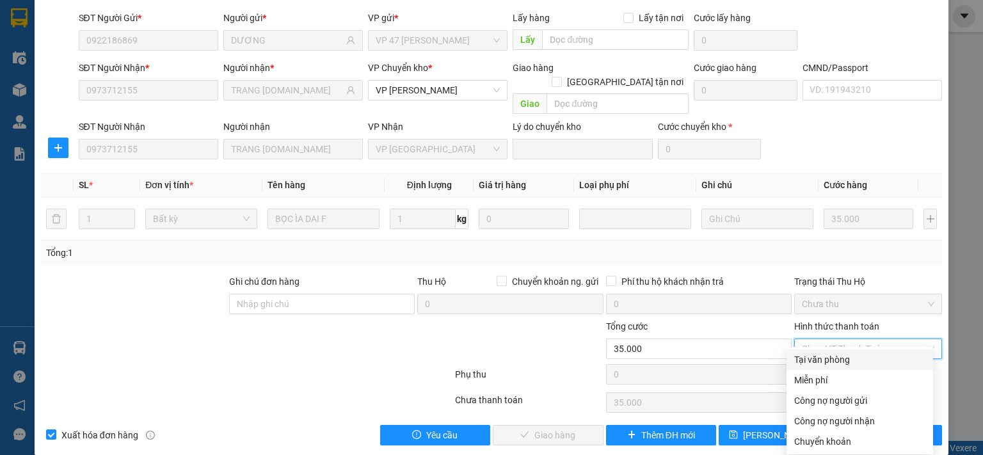
click at [830, 364] on div "Tại văn phòng" at bounding box center [859, 360] width 131 height 14
type input "0"
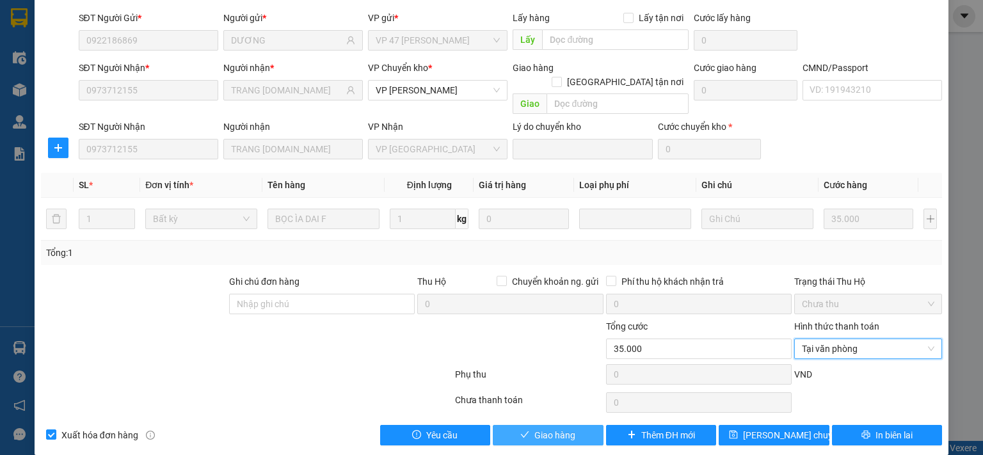
click at [574, 425] on button "Giao hàng" at bounding box center [548, 435] width 111 height 20
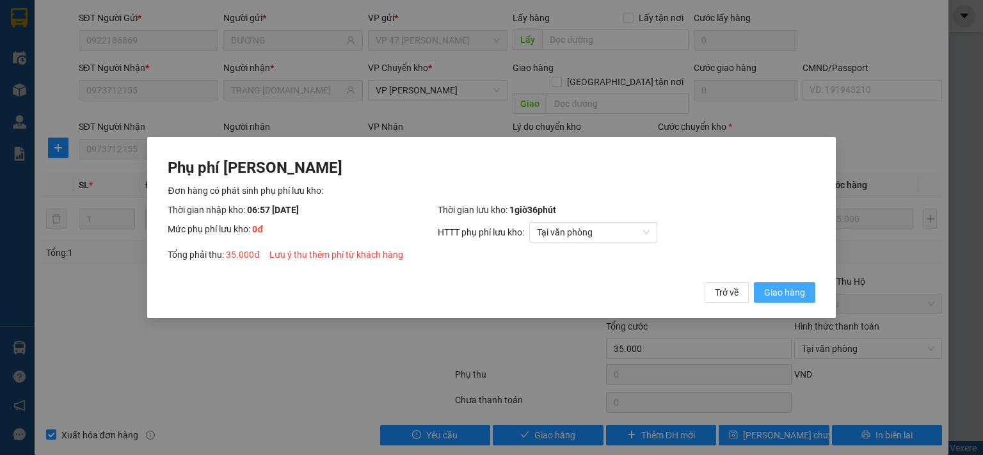
click at [791, 293] on span "Giao hàng" at bounding box center [784, 293] width 41 height 14
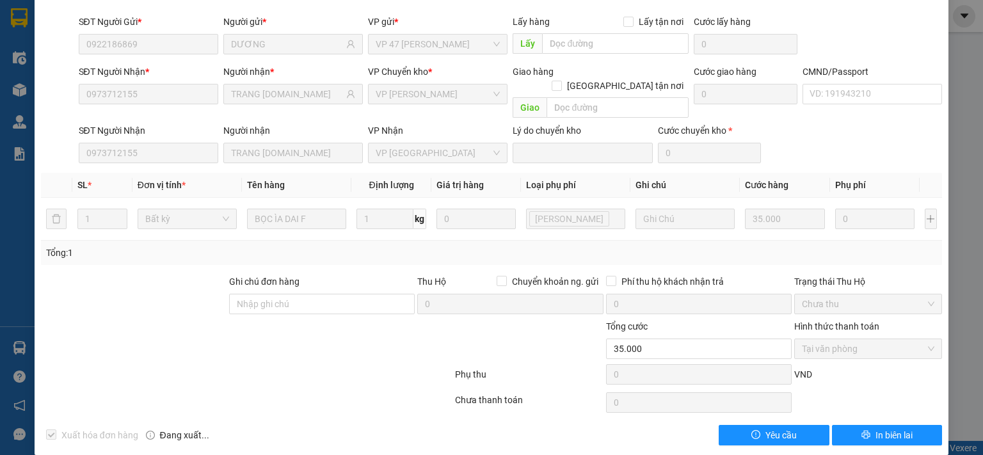
scroll to position [0, 0]
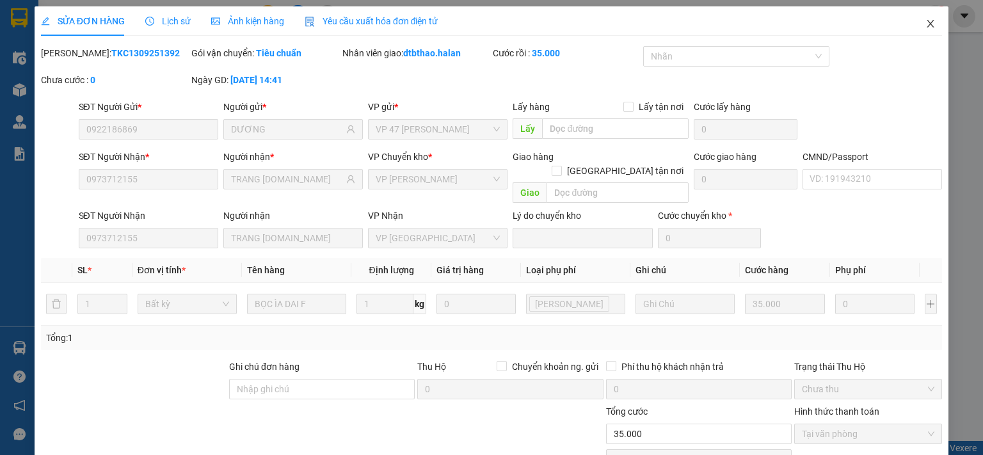
click at [926, 20] on icon "close" at bounding box center [931, 24] width 10 height 10
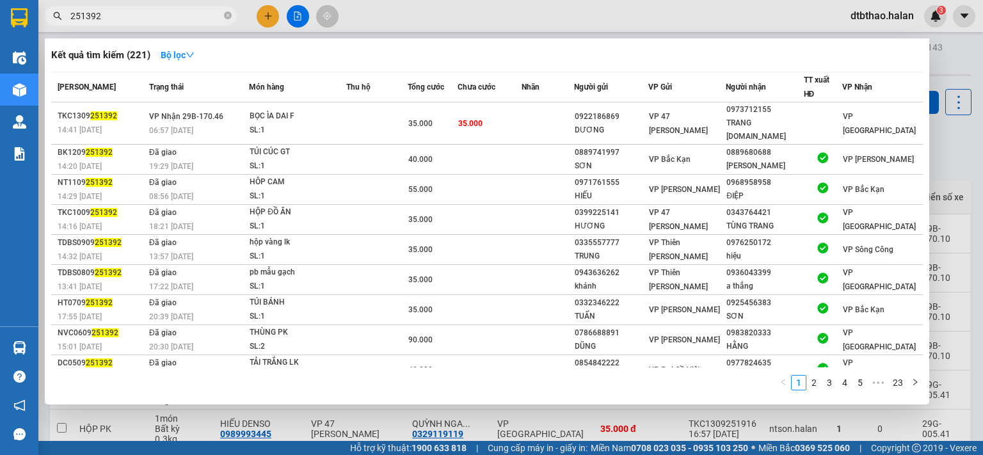
drag, startPoint x: 79, startPoint y: 12, endPoint x: 118, endPoint y: 13, distance: 39.7
click at [118, 13] on input "251392" at bounding box center [145, 16] width 151 height 14
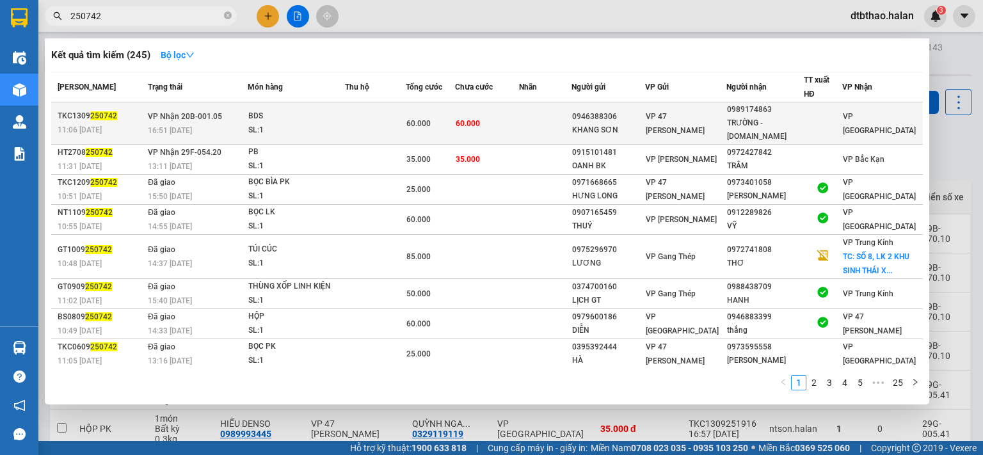
type input "250742"
click at [705, 112] on span "VP 47 [PERSON_NAME]" at bounding box center [675, 123] width 59 height 23
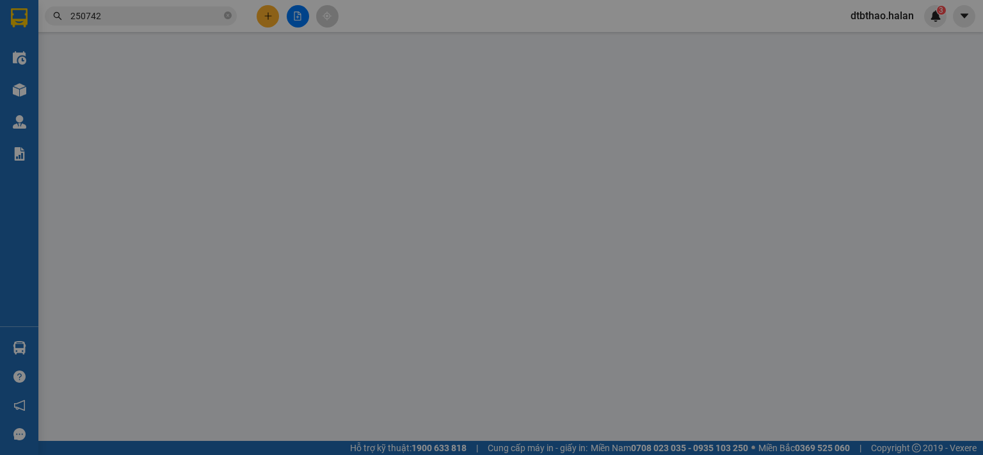
type input "0946388306"
type input "KHANG SƠN"
type input "0989174863"
type input "TRƯỜNG - [DOMAIN_NAME]"
type input "60.000"
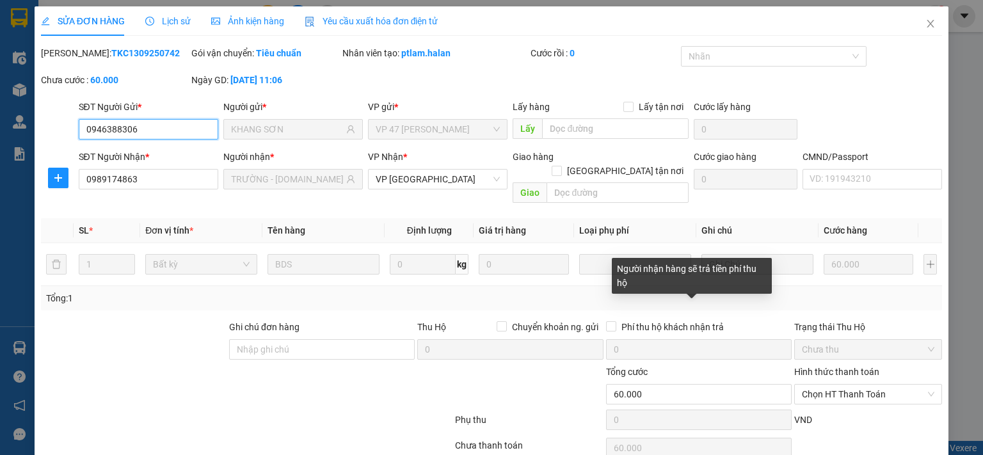
scroll to position [45, 0]
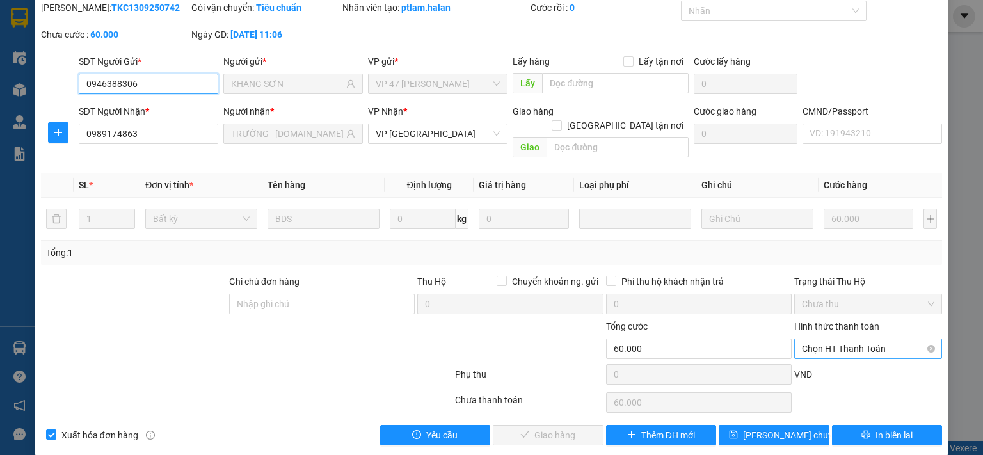
click at [831, 339] on span "Chọn HT Thanh Toán" at bounding box center [868, 348] width 133 height 19
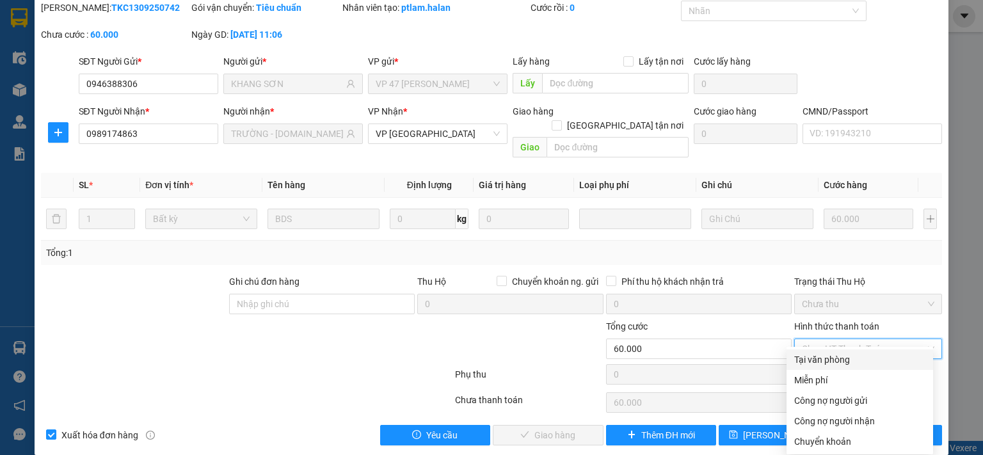
click at [814, 360] on div "Tại văn phòng" at bounding box center [859, 360] width 131 height 14
type input "0"
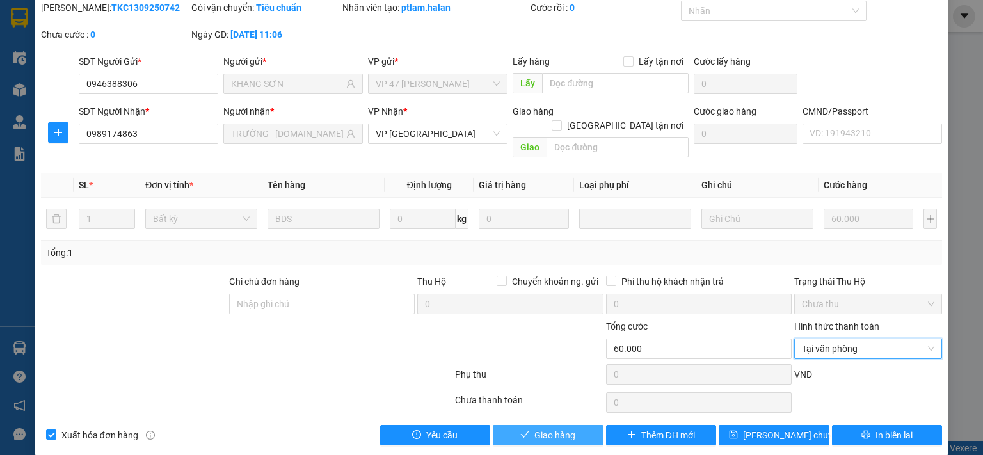
click at [538, 428] on span "Giao hàng" at bounding box center [555, 435] width 41 height 14
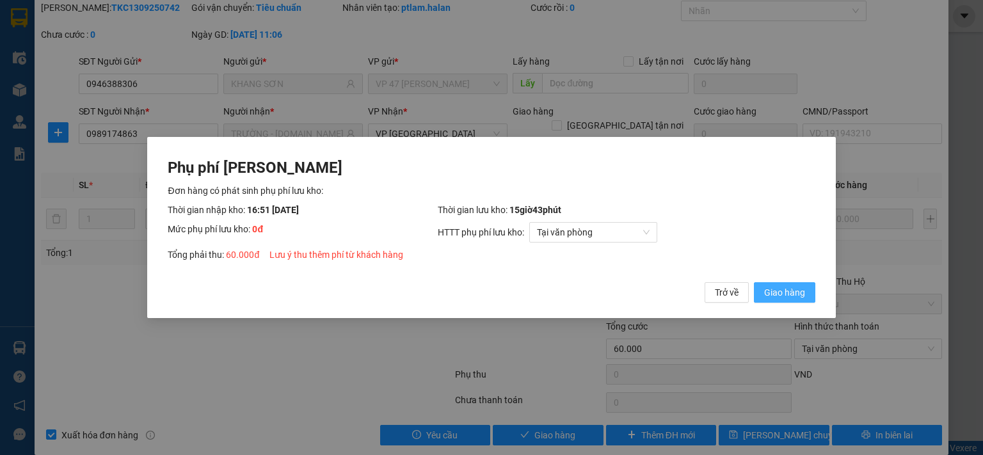
click at [781, 293] on span "Giao hàng" at bounding box center [784, 293] width 41 height 14
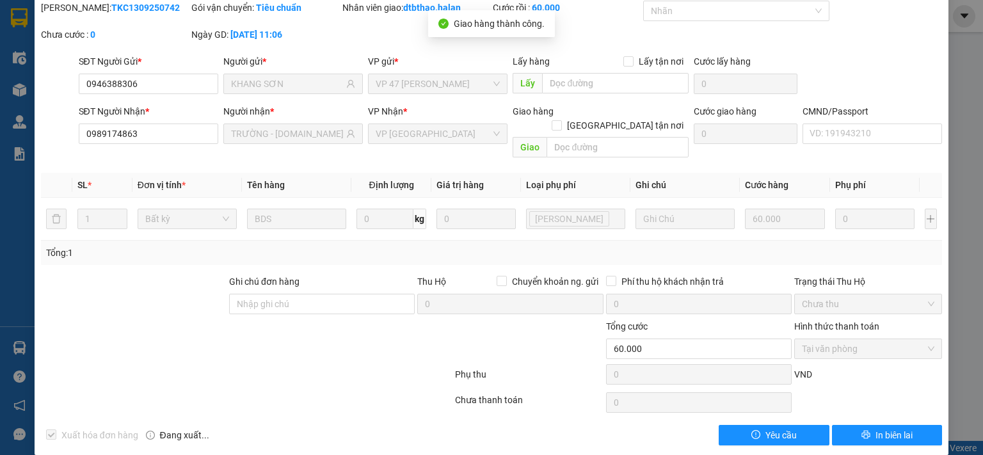
scroll to position [0, 0]
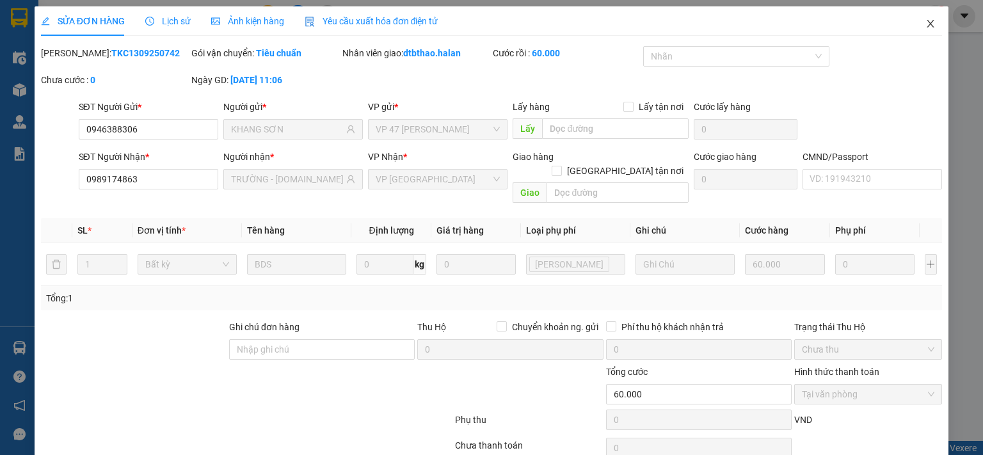
click at [928, 26] on icon "close" at bounding box center [931, 24] width 7 height 8
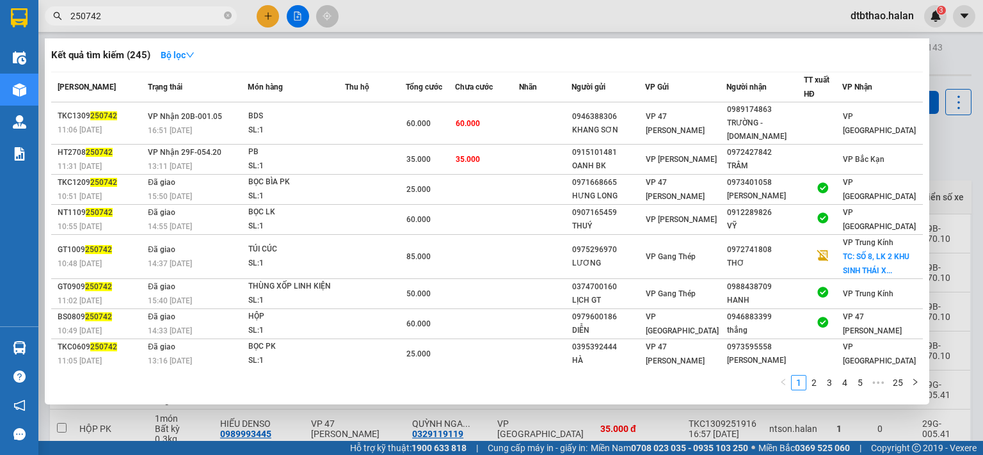
drag, startPoint x: 81, startPoint y: 13, endPoint x: 122, endPoint y: 13, distance: 41.0
click at [122, 13] on input "250742" at bounding box center [145, 16] width 151 height 14
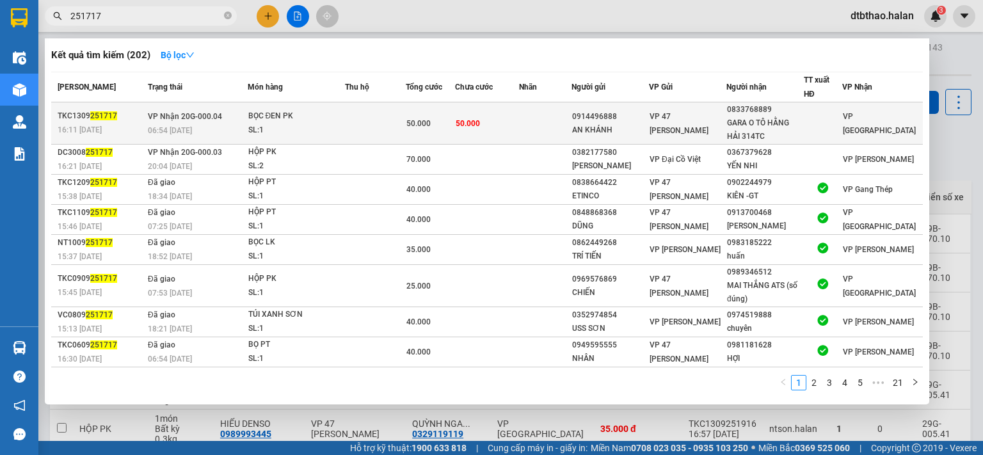
type input "251717"
click at [737, 119] on div "GARA O TÔ HẰNG HẢI 314TC" at bounding box center [765, 130] width 76 height 27
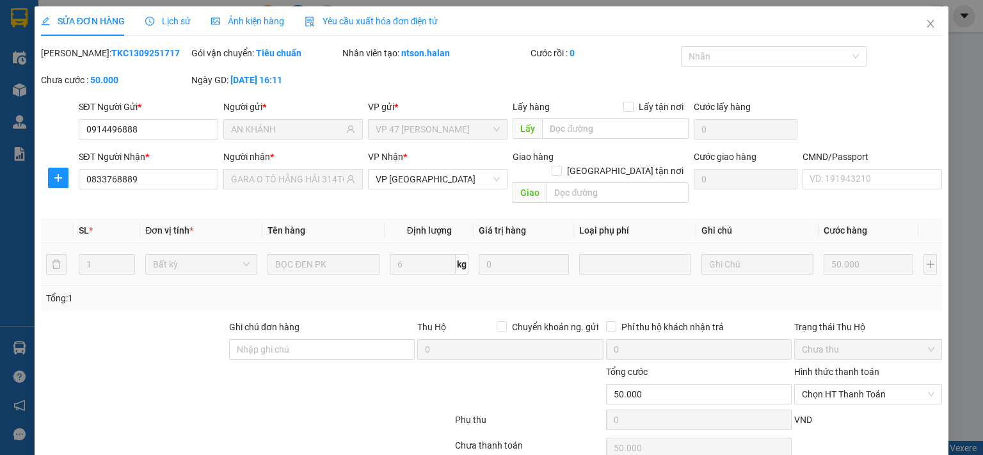
type input "0914496888"
type input "AN KHÁNH"
type input "0833768889"
type input "GARA O TÔ HẰNG HẢI 314TC"
type input "50.000"
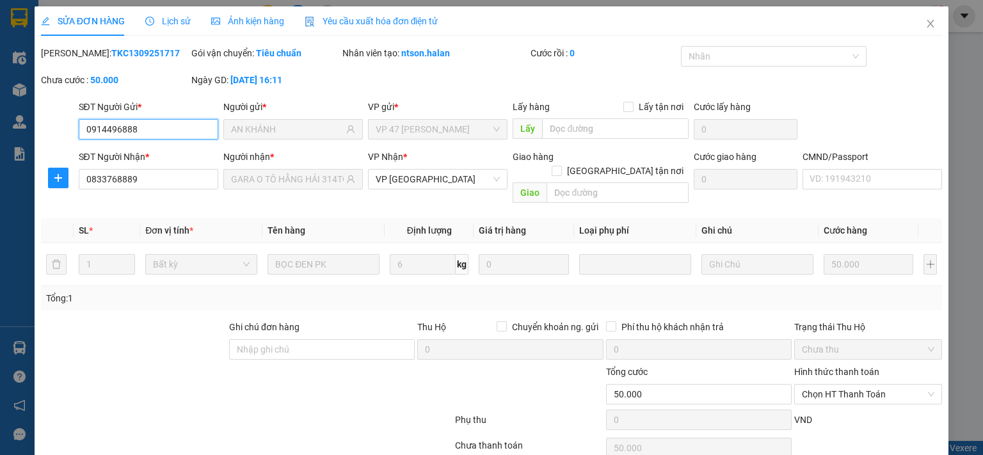
scroll to position [45, 0]
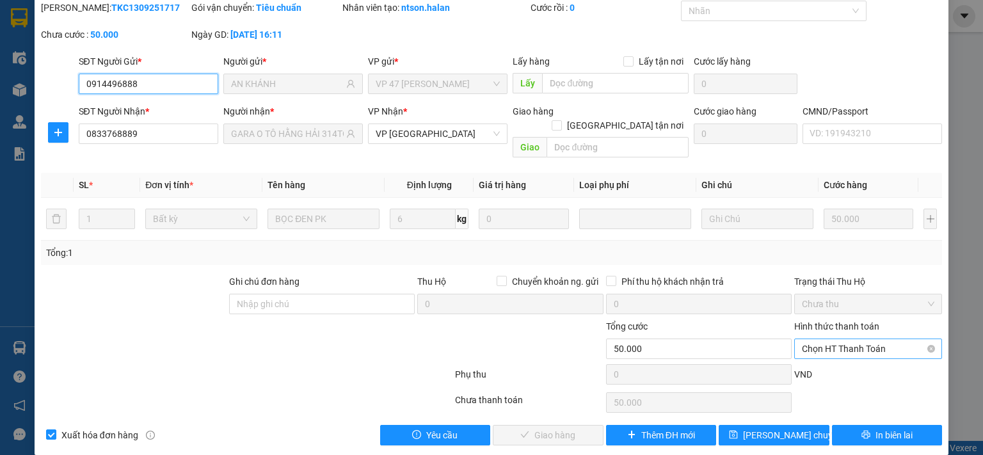
click at [854, 339] on span "Chọn HT Thanh Toán" at bounding box center [868, 348] width 133 height 19
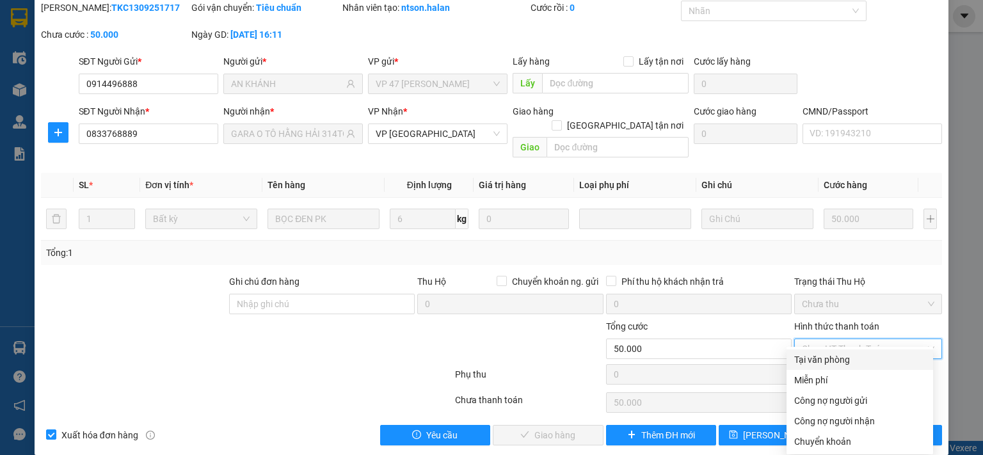
drag, startPoint x: 842, startPoint y: 360, endPoint x: 768, endPoint y: 384, distance: 78.6
click at [842, 361] on div "Tại văn phòng" at bounding box center [859, 360] width 131 height 14
type input "0"
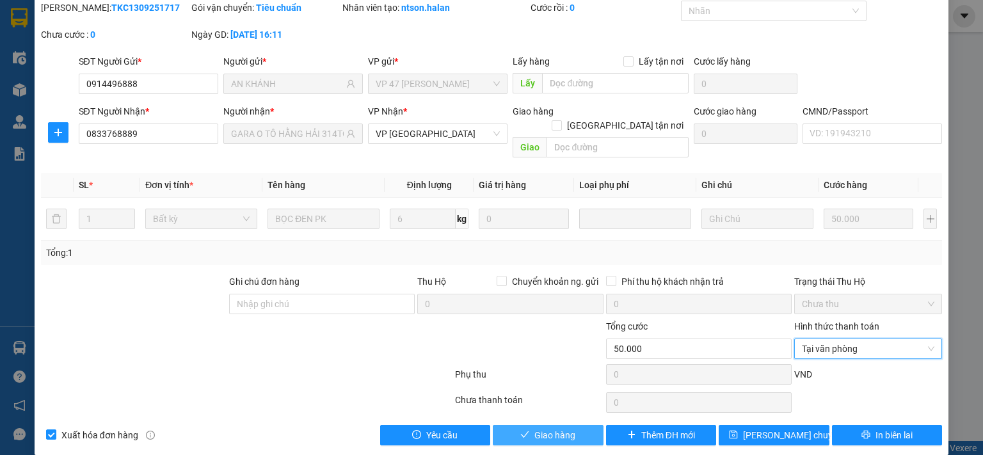
click at [579, 425] on button "Giao hàng" at bounding box center [548, 435] width 111 height 20
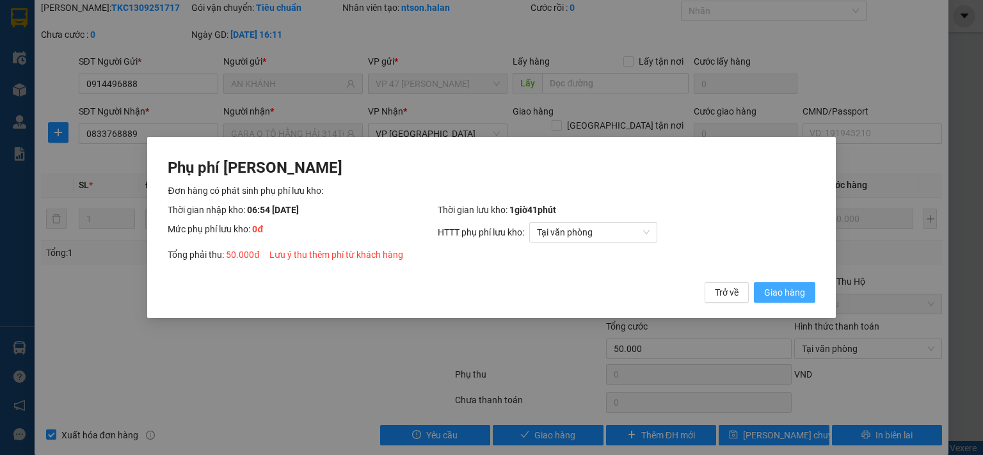
click at [784, 293] on span "Giao hàng" at bounding box center [784, 293] width 41 height 14
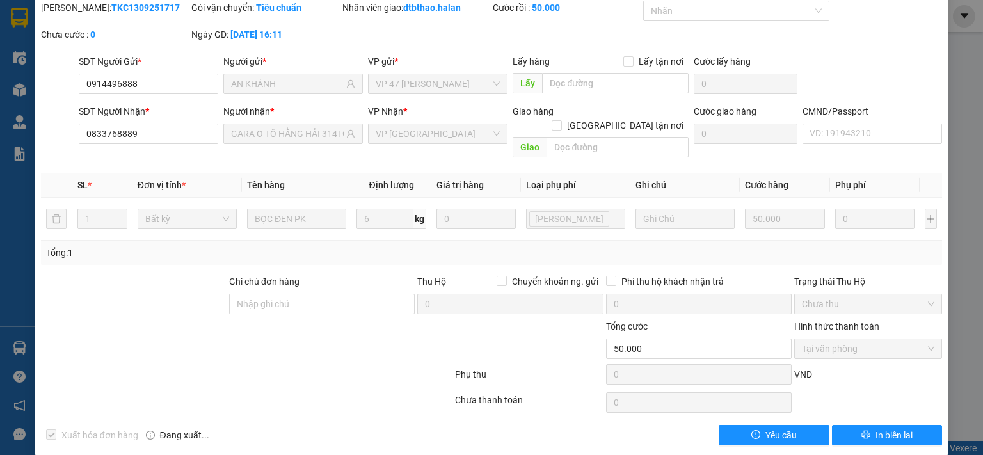
scroll to position [0, 0]
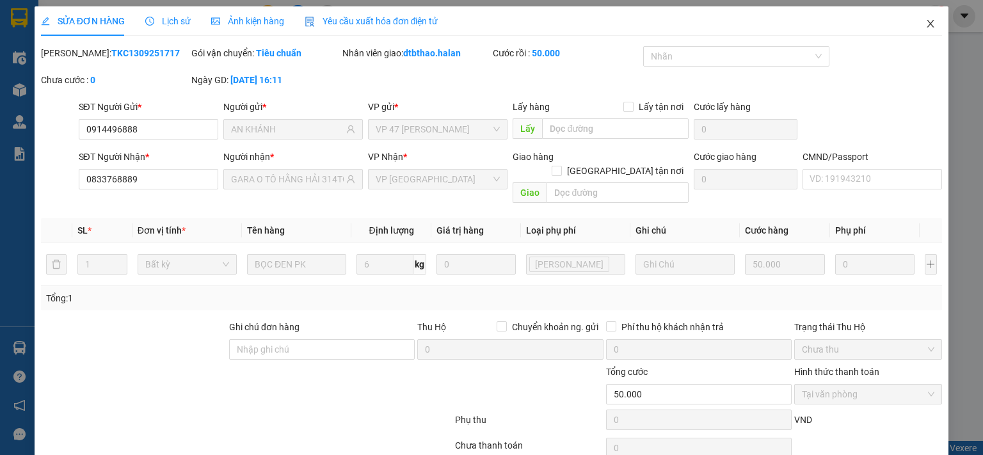
click at [928, 25] on icon "close" at bounding box center [931, 24] width 7 height 8
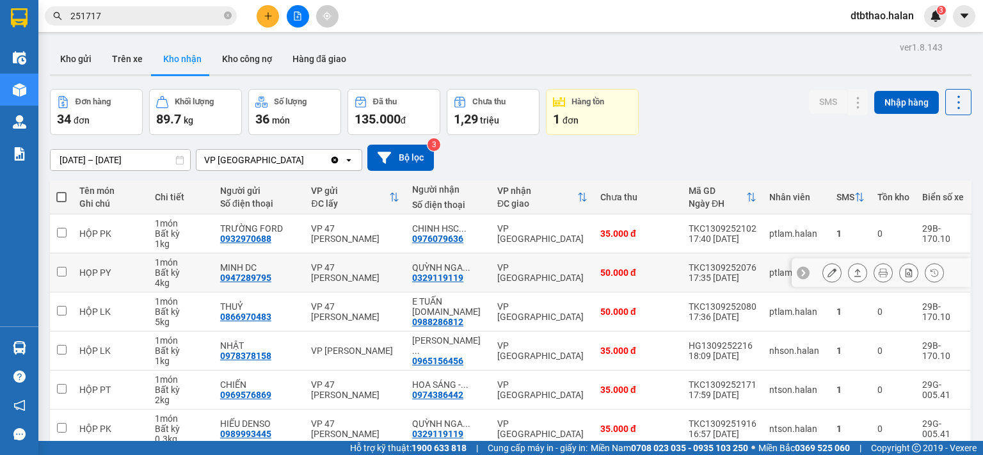
click at [828, 272] on icon at bounding box center [832, 272] width 9 height 9
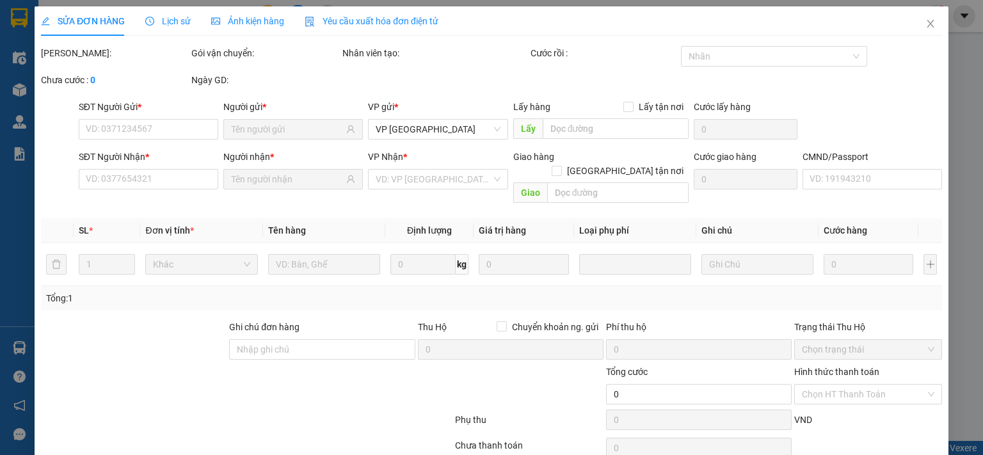
type input "0947289795"
type input "MINH DC"
type input "0329119119"
type input "QUỲNH NGA [DOMAIN_NAME]"
type input "50.000"
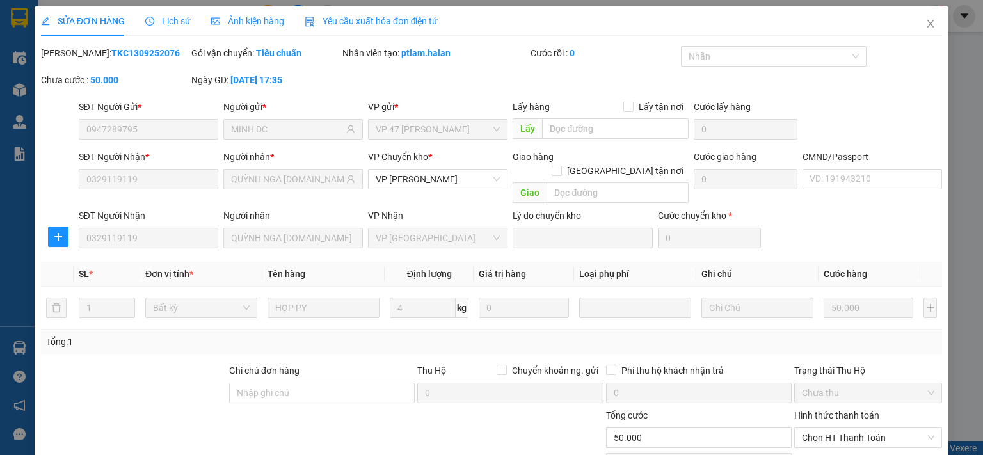
scroll to position [89, 0]
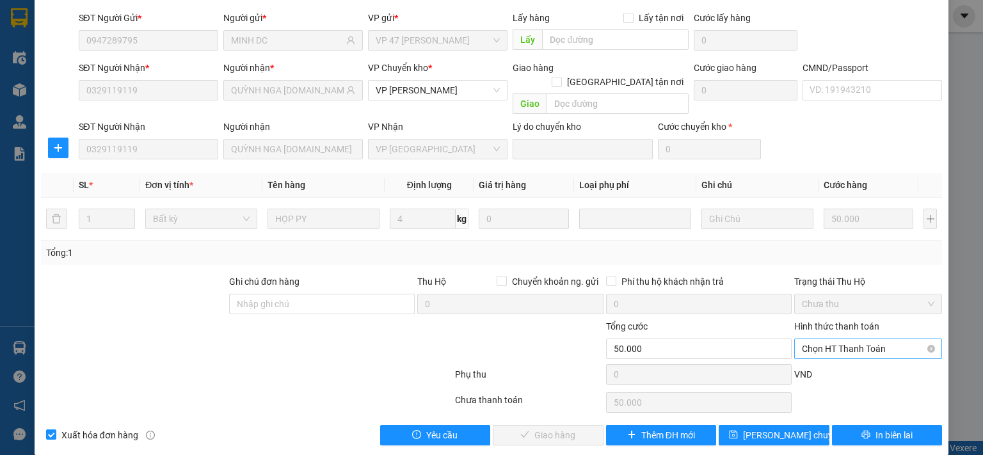
click at [810, 339] on span "Chọn HT Thanh Toán" at bounding box center [868, 348] width 133 height 19
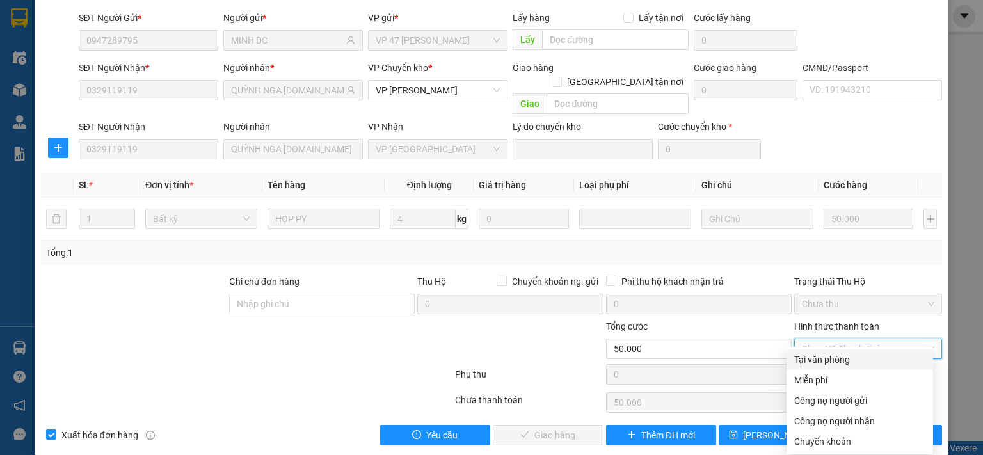
drag, startPoint x: 822, startPoint y: 357, endPoint x: 802, endPoint y: 366, distance: 21.8
click at [822, 357] on div "Tại văn phòng" at bounding box center [859, 360] width 131 height 14
type input "0"
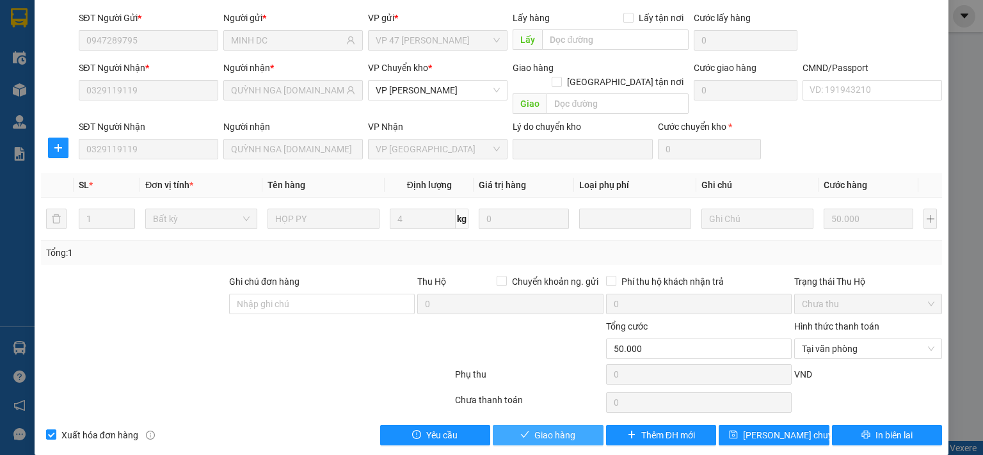
click at [563, 428] on span "Giao hàng" at bounding box center [555, 435] width 41 height 14
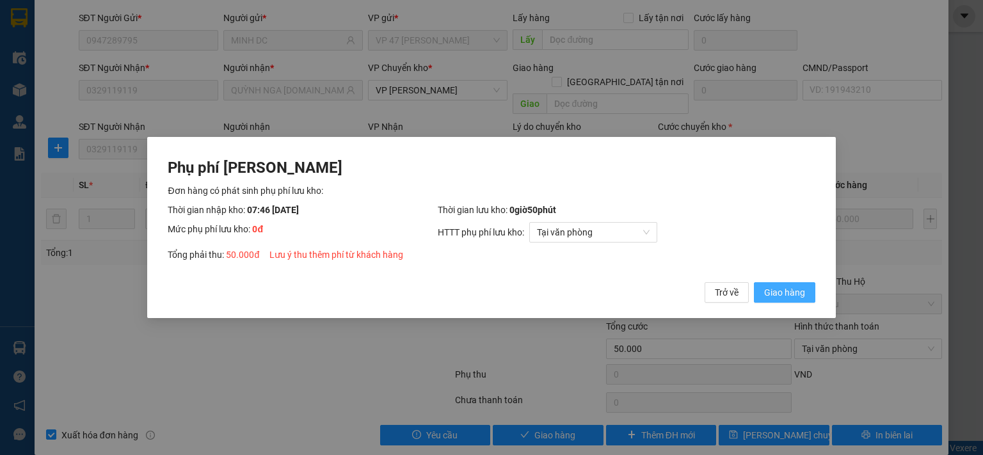
click at [777, 294] on span "Giao hàng" at bounding box center [784, 293] width 41 height 14
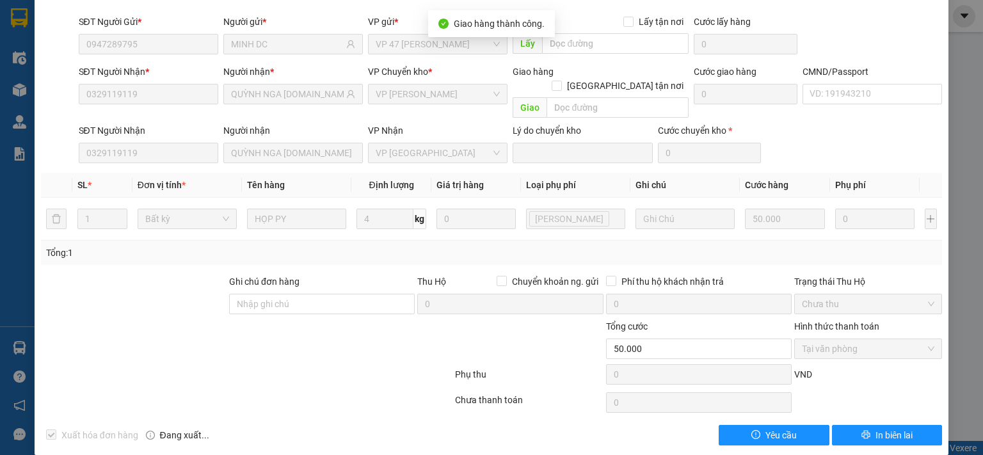
scroll to position [0, 0]
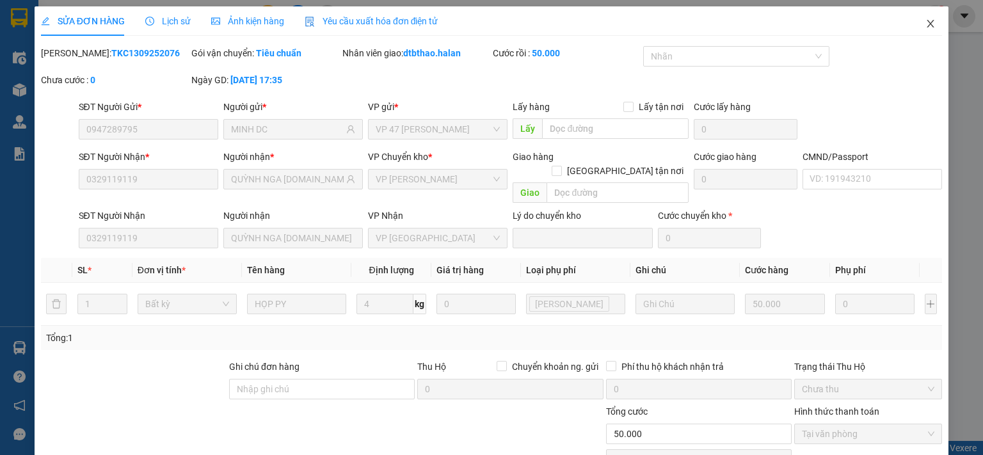
click at [928, 22] on icon "close" at bounding box center [931, 24] width 7 height 8
